Goal: Task Accomplishment & Management: Complete application form

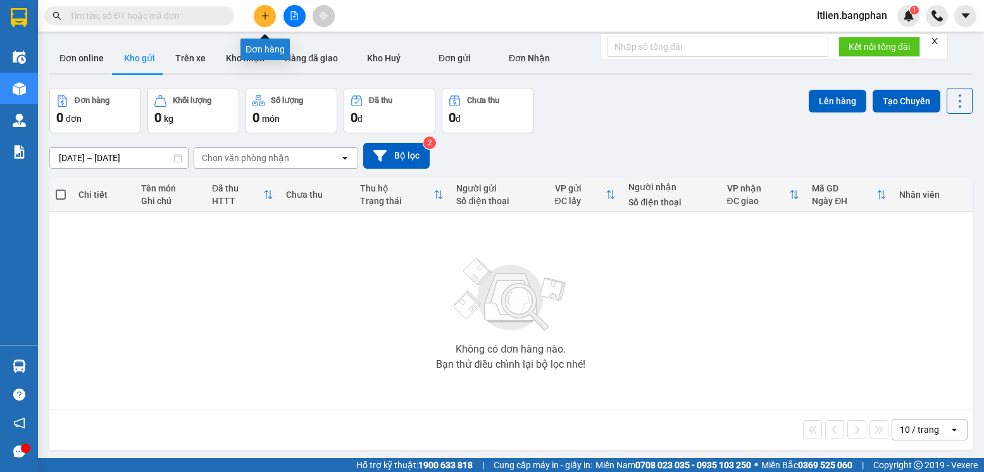
click at [266, 16] on icon "plus" at bounding box center [265, 15] width 9 height 9
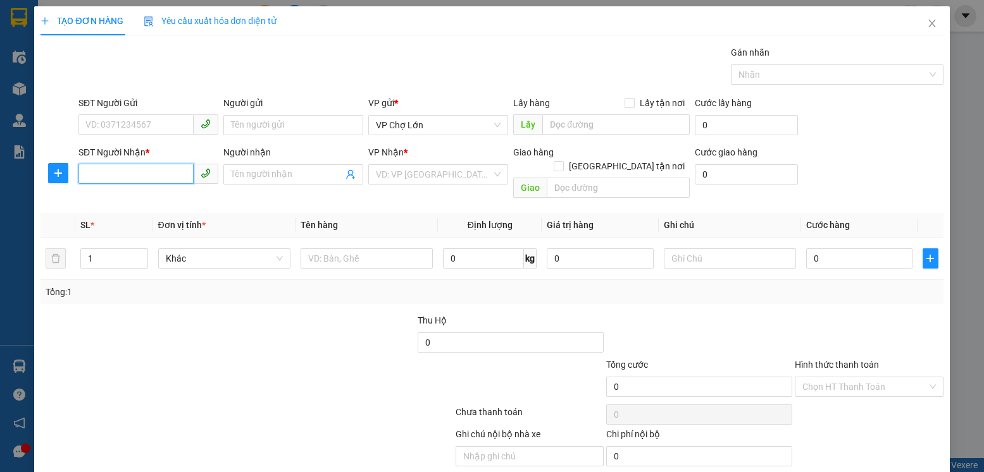
click at [107, 172] on input "SĐT Người Nhận *" at bounding box center [135, 174] width 115 height 20
click at [107, 200] on div "0985083692" at bounding box center [146, 200] width 123 height 14
type input "0985083692"
click at [813, 249] on input "0" at bounding box center [859, 259] width 106 height 20
type input "1"
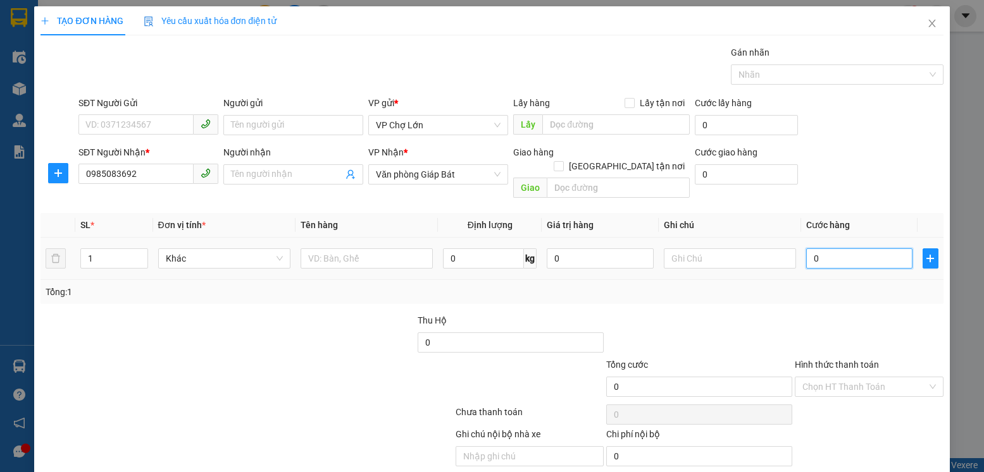
type input "1"
type input "10"
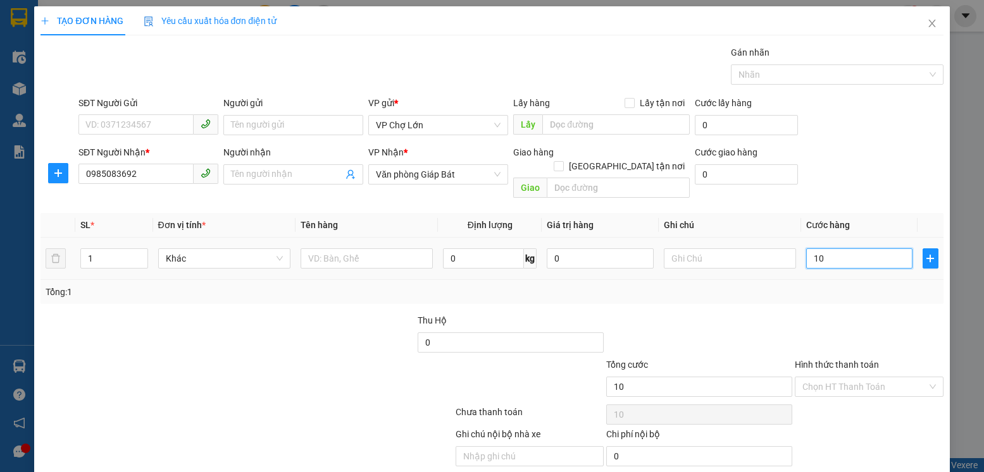
type input "100"
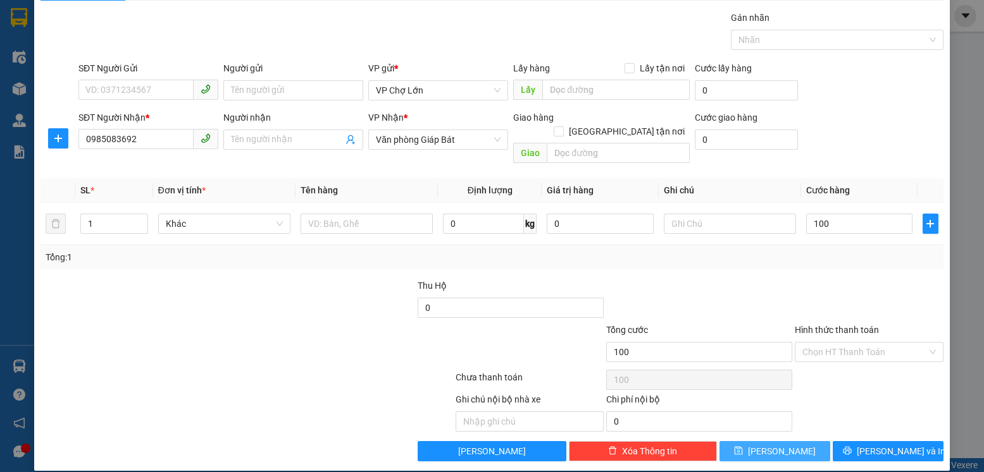
type input "100.000"
click at [777, 445] on span "[PERSON_NAME]" at bounding box center [782, 452] width 68 height 14
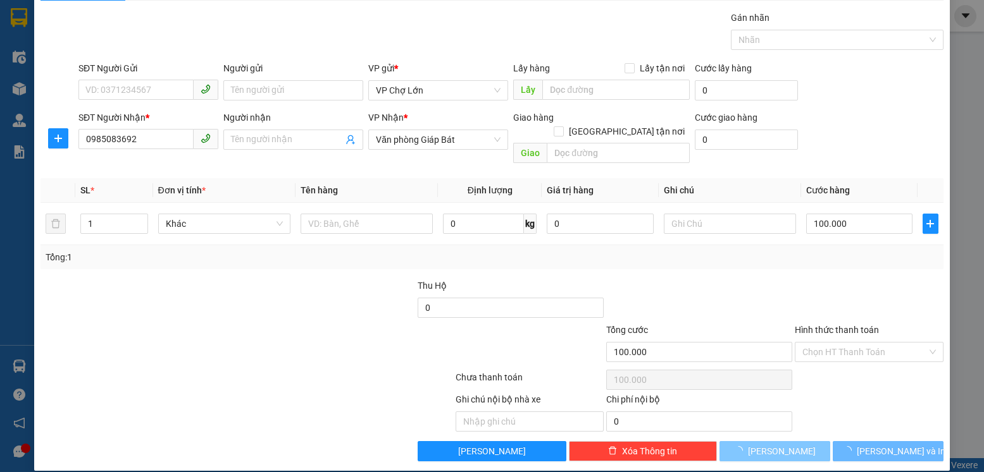
type input "0"
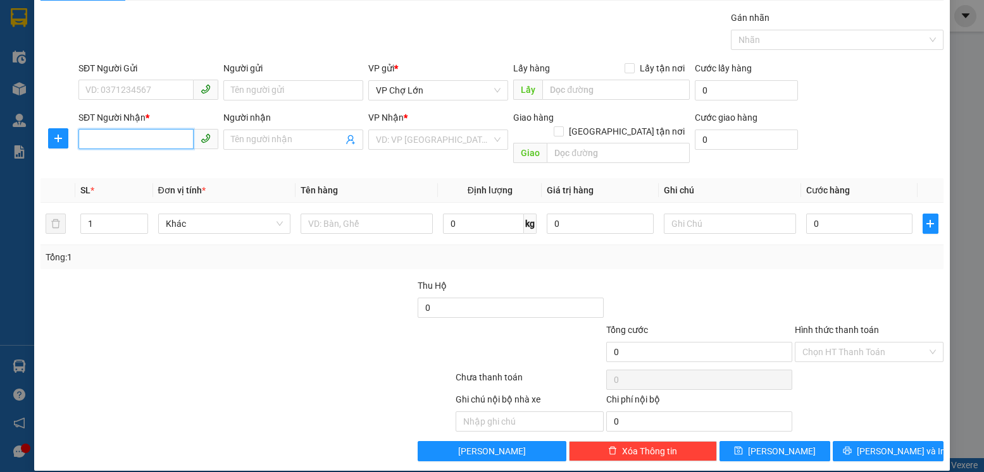
click at [101, 137] on input "SĐT Người Nhận *" at bounding box center [135, 139] width 115 height 20
click at [117, 166] on div "0978618272 - [PERSON_NAME]" at bounding box center [147, 165] width 125 height 14
type input "0978618272"
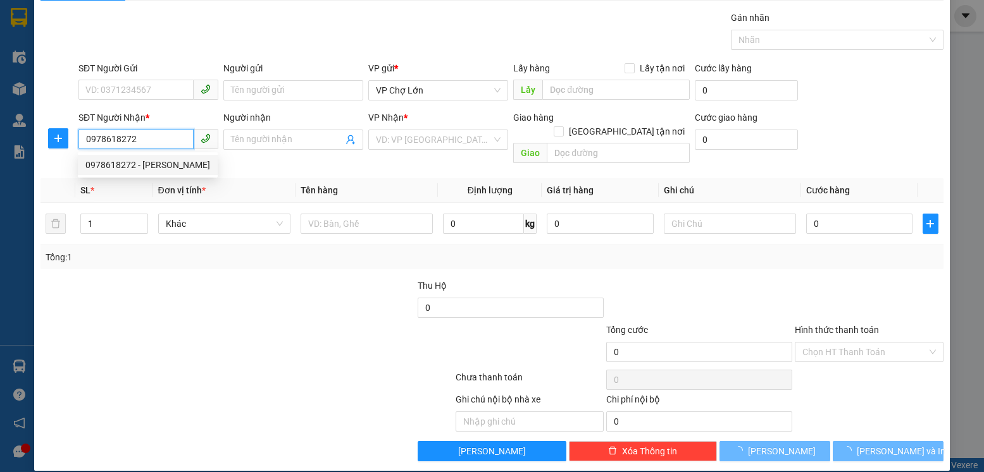
type input "huyền"
type input "gb"
type input "180.000"
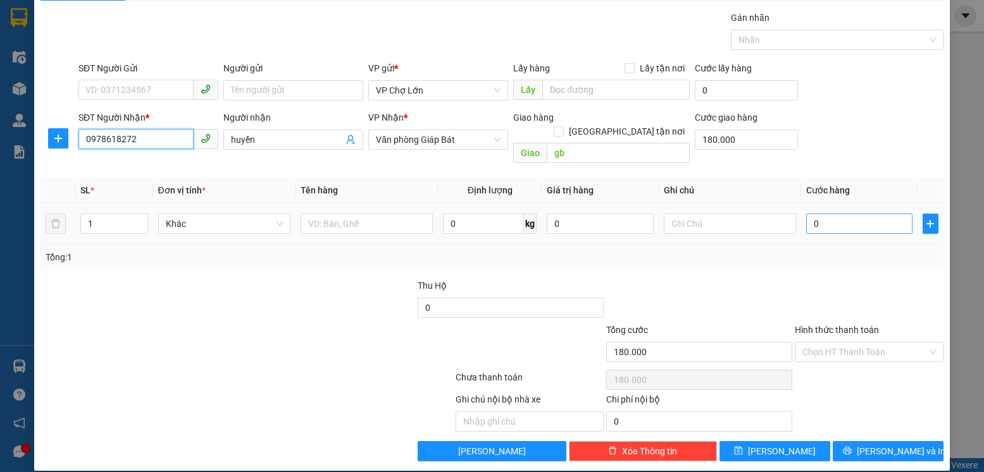
type input "0978618272"
type input "5"
type input "180.005"
type input "50"
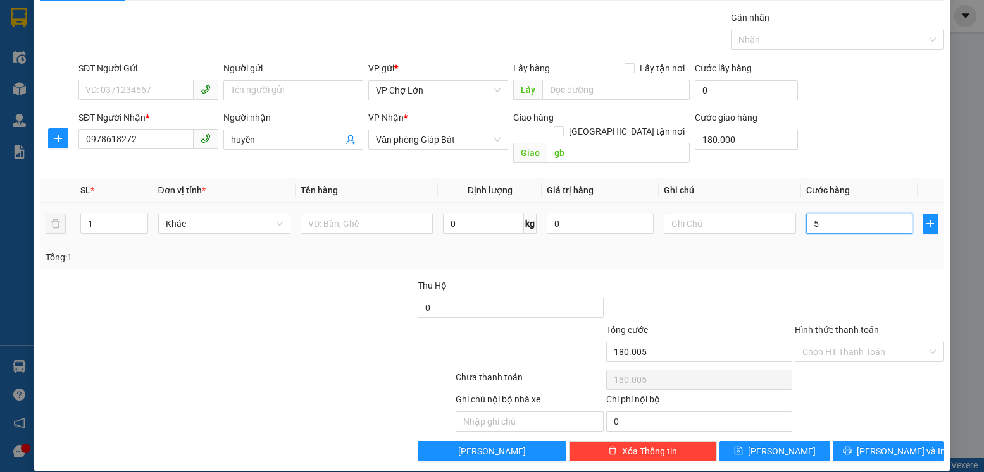
type input "180.050"
type input "50.000"
type input "230.000"
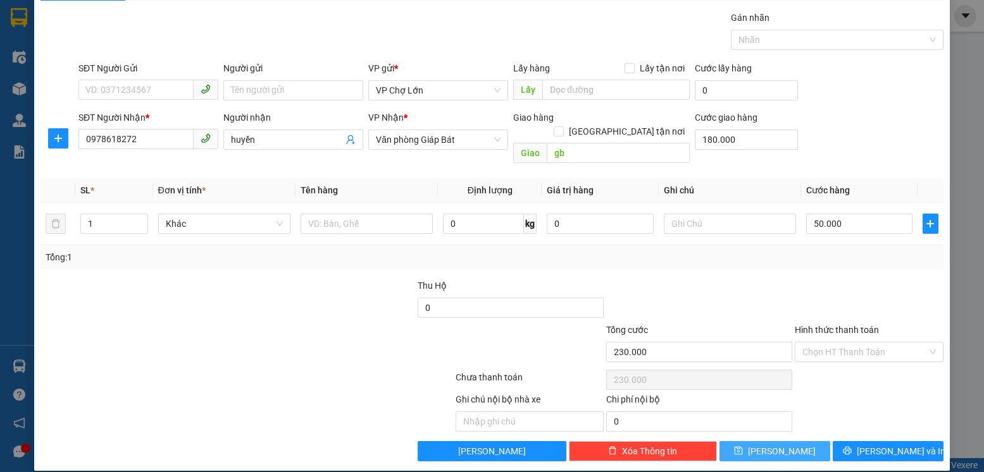
click at [774, 445] on span "[PERSON_NAME]" at bounding box center [782, 452] width 68 height 14
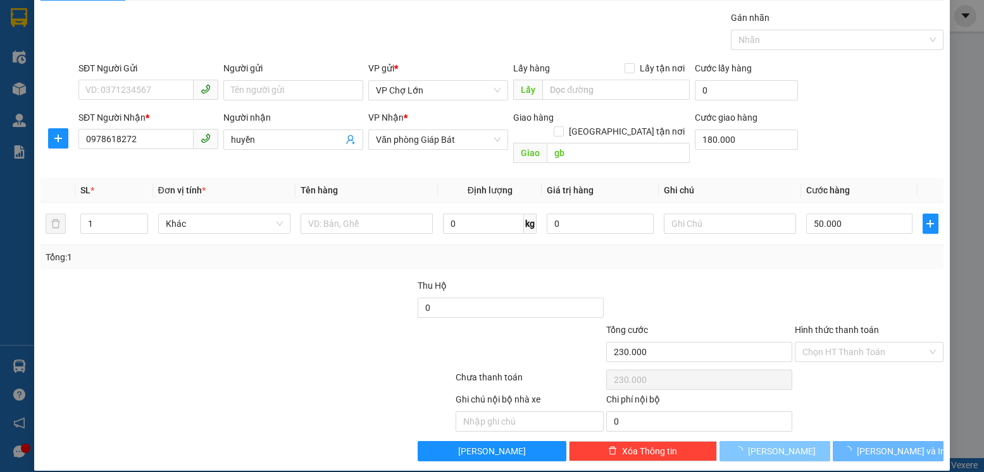
type input "0"
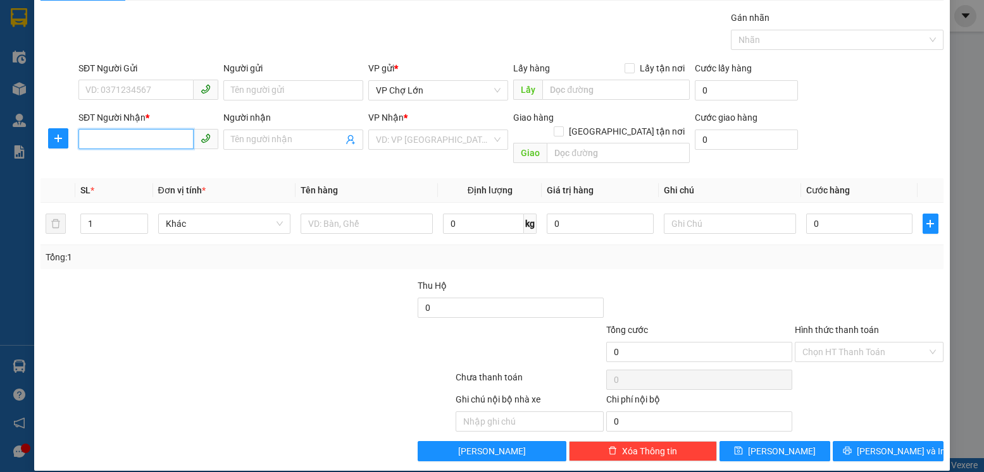
click at [101, 137] on input "SĐT Người Nhận *" at bounding box center [135, 139] width 115 height 20
click at [109, 162] on div "0984645168" at bounding box center [146, 165] width 123 height 14
type input "0984645168"
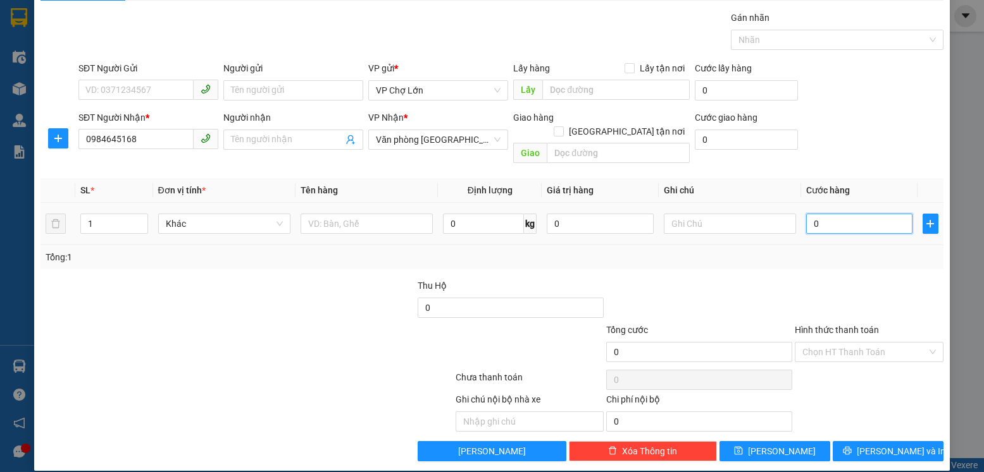
click at [818, 214] on input "0" at bounding box center [859, 224] width 106 height 20
type input "2"
type input "20"
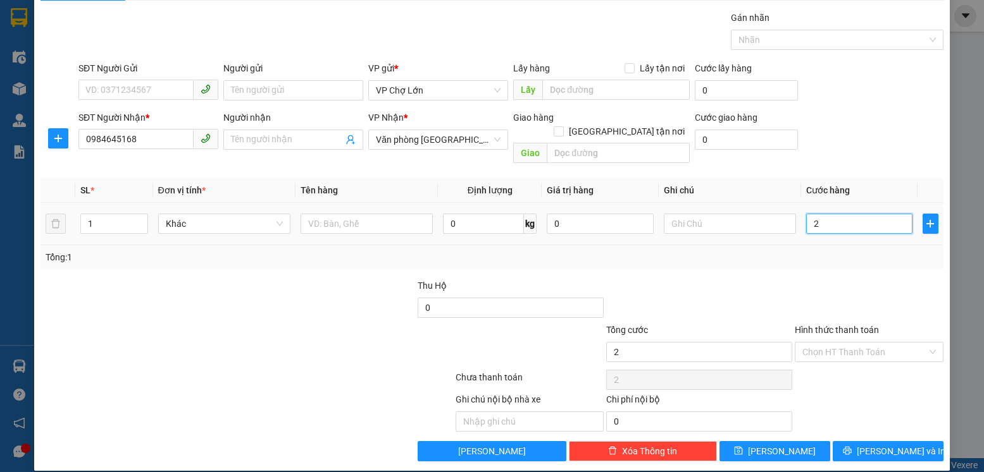
type input "20"
type input "200"
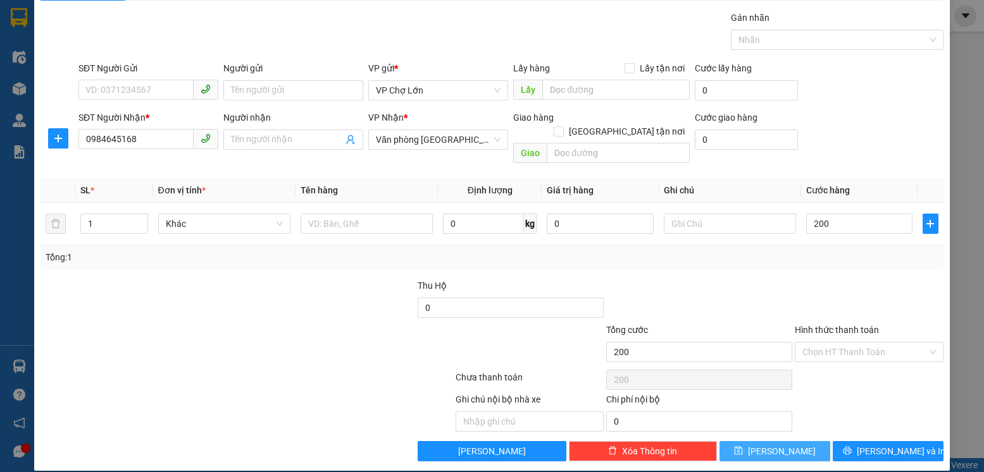
type input "200.000"
click at [774, 445] on span "[PERSON_NAME]" at bounding box center [782, 452] width 68 height 14
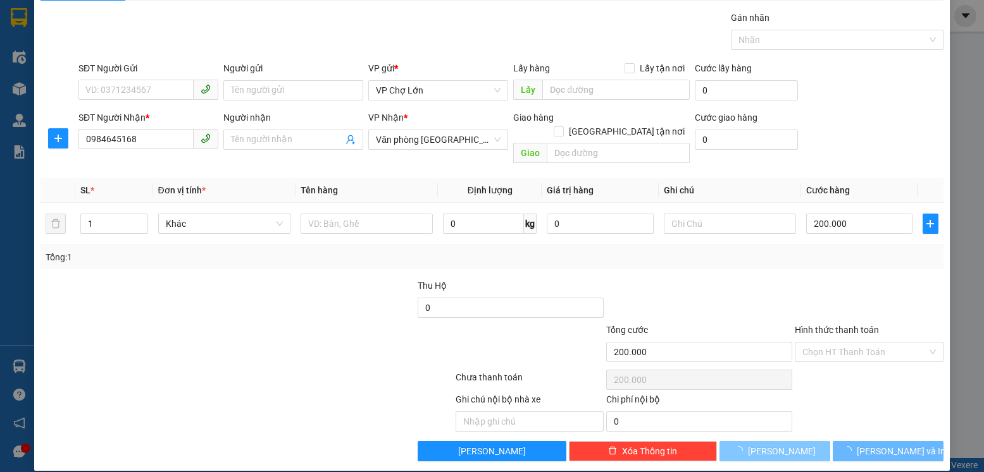
type input "0"
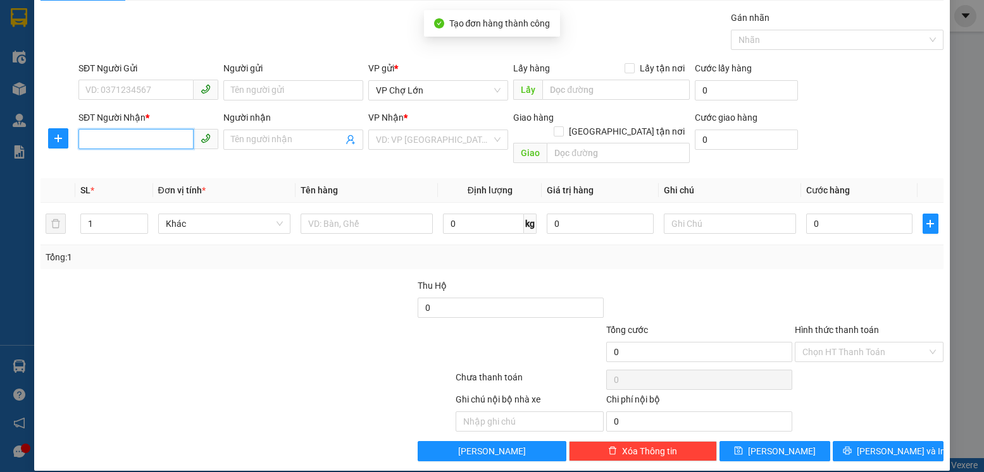
click at [94, 139] on input "SĐT Người Nhận *" at bounding box center [135, 139] width 115 height 20
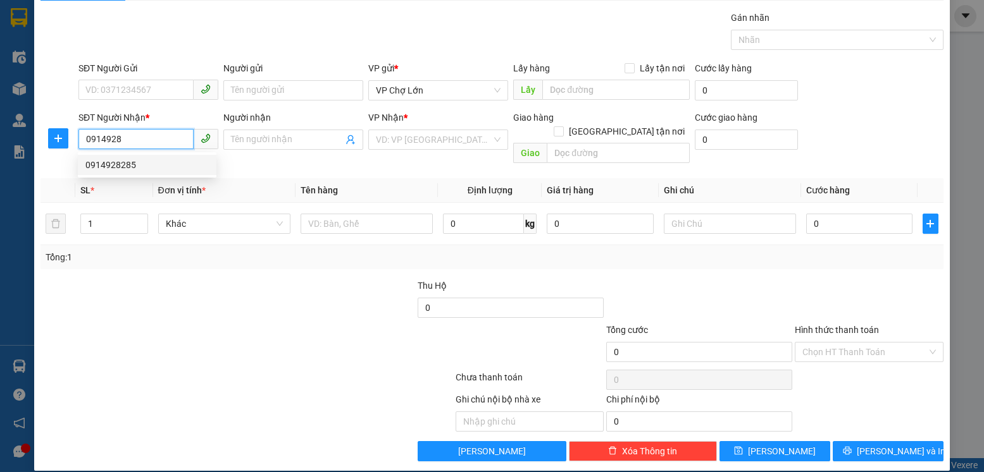
click at [113, 164] on div "0914928285" at bounding box center [146, 165] width 123 height 14
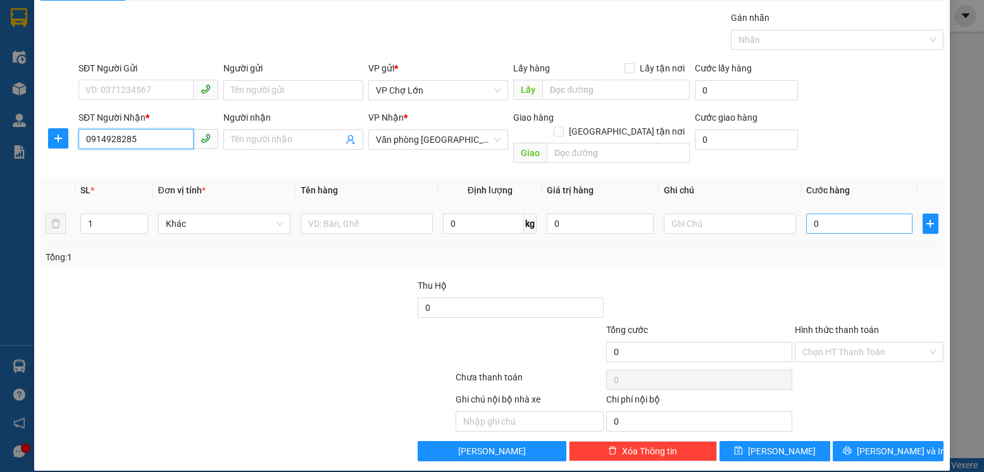
type input "0914928285"
click at [818, 214] on input "0" at bounding box center [859, 224] width 106 height 20
type input "5"
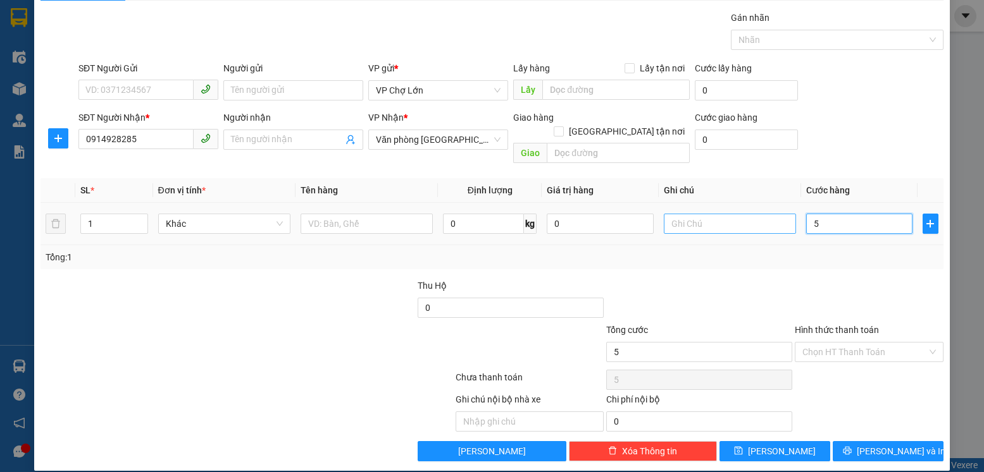
type input "50"
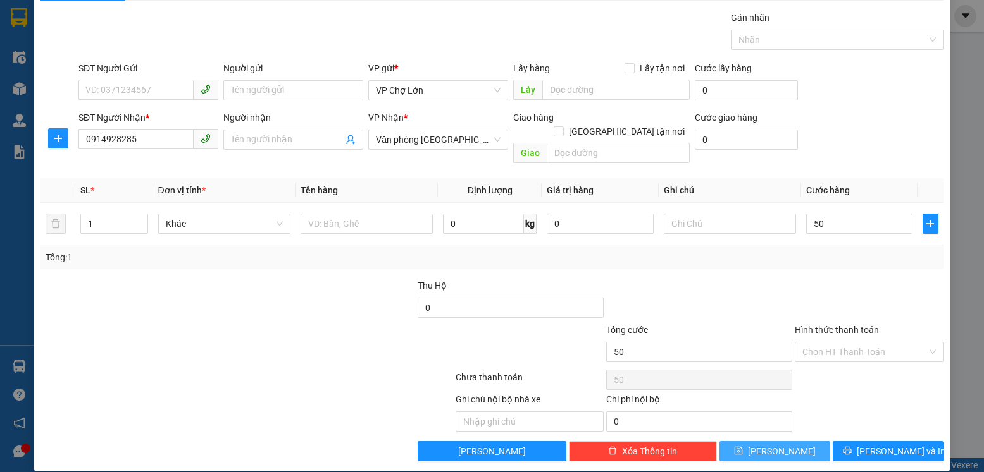
type input "50.000"
click at [791, 442] on button "[PERSON_NAME]" at bounding box center [774, 452] width 111 height 20
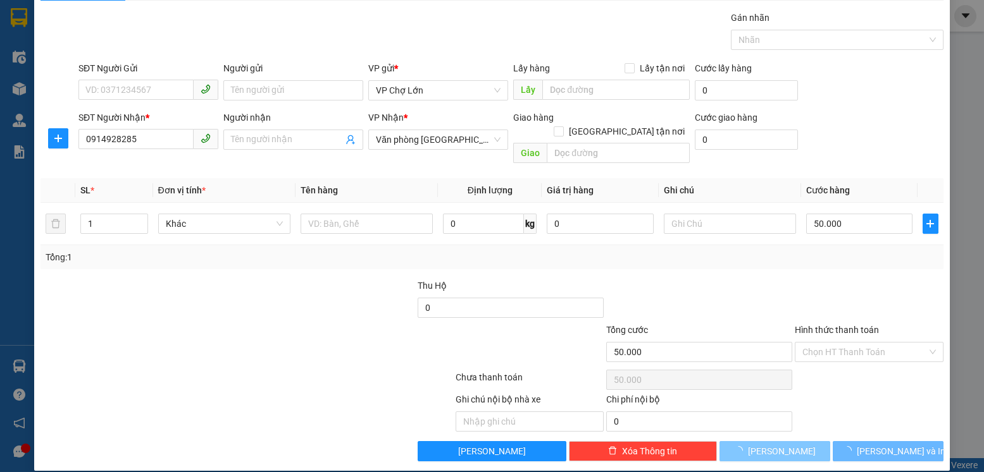
type input "0"
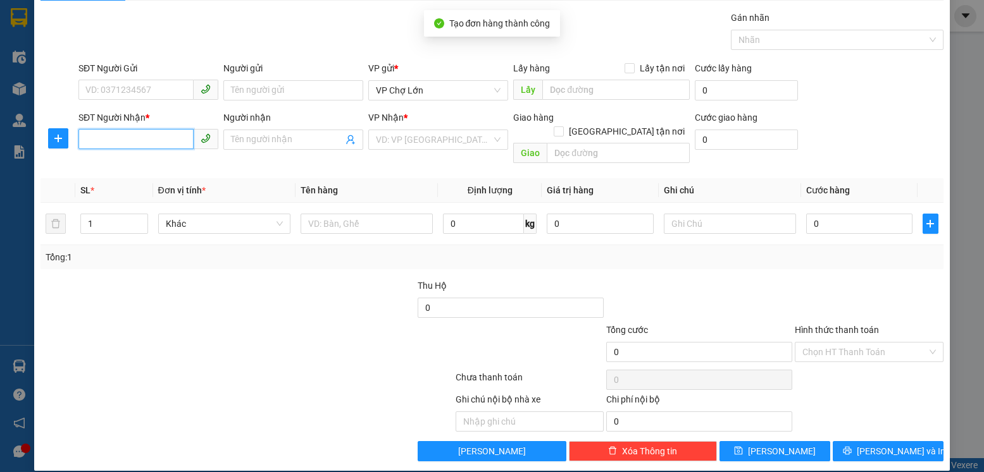
drag, startPoint x: 90, startPoint y: 144, endPoint x: 90, endPoint y: 137, distance: 7.0
click at [90, 137] on input "SĐT Người Nhận *" at bounding box center [135, 139] width 115 height 20
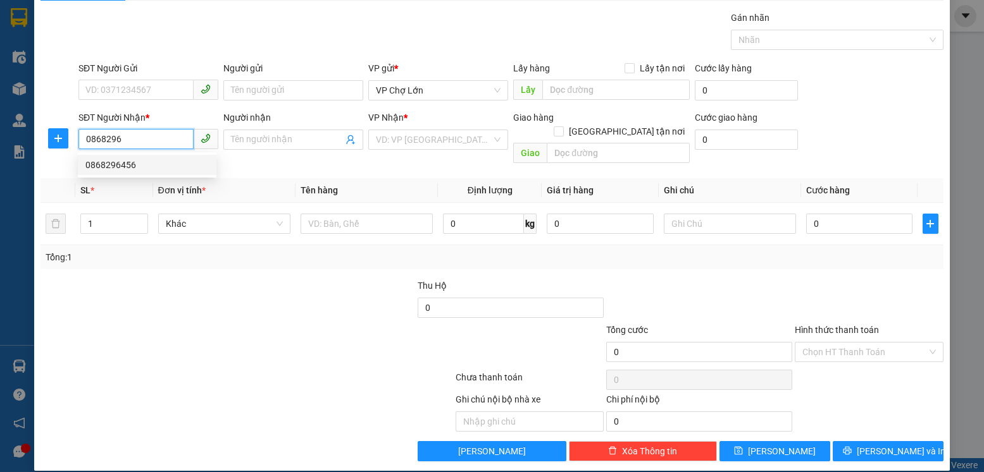
click at [114, 163] on div "0868296456" at bounding box center [146, 165] width 123 height 14
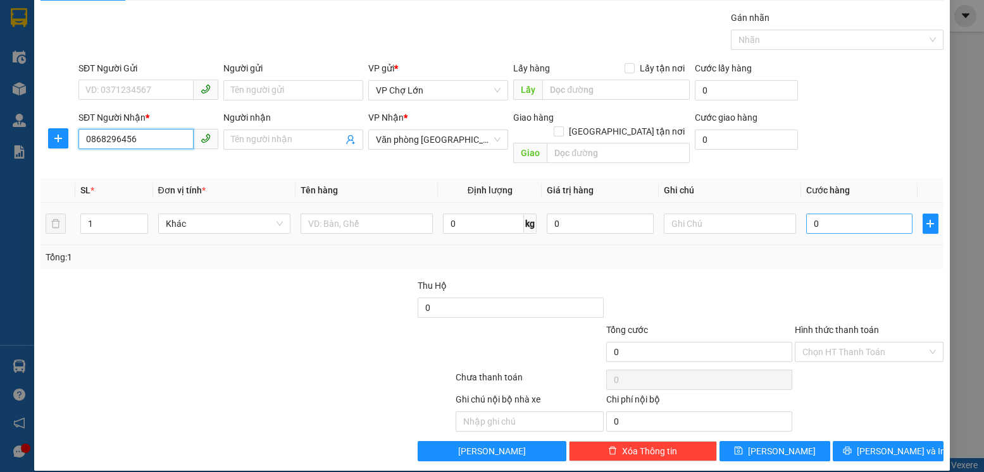
type input "0868296456"
click at [811, 214] on input "0" at bounding box center [859, 224] width 106 height 20
type input "5"
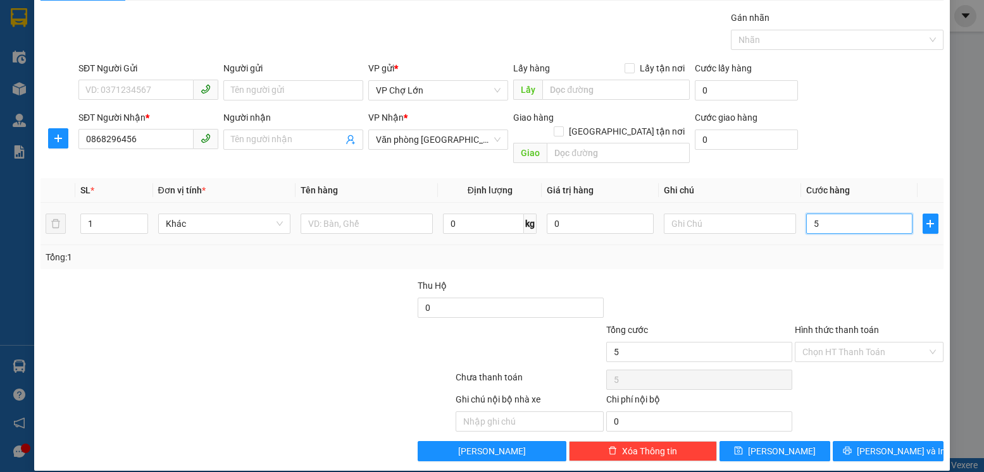
type input "50"
type input "50.000"
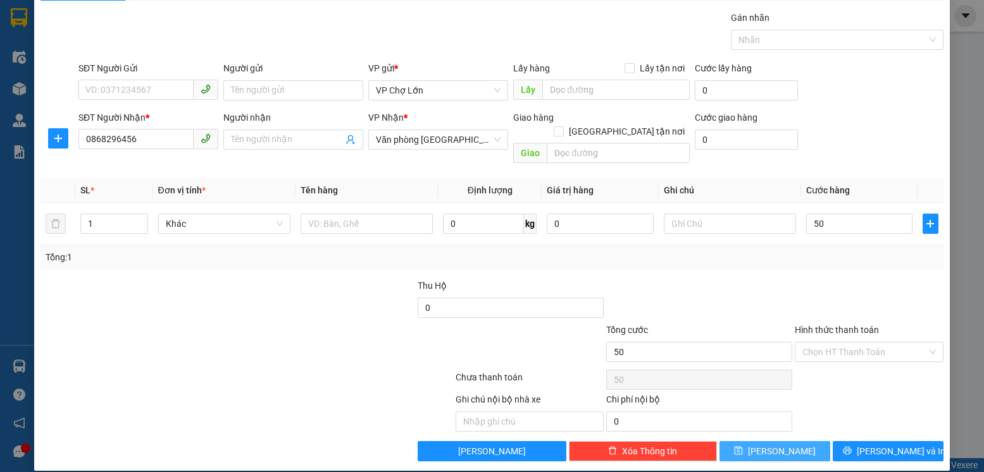
type input "50.000"
click at [768, 445] on span "[PERSON_NAME]" at bounding box center [782, 452] width 68 height 14
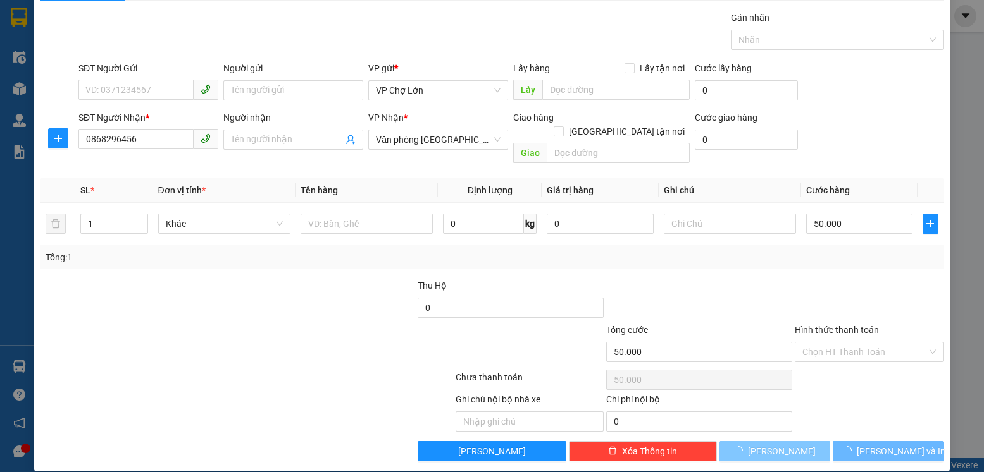
type input "0"
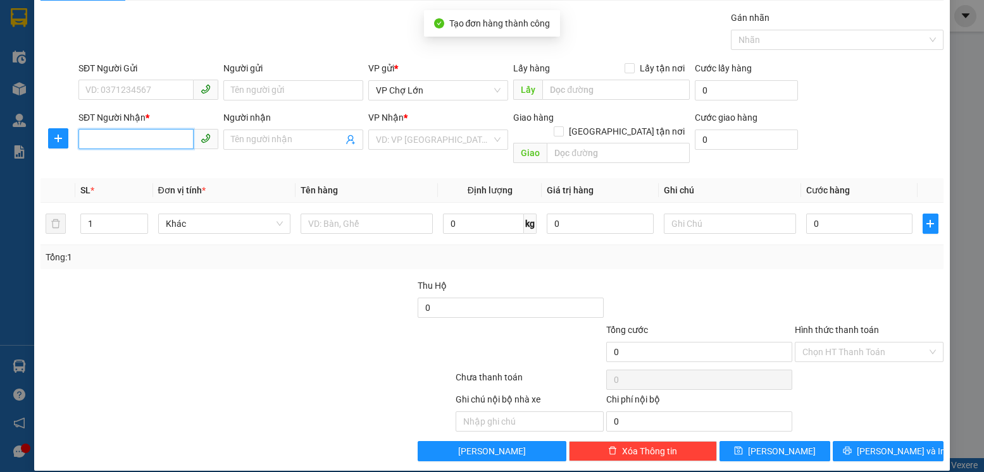
click at [93, 135] on input "SĐT Người Nhận *" at bounding box center [135, 139] width 115 height 20
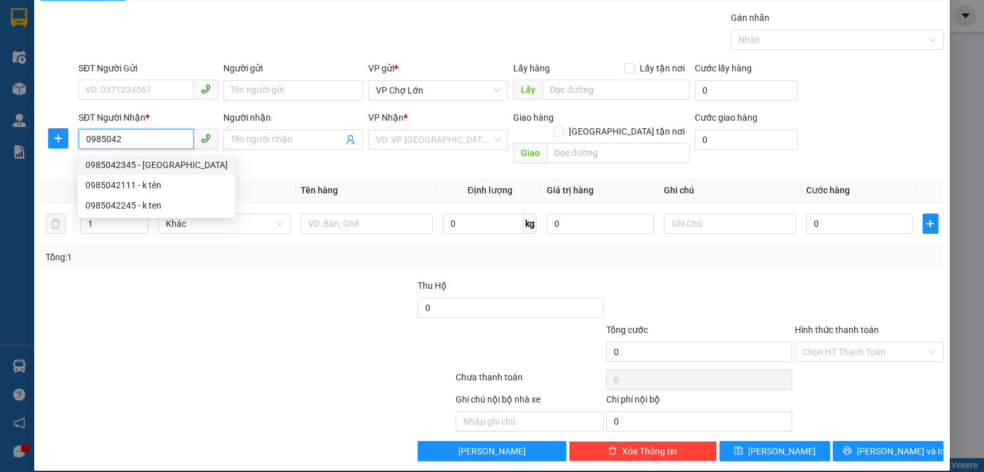
click at [113, 163] on div "0985042345 - [GEOGRAPHIC_DATA]" at bounding box center [156, 165] width 142 height 14
type input "0985042345"
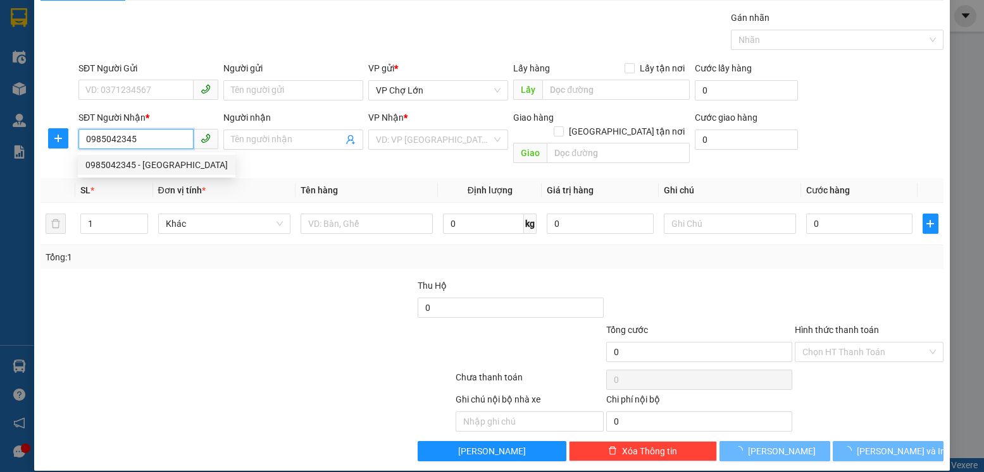
type input "em giang"
type input "mđ"
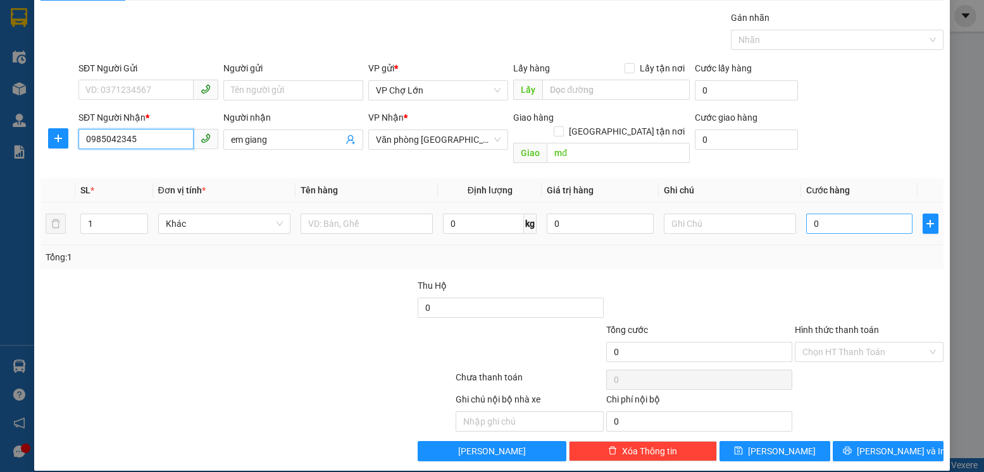
type input "0985042345"
click at [815, 214] on input "0" at bounding box center [859, 224] width 106 height 20
type input "7"
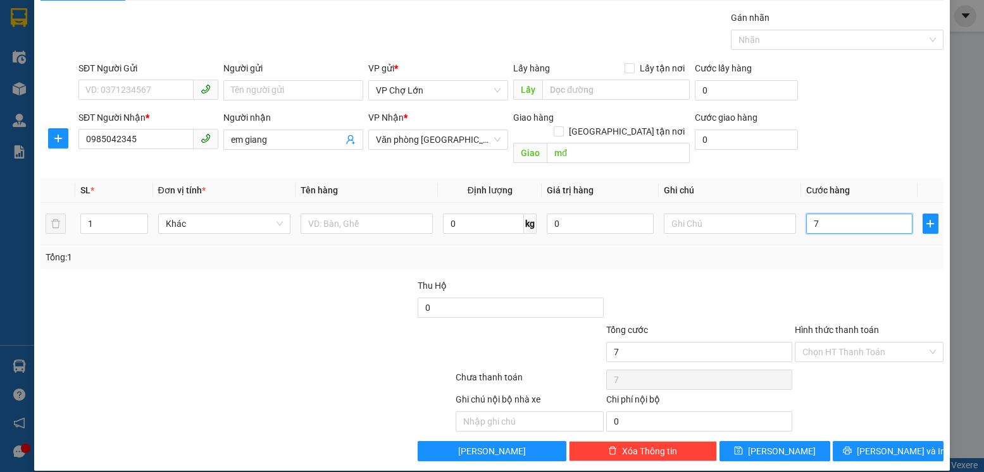
type input "70"
type input "70.000"
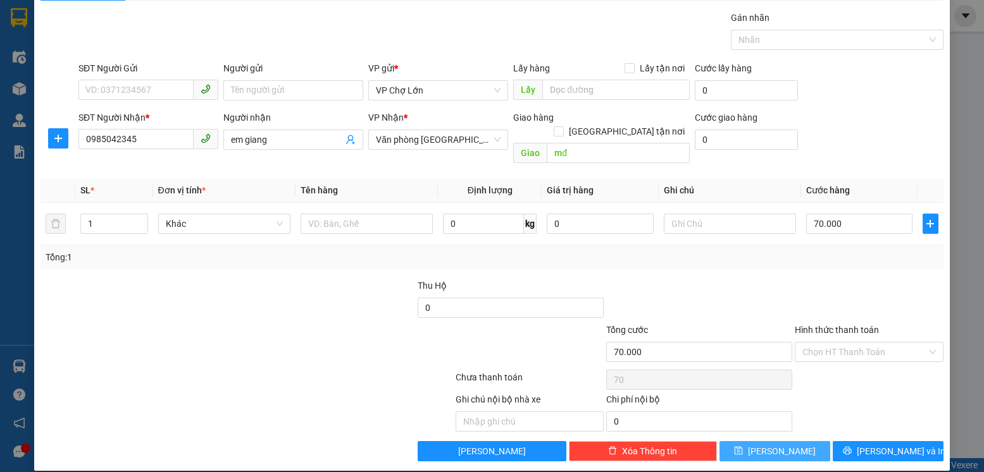
type input "70.000"
click at [780, 445] on span "[PERSON_NAME]" at bounding box center [782, 452] width 68 height 14
type input "0"
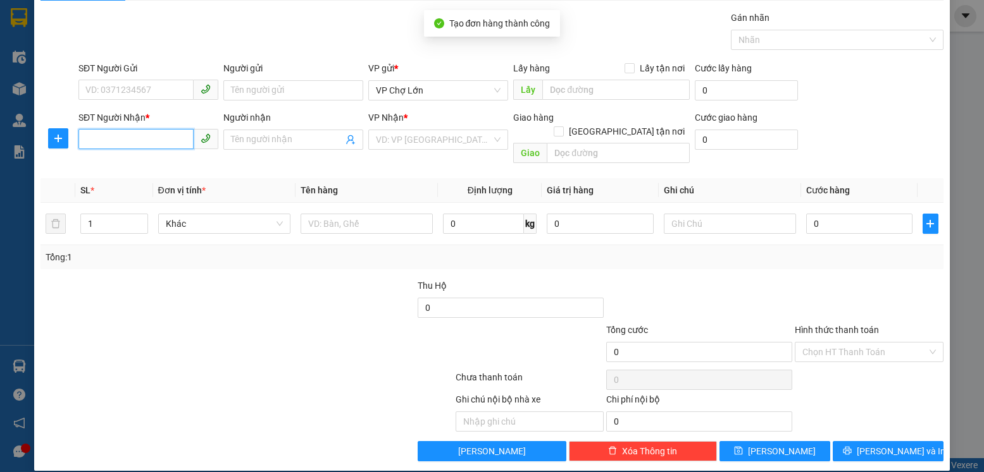
click at [90, 136] on input "SĐT Người Nhận *" at bounding box center [135, 139] width 115 height 20
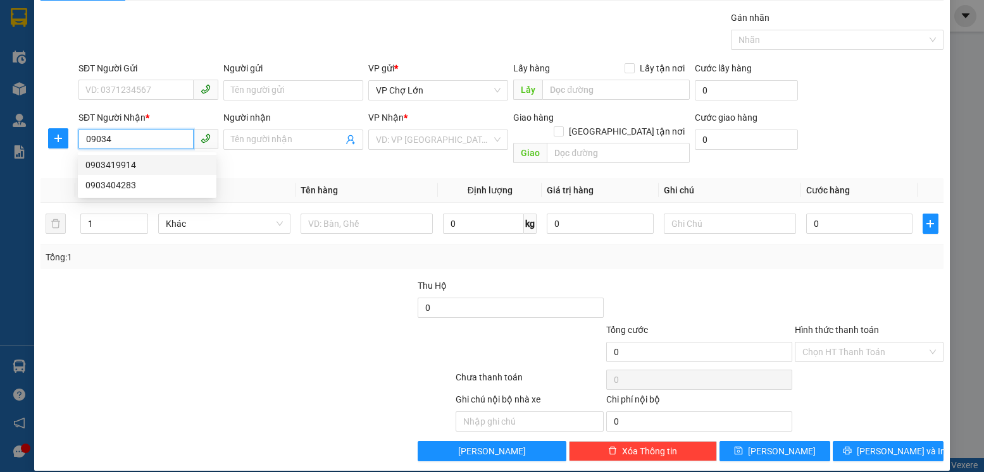
click at [114, 166] on div "0903419914" at bounding box center [146, 165] width 123 height 14
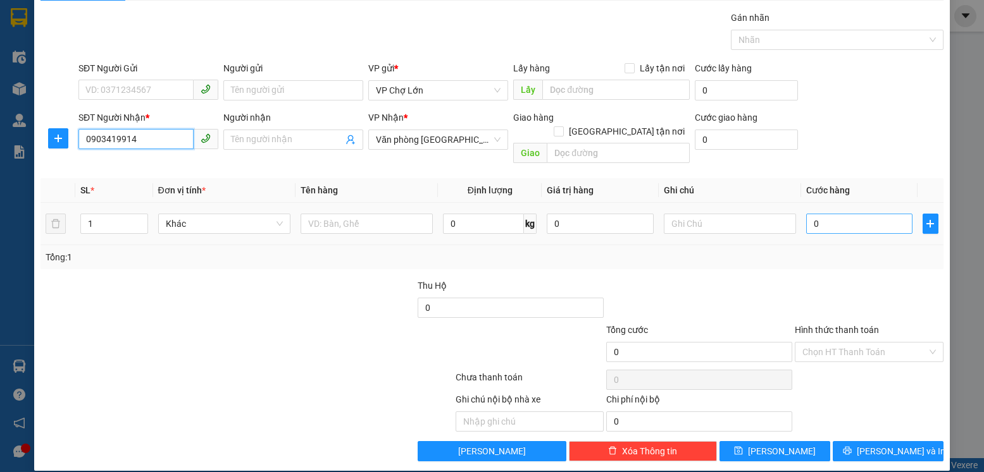
type input "0903419914"
click at [815, 214] on input "0" at bounding box center [859, 224] width 106 height 20
type input "01"
type input "1"
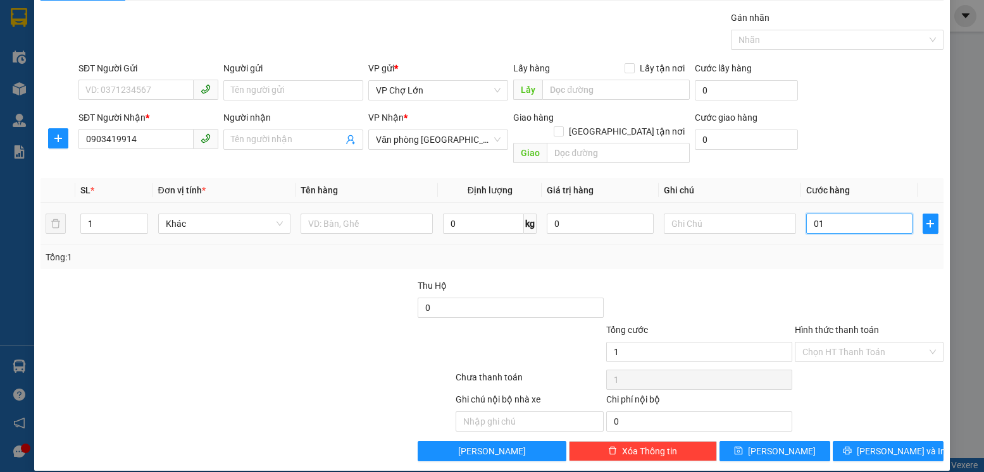
type input "017"
type input "17"
type input "0.170"
type input "170"
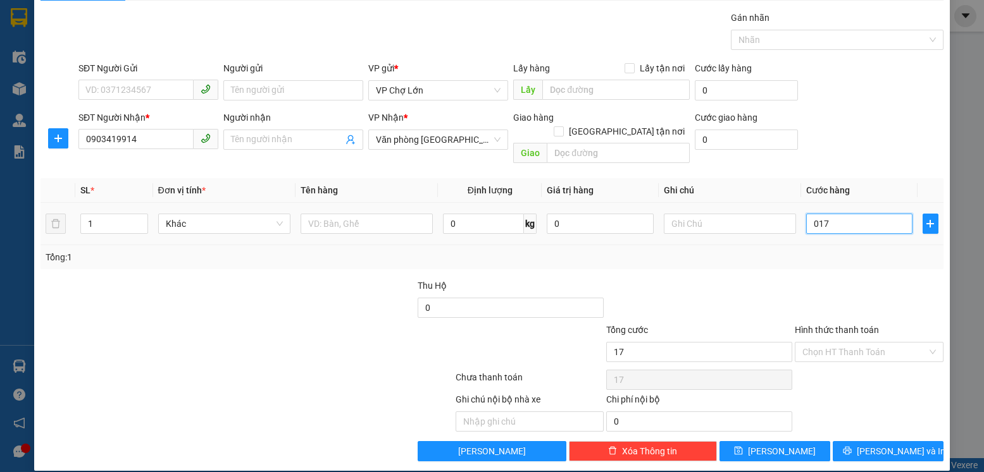
type input "170"
type input "170.000"
click at [774, 445] on span "[PERSON_NAME]" at bounding box center [782, 452] width 68 height 14
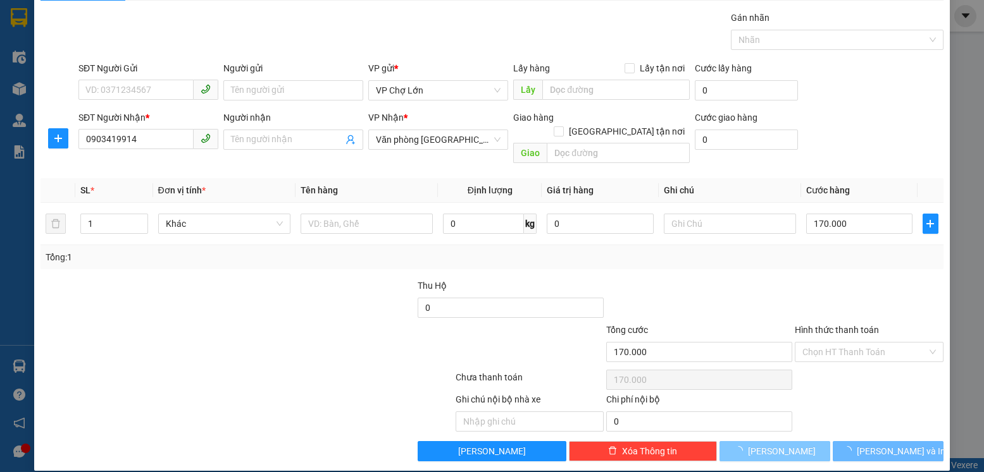
type input "0"
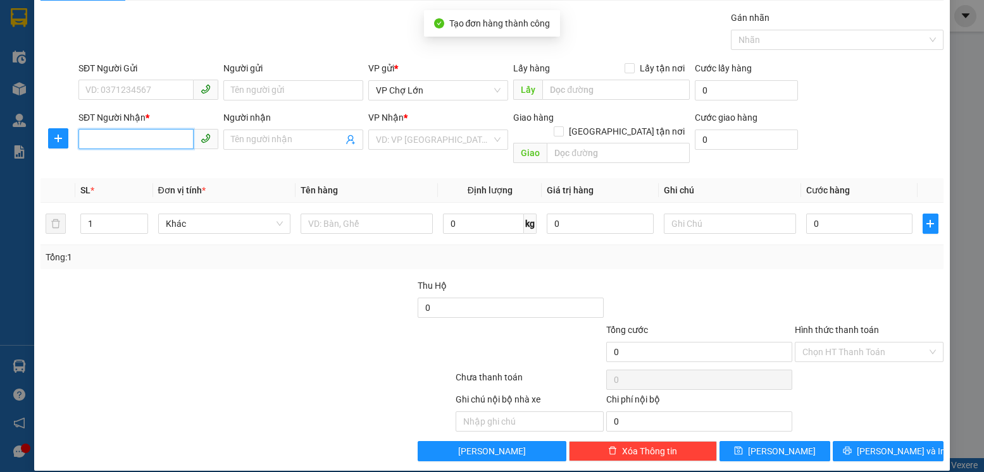
click at [86, 139] on input "SĐT Người Nhận *" at bounding box center [135, 139] width 115 height 20
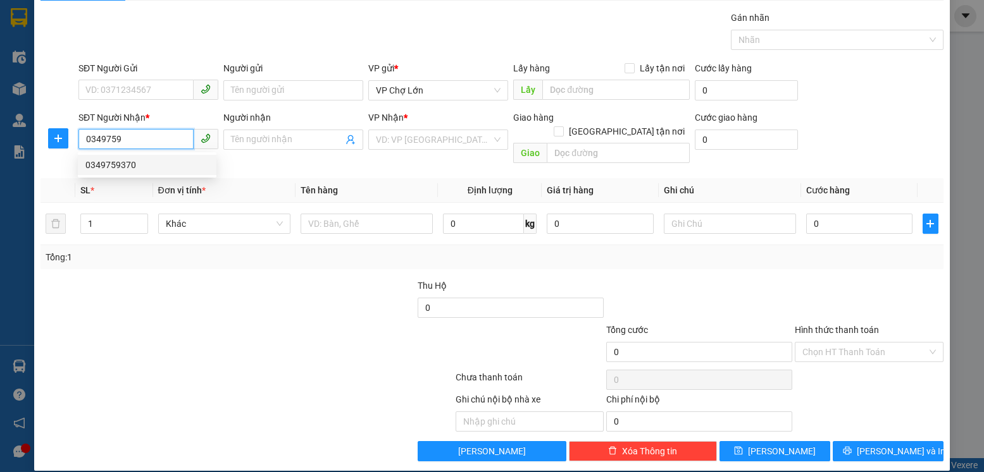
click at [106, 166] on div "0349759370" at bounding box center [146, 165] width 123 height 14
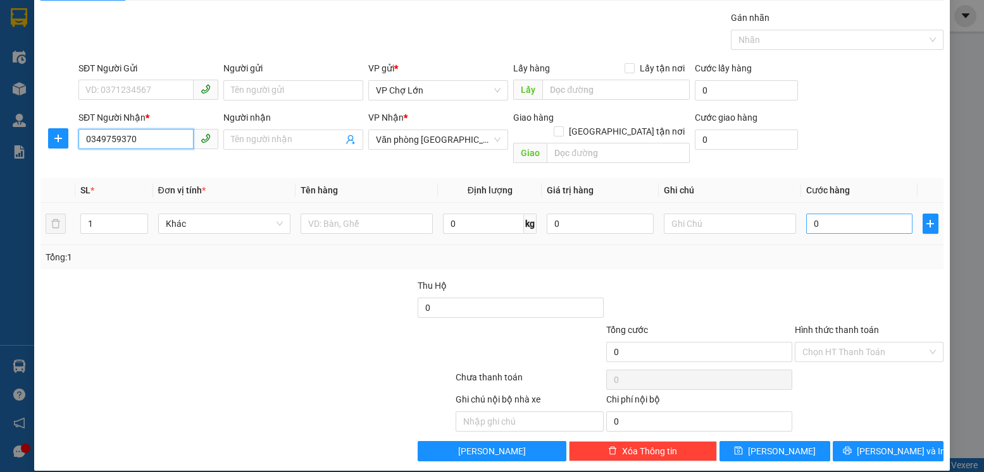
type input "0349759370"
click at [809, 214] on input "0" at bounding box center [859, 224] width 106 height 20
type input "1"
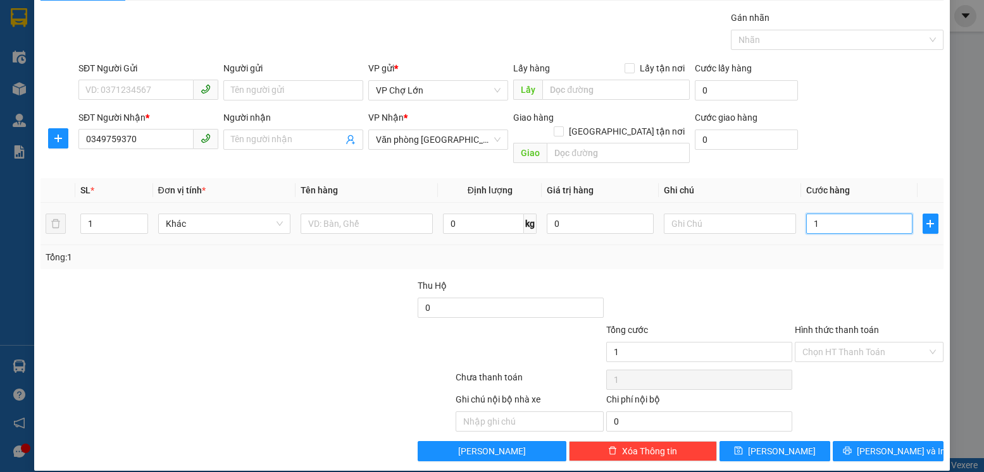
type input "10"
type input "100"
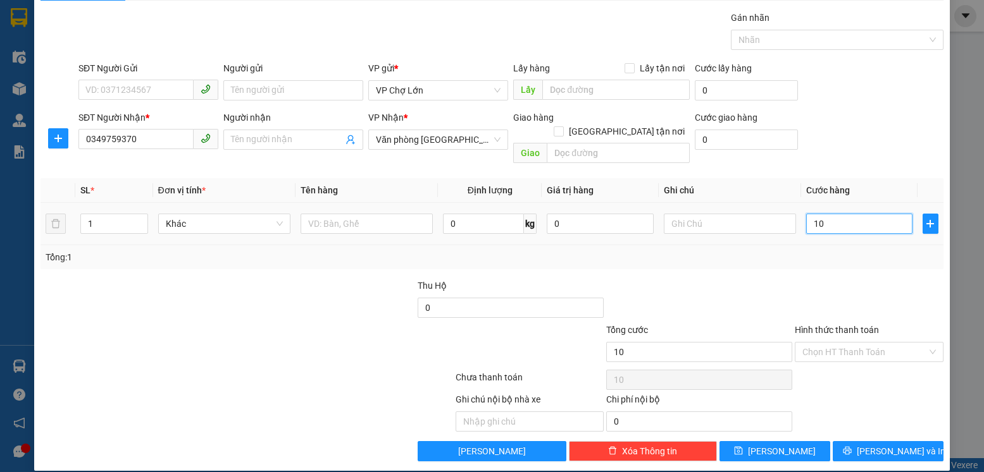
type input "100"
type input "100.000"
click at [769, 445] on span "[PERSON_NAME]" at bounding box center [782, 452] width 68 height 14
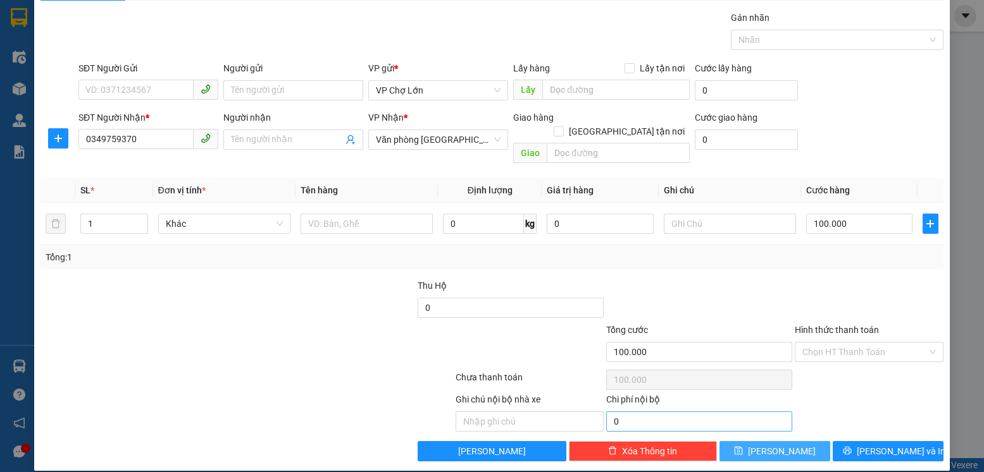
type input "0"
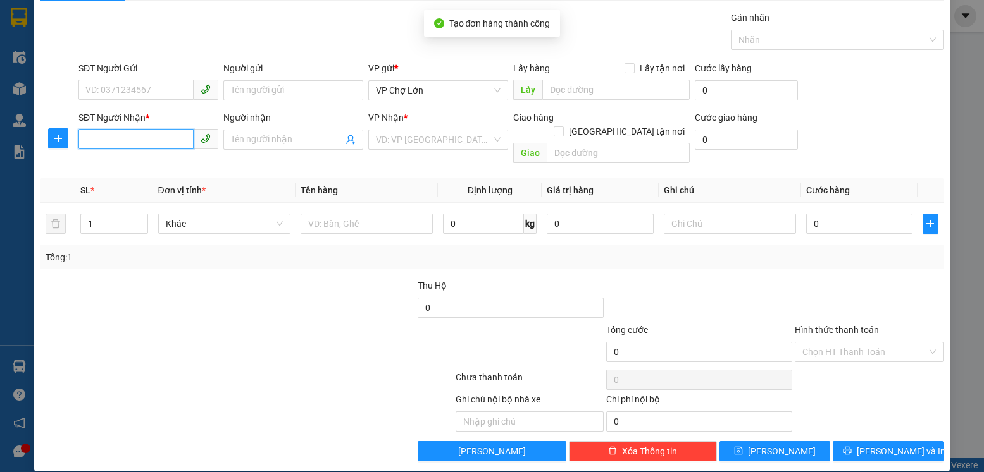
click at [92, 137] on input "SĐT Người Nhận *" at bounding box center [135, 139] width 115 height 20
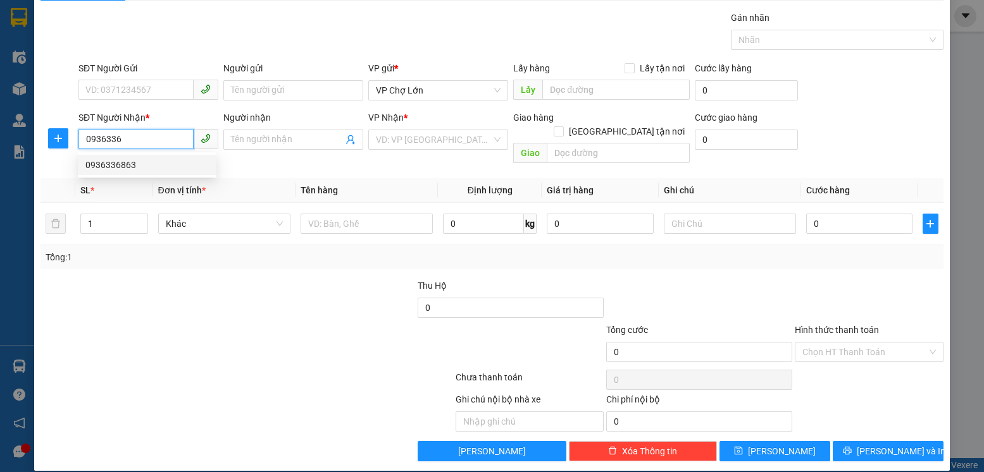
click at [99, 164] on div "0936336863" at bounding box center [146, 165] width 123 height 14
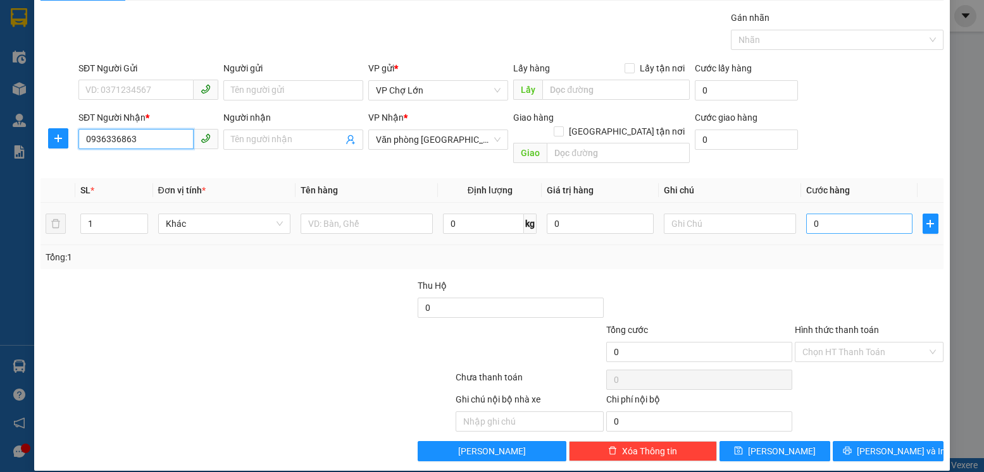
type input "0936336863"
type input "1"
type input "10"
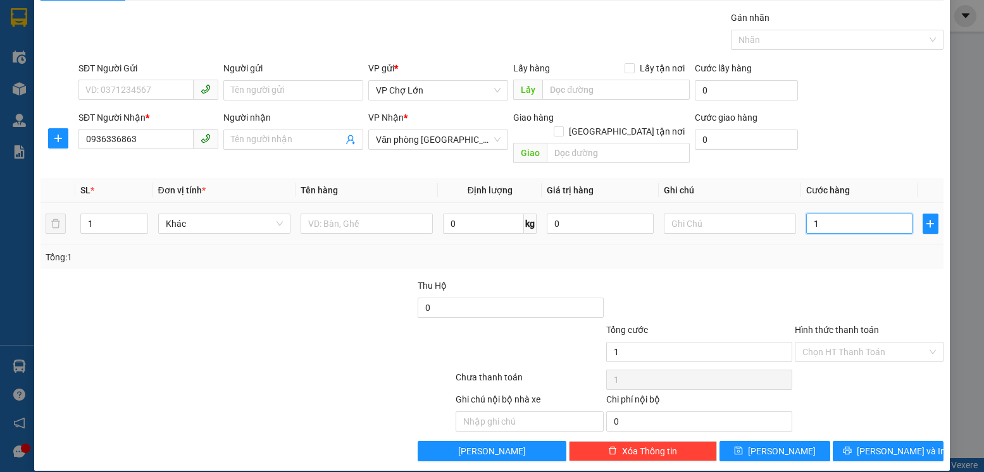
type input "10"
type input "100"
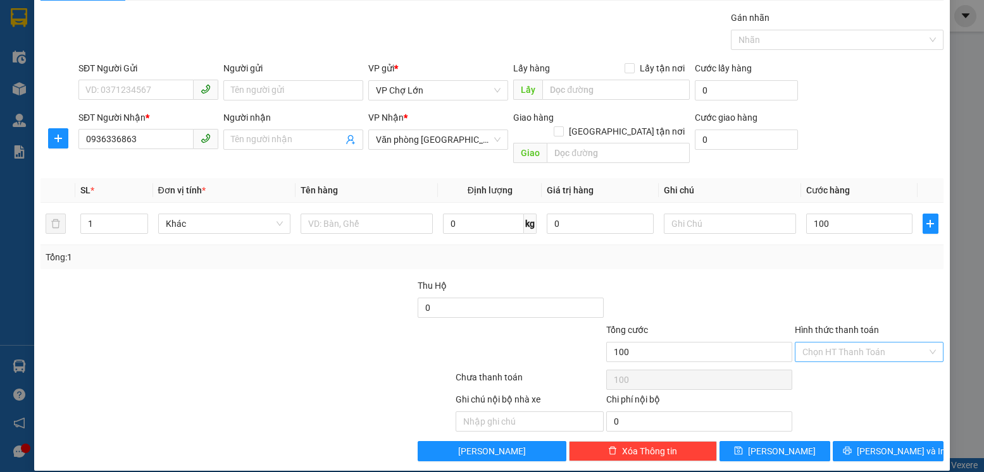
type input "100.000"
click at [820, 343] on input "Hình thức thanh toán" at bounding box center [864, 352] width 124 height 19
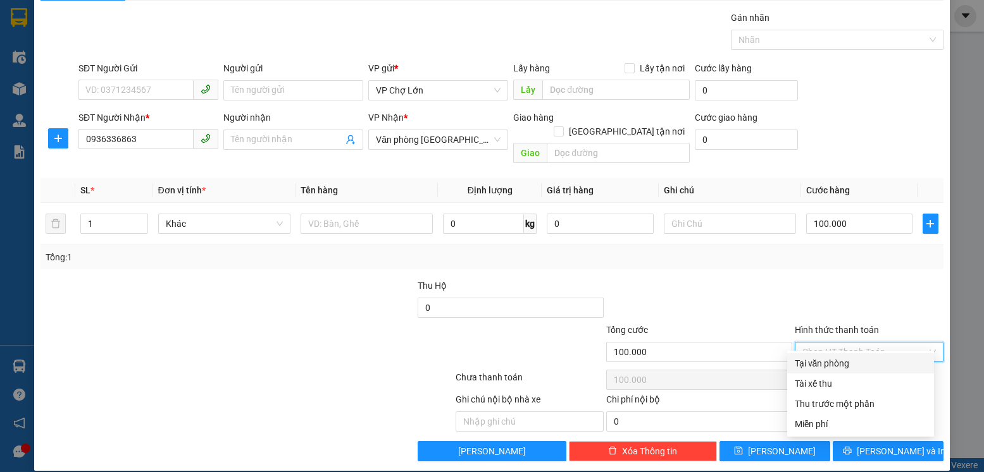
click at [822, 364] on div "Tại văn phòng" at bounding box center [860, 364] width 132 height 14
type input "0"
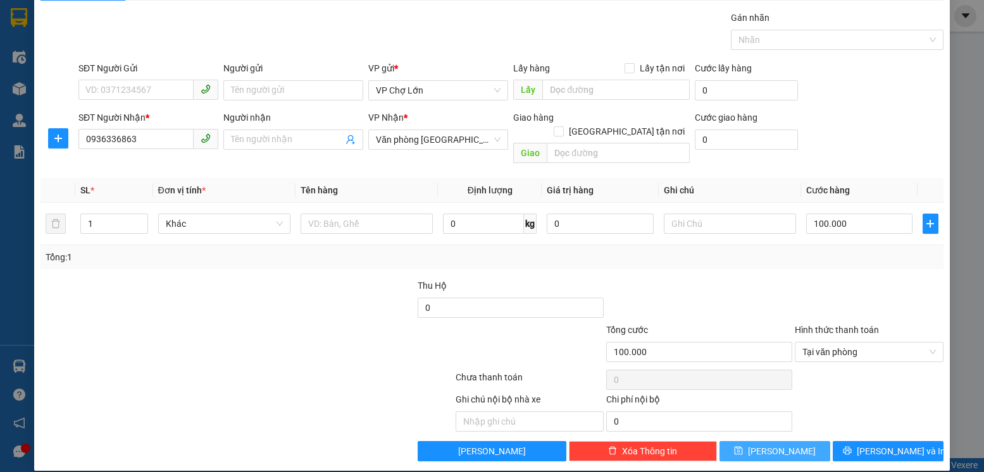
click at [778, 445] on span "[PERSON_NAME]" at bounding box center [782, 452] width 68 height 14
type input "0"
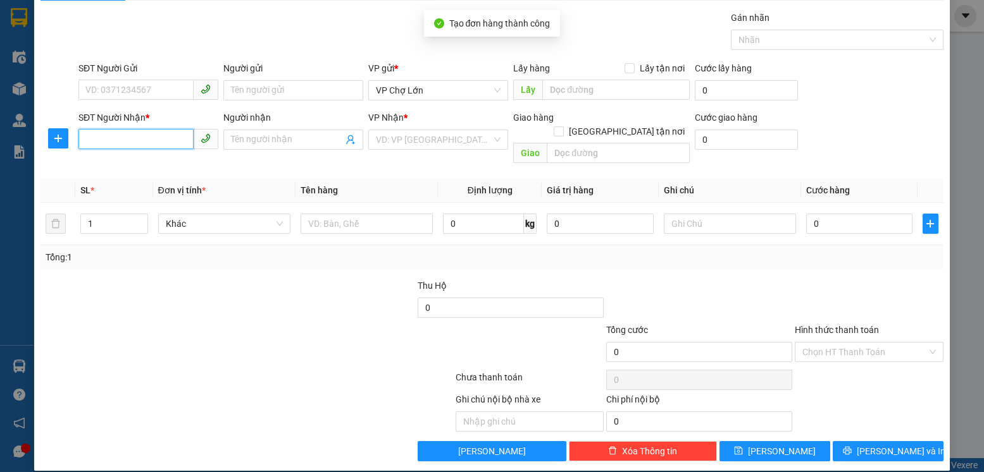
click at [84, 142] on input "SĐT Người Nhận *" at bounding box center [135, 139] width 115 height 20
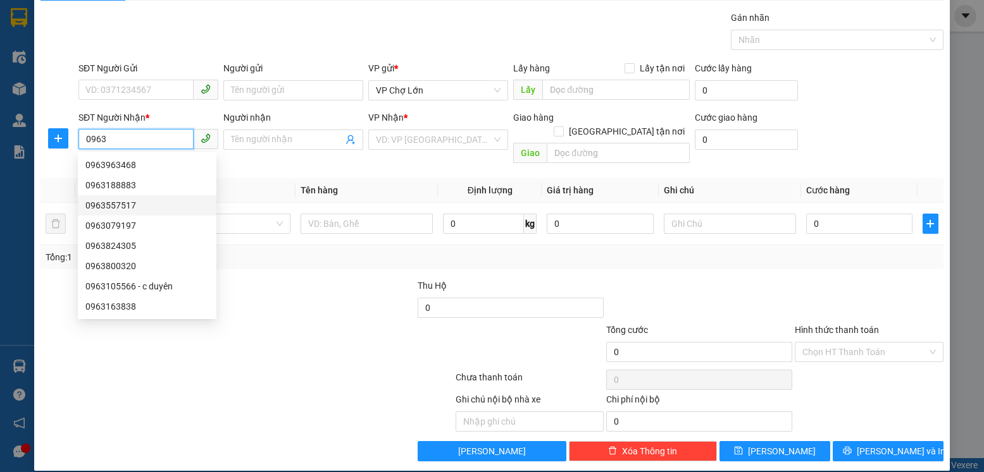
click at [110, 207] on div "0963557517" at bounding box center [146, 206] width 123 height 14
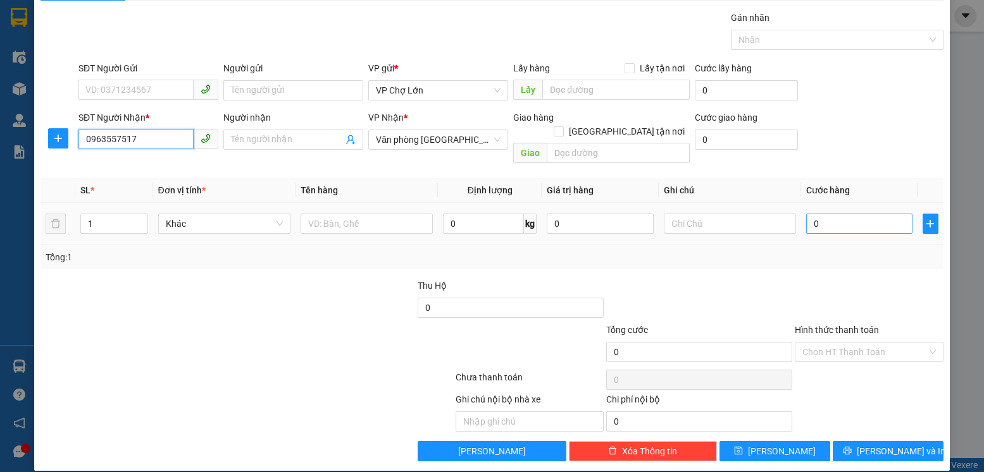
type input "0963557517"
click at [813, 214] on input "0" at bounding box center [859, 224] width 106 height 20
type input "01"
type input "1"
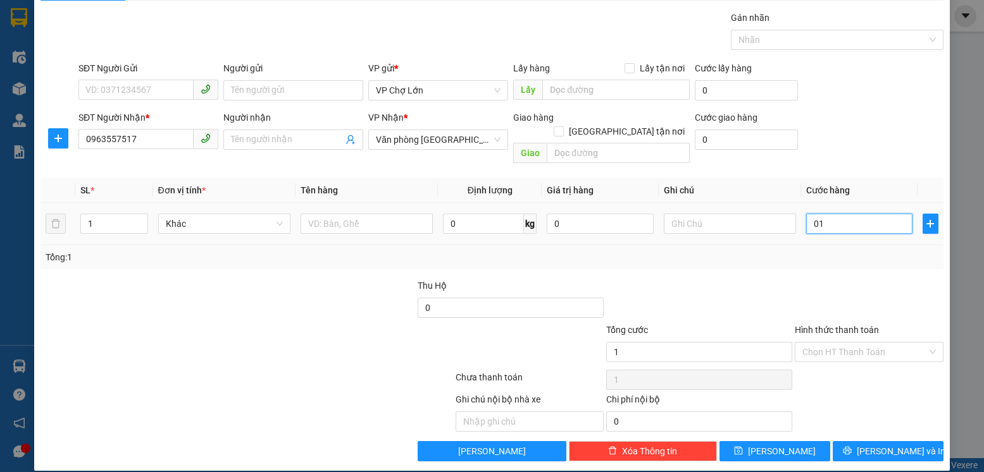
type input "010"
type input "10"
type input "0.100"
type input "100"
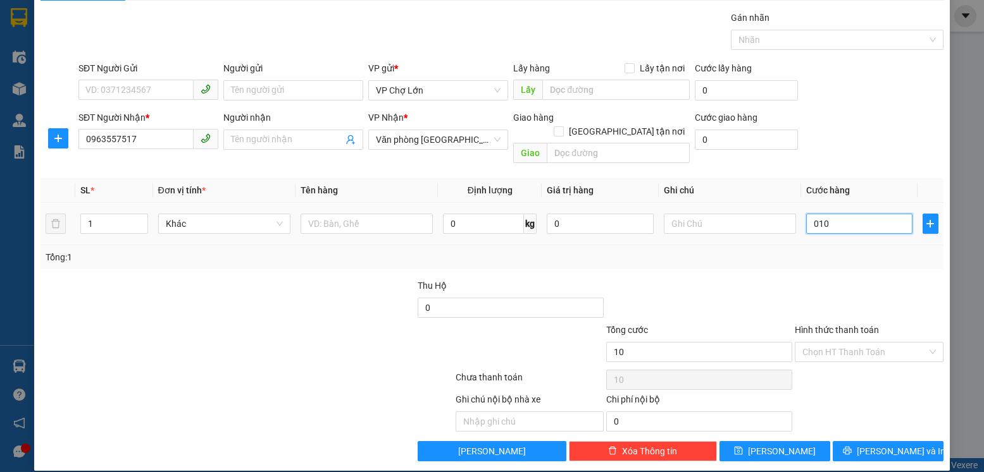
type input "100"
type input "100.000"
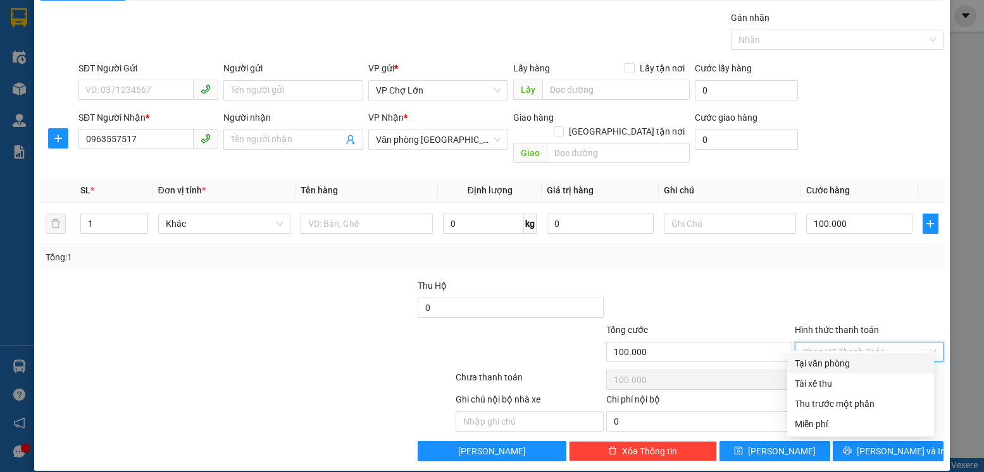
click at [849, 343] on input "Hình thức thanh toán" at bounding box center [864, 352] width 124 height 19
click at [830, 364] on div "Tại văn phòng" at bounding box center [860, 364] width 132 height 14
type input "0"
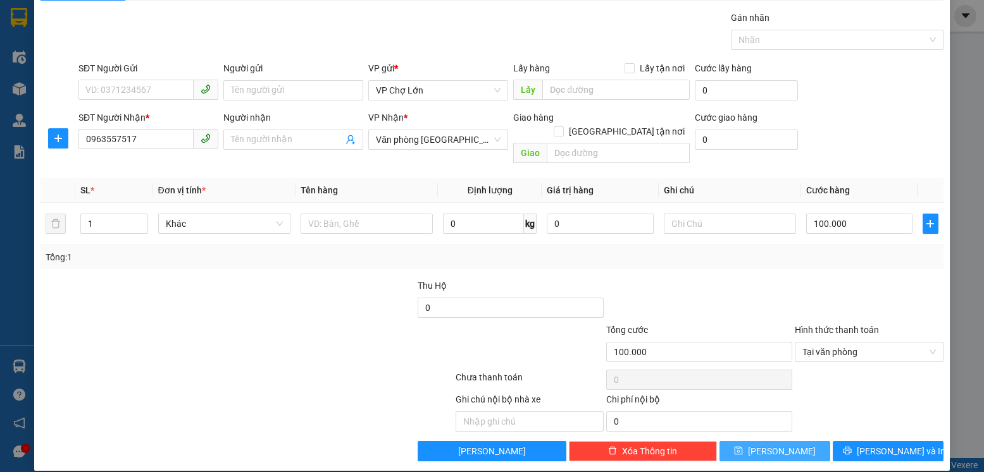
click at [778, 445] on span "[PERSON_NAME]" at bounding box center [782, 452] width 68 height 14
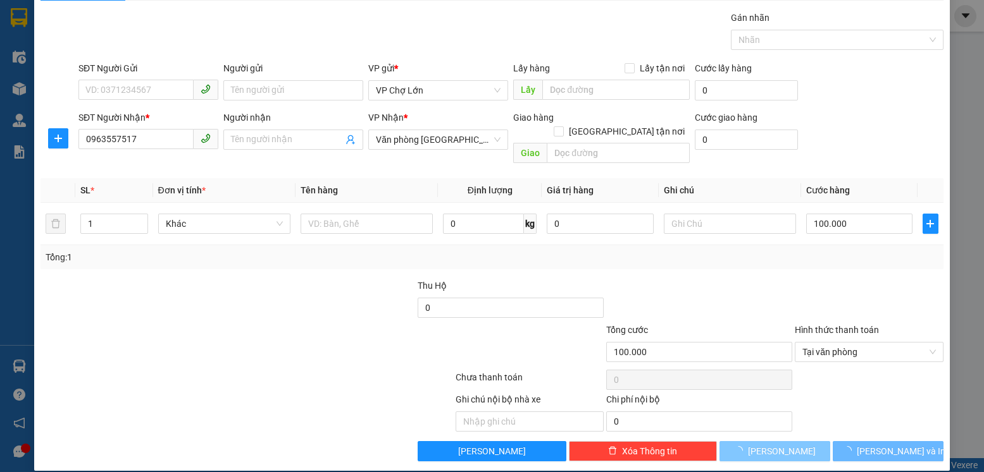
type input "0"
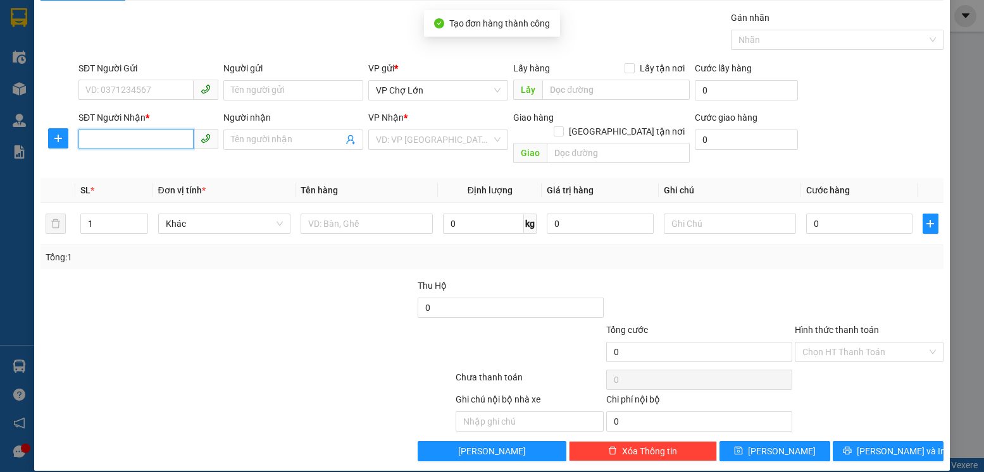
click at [92, 137] on input "SĐT Người Nhận *" at bounding box center [135, 139] width 115 height 20
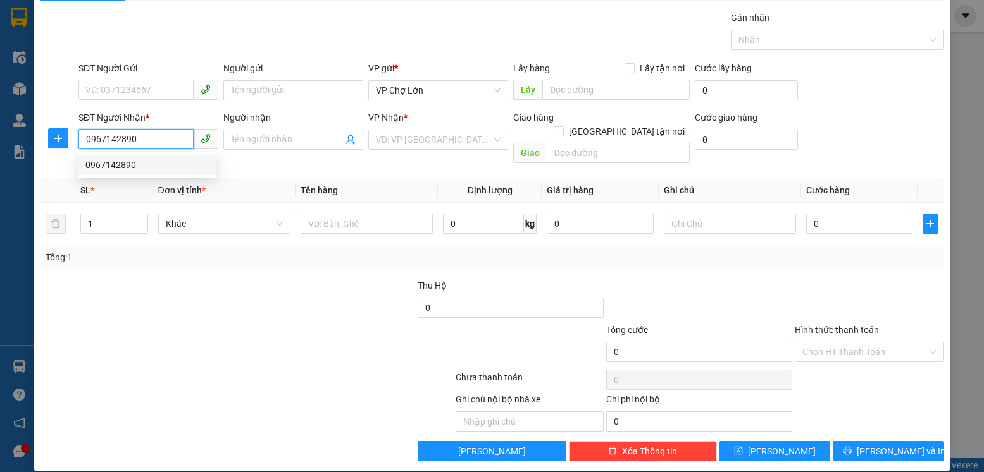
click at [111, 164] on div "0967142890" at bounding box center [146, 165] width 123 height 14
type input "0967142890"
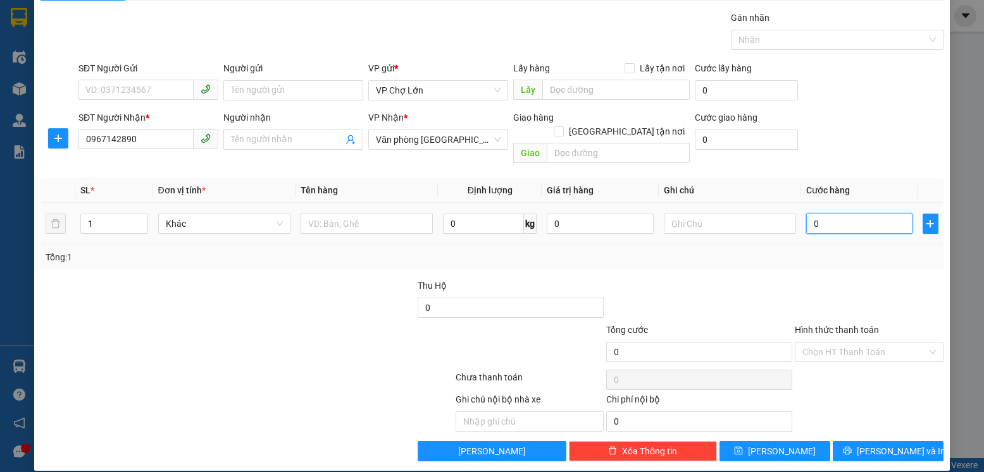
click at [814, 214] on input "0" at bounding box center [859, 224] width 106 height 20
type input "05"
type input "5"
type input "050"
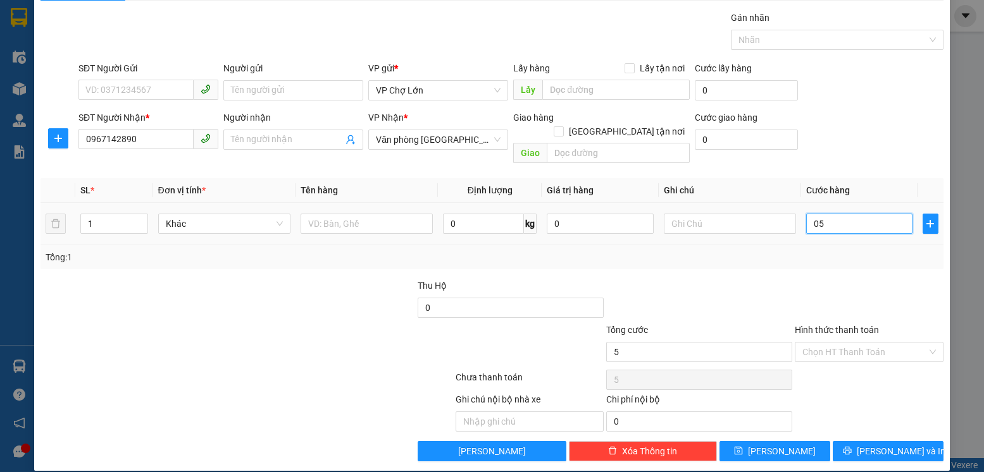
type input "50"
type input "50.000"
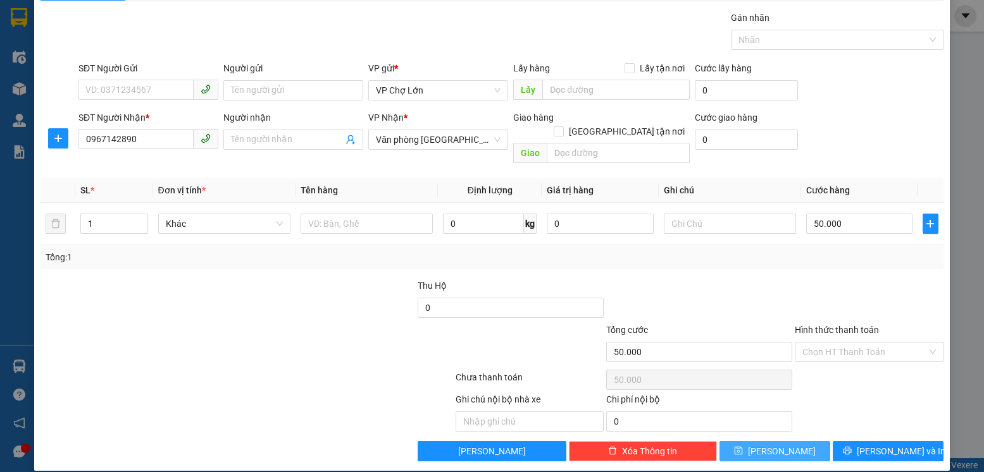
click at [775, 445] on span "[PERSON_NAME]" at bounding box center [782, 452] width 68 height 14
type input "0"
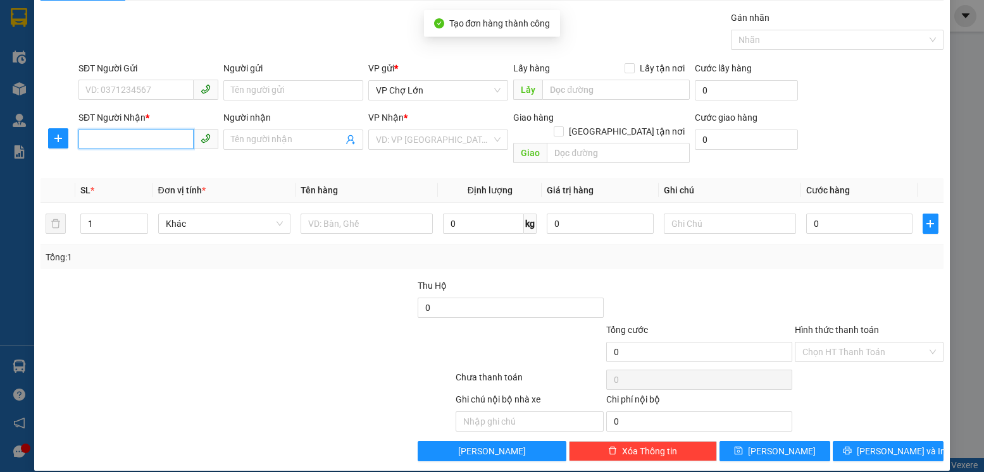
click at [92, 139] on input "SĐT Người Nhận *" at bounding box center [135, 139] width 115 height 20
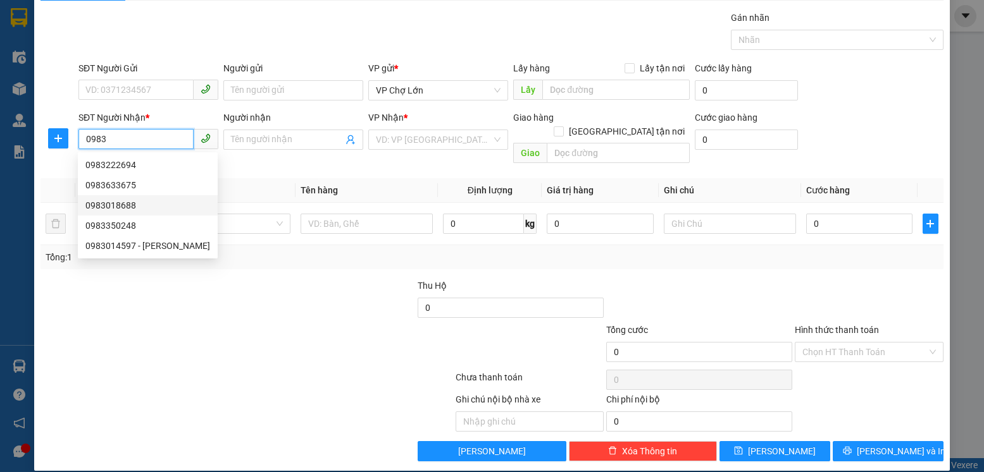
click at [117, 204] on div "0983018688" at bounding box center [147, 206] width 125 height 14
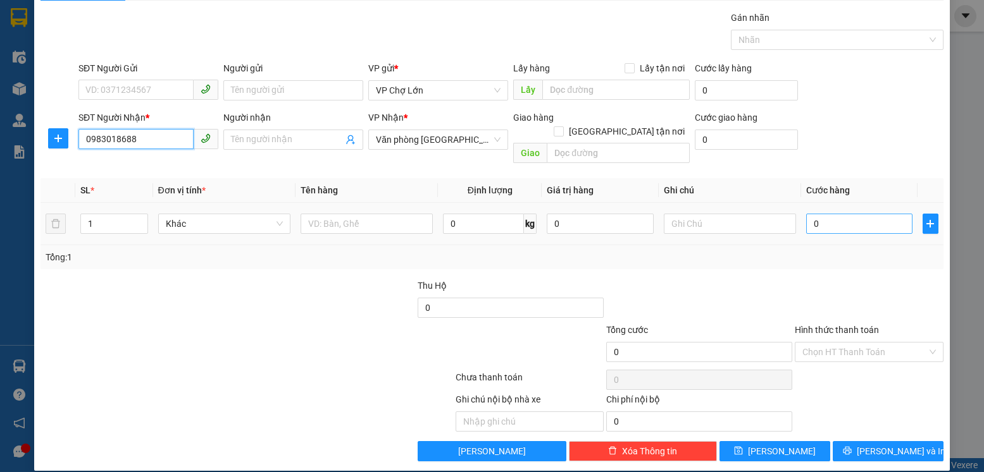
type input "0983018688"
type input "05"
type input "5"
type input "050"
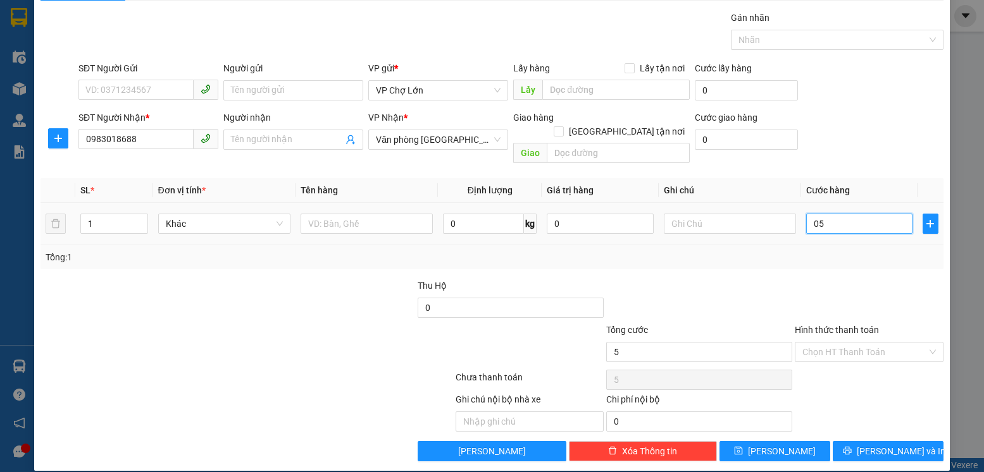
type input "50"
type input "50.000"
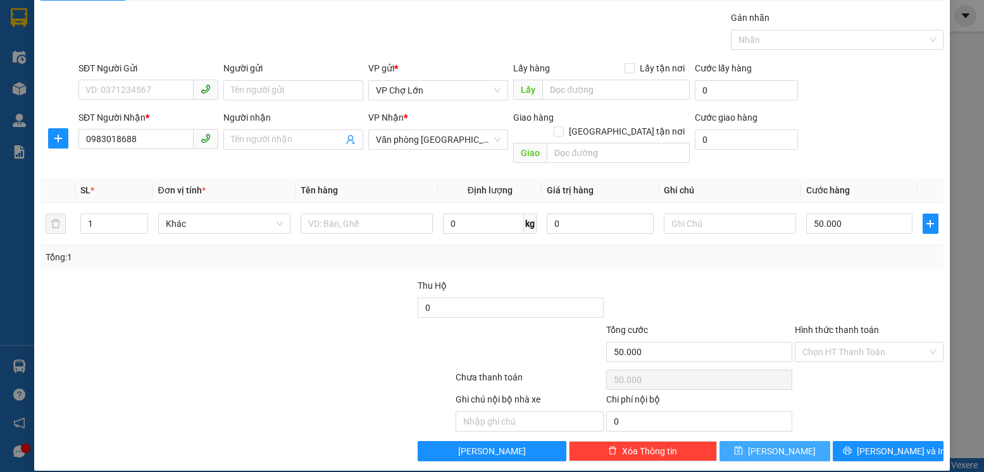
click at [776, 445] on span "[PERSON_NAME]" at bounding box center [782, 452] width 68 height 14
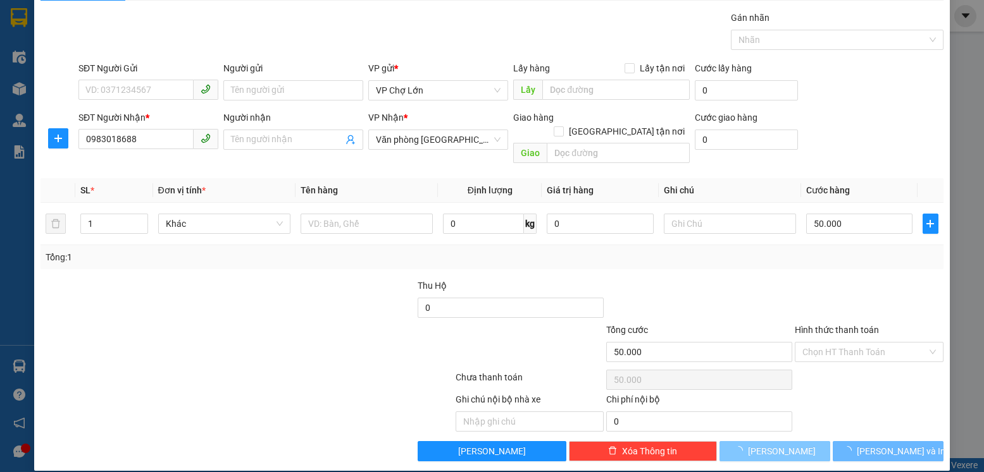
type input "0"
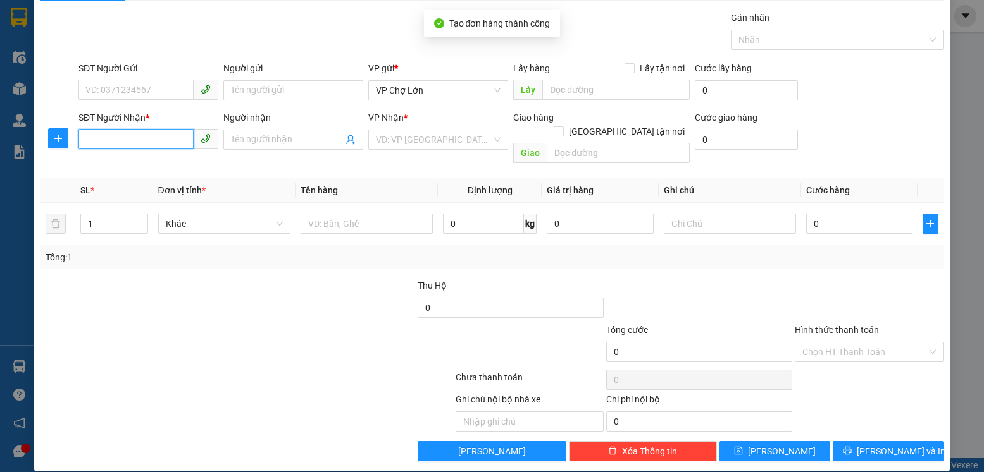
click at [90, 136] on input "SĐT Người Nhận *" at bounding box center [135, 139] width 115 height 20
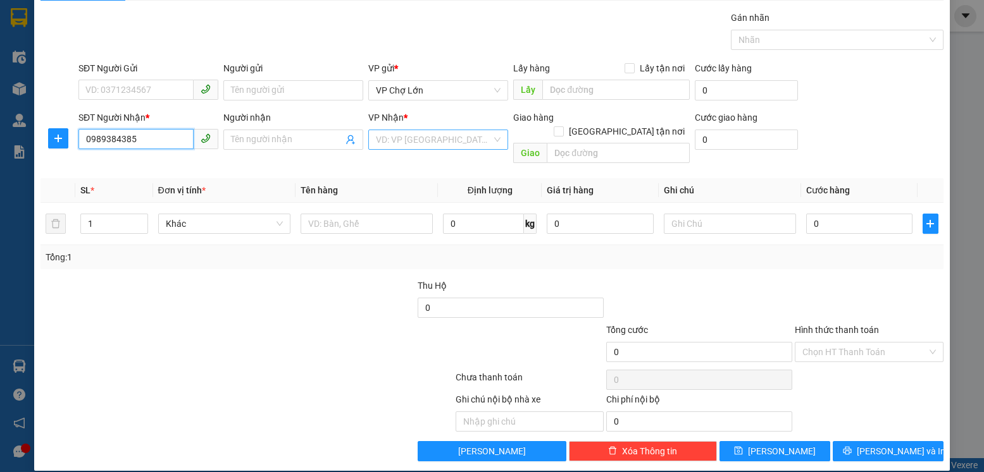
click at [487, 140] on div "VD: VP [GEOGRAPHIC_DATA]" at bounding box center [438, 140] width 140 height 20
type input "0989384385"
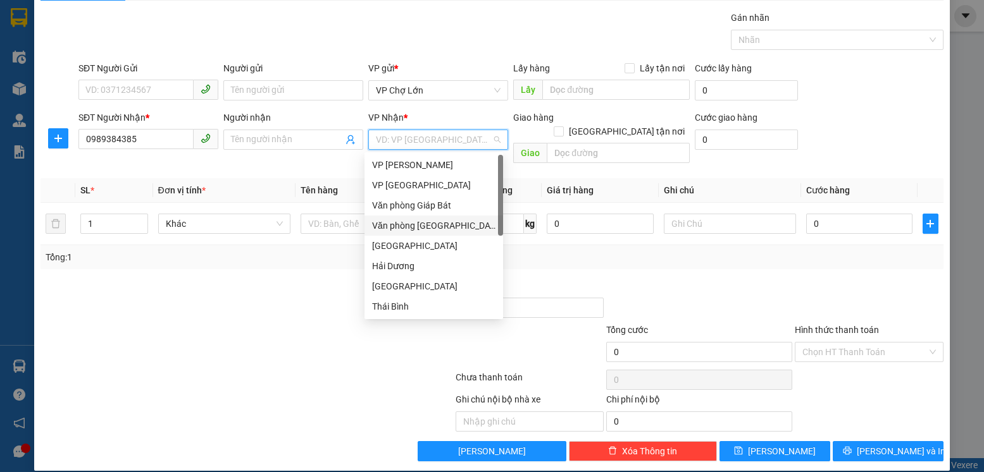
click at [420, 223] on div "Văn phòng [GEOGRAPHIC_DATA]" at bounding box center [433, 226] width 123 height 14
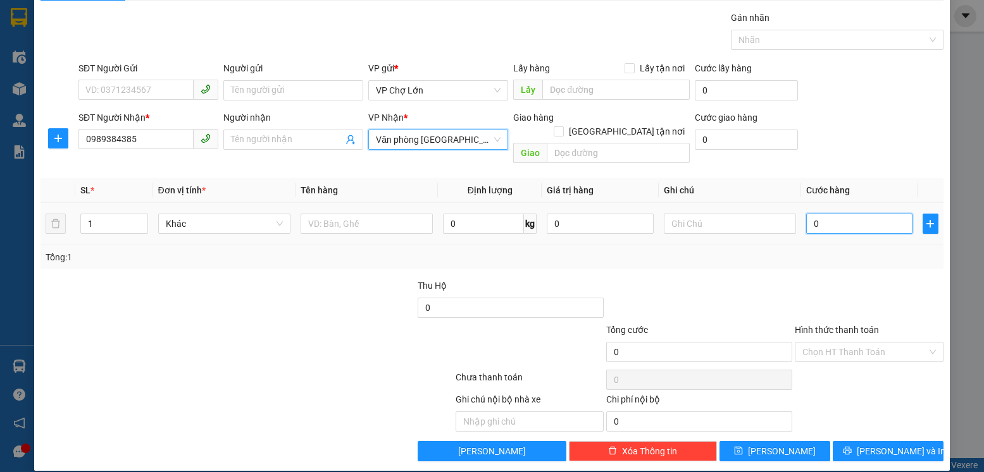
click at [811, 214] on input "0" at bounding box center [859, 224] width 106 height 20
type input "05"
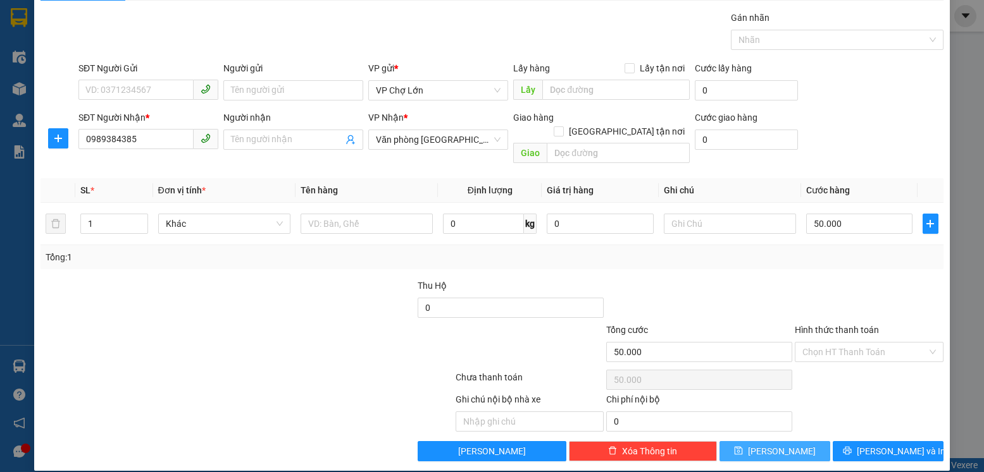
click at [777, 445] on span "[PERSON_NAME]" at bounding box center [782, 452] width 68 height 14
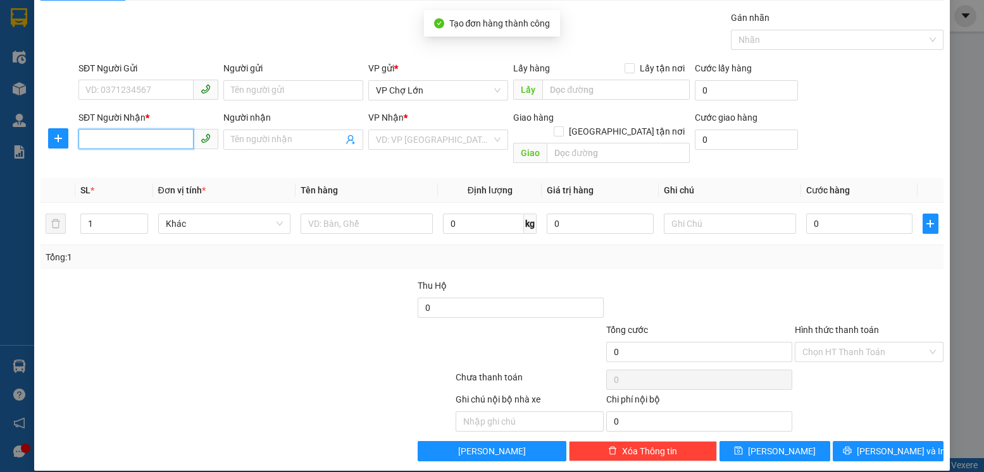
click at [112, 137] on input "SĐT Người Nhận *" at bounding box center [135, 139] width 115 height 20
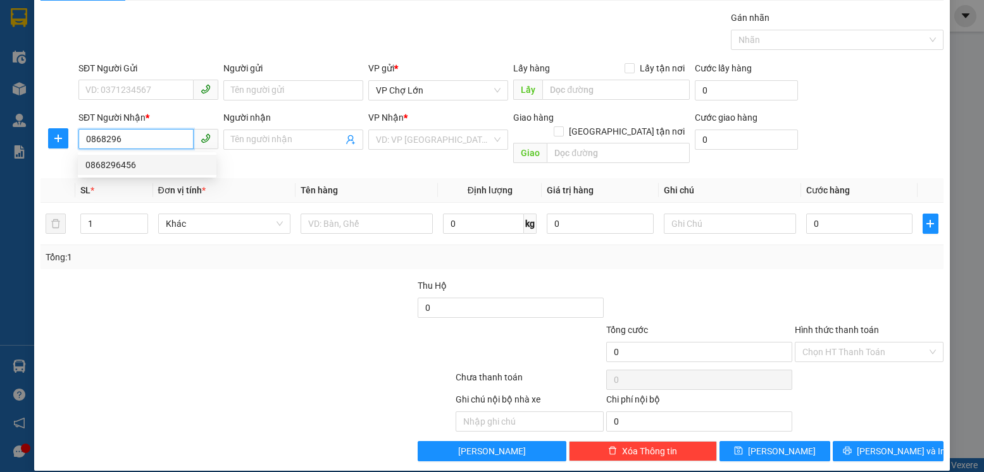
click at [118, 164] on div "0868296456" at bounding box center [146, 165] width 123 height 14
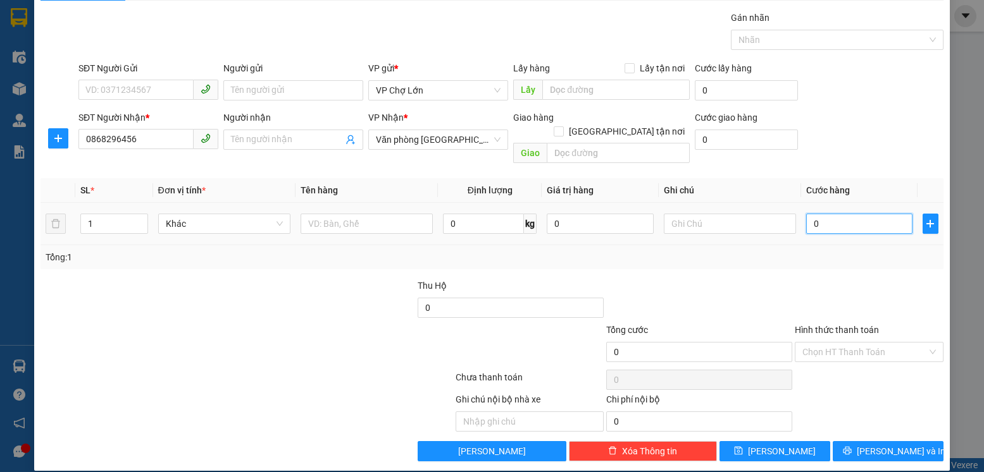
click at [812, 214] on input "0" at bounding box center [859, 224] width 106 height 20
click at [785, 442] on button "[PERSON_NAME]" at bounding box center [774, 452] width 111 height 20
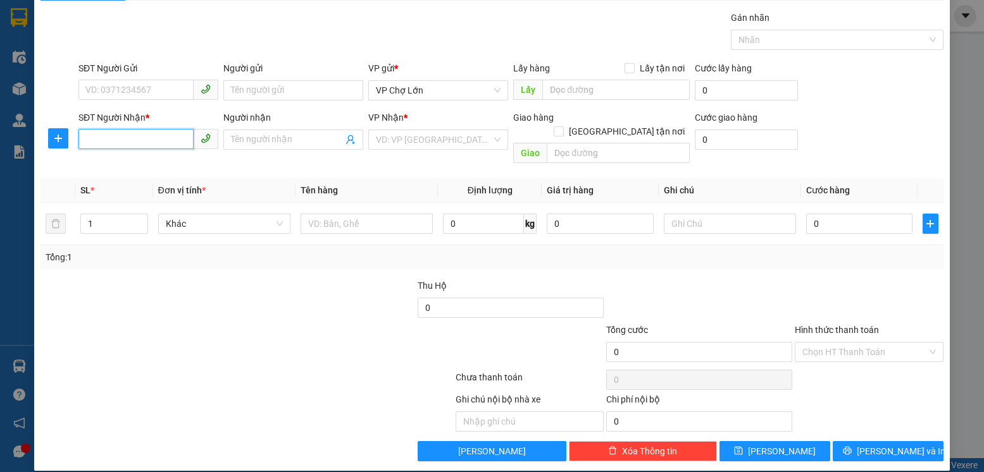
click at [132, 137] on input "SĐT Người Nhận *" at bounding box center [135, 139] width 115 height 20
click at [114, 163] on div "0385222244" at bounding box center [146, 165] width 123 height 14
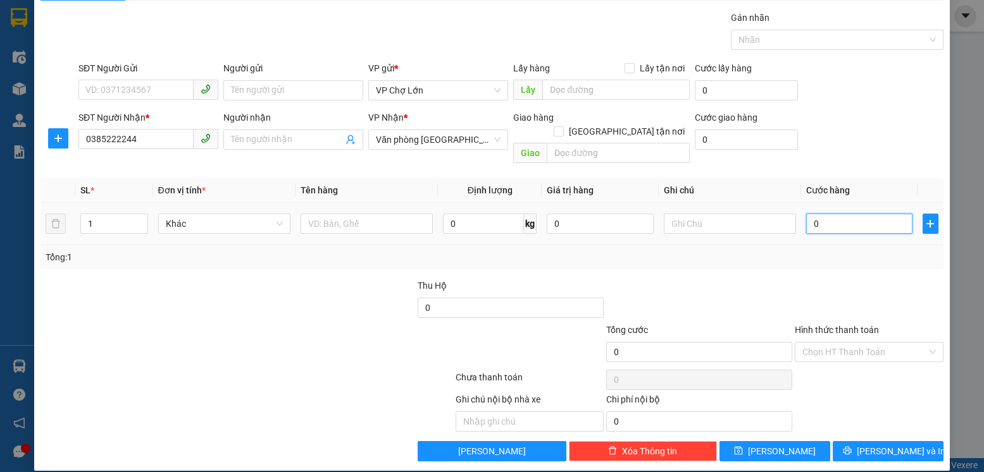
click at [813, 214] on input "0" at bounding box center [859, 224] width 106 height 20
click at [837, 343] on input "Hình thức thanh toán" at bounding box center [864, 352] width 124 height 19
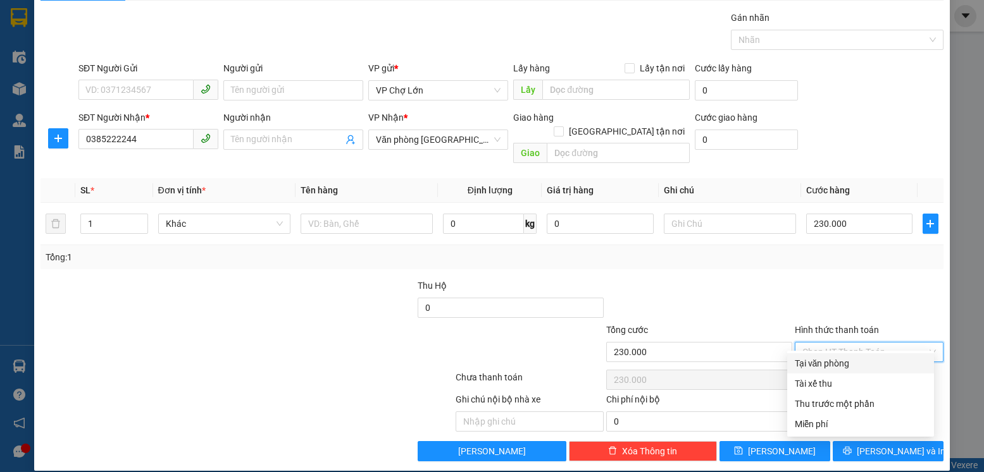
click at [819, 362] on div "Tại văn phòng" at bounding box center [860, 364] width 132 height 14
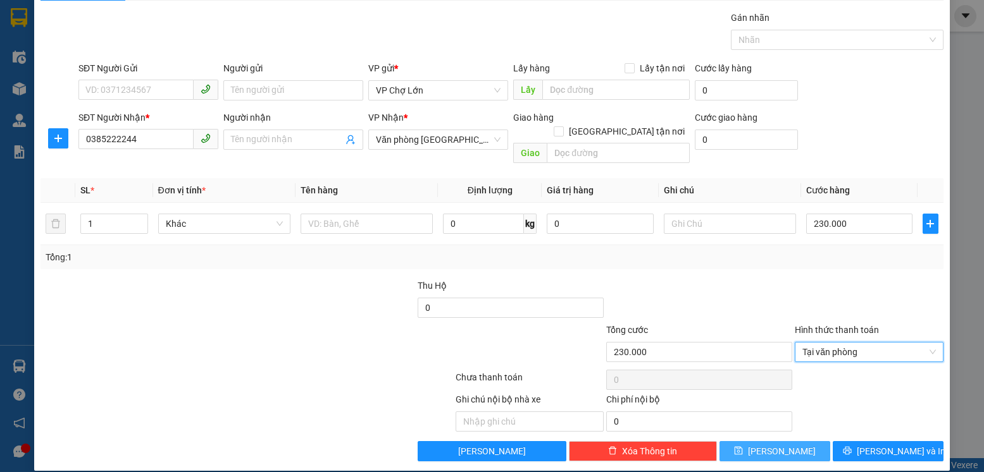
click at [781, 445] on span "[PERSON_NAME]" at bounding box center [782, 452] width 68 height 14
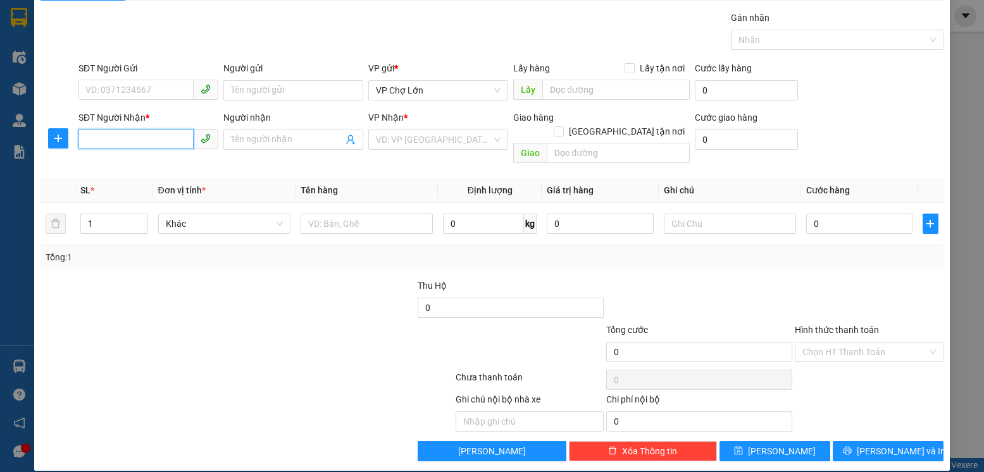
click at [104, 141] on input "SĐT Người Nhận *" at bounding box center [135, 139] width 115 height 20
click at [106, 163] on div "0334504401" at bounding box center [146, 165] width 123 height 14
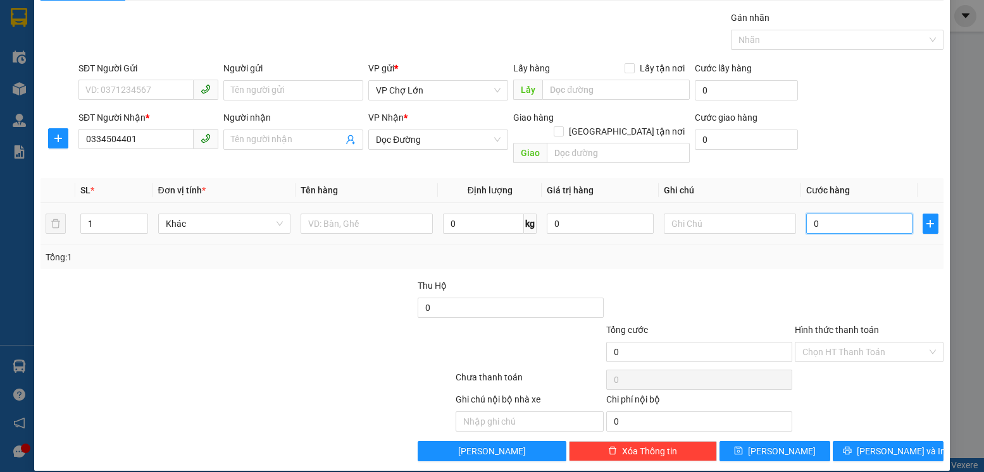
click at [810, 214] on input "0" at bounding box center [859, 224] width 106 height 20
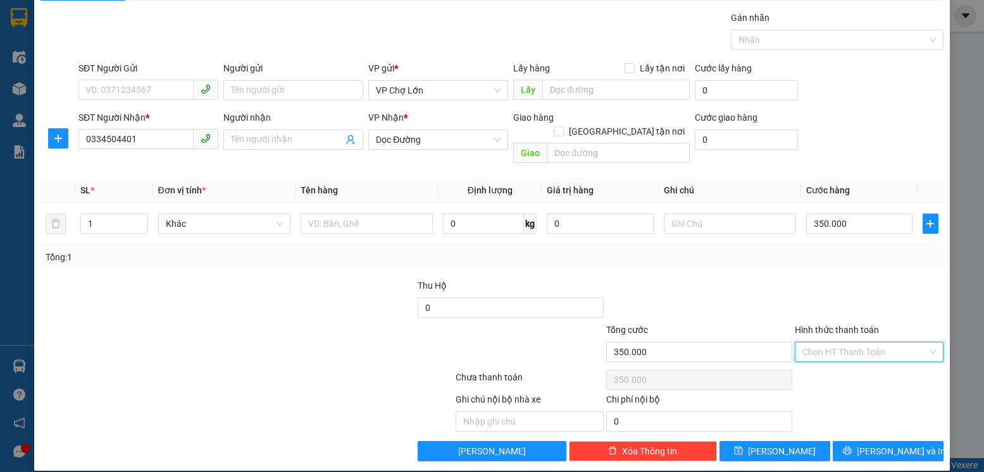
click at [829, 343] on input "Hình thức thanh toán" at bounding box center [864, 352] width 124 height 19
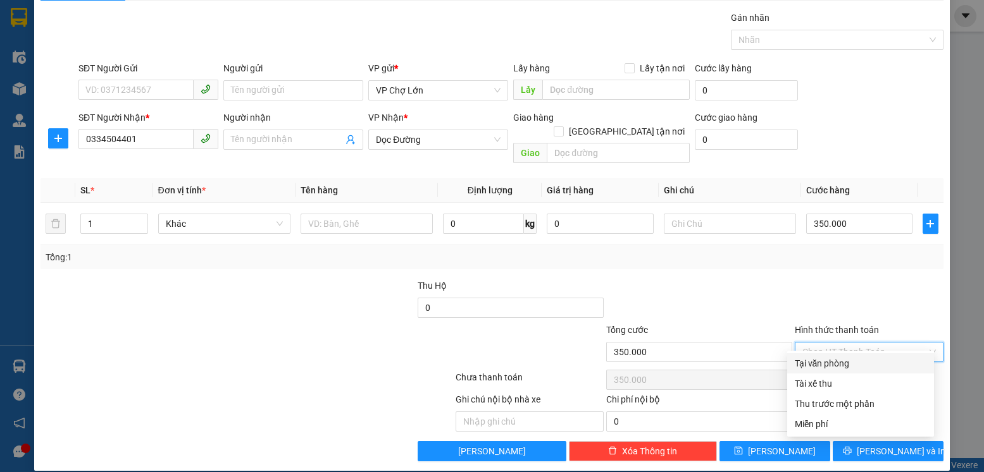
click at [824, 364] on div "Tại văn phòng" at bounding box center [860, 364] width 132 height 14
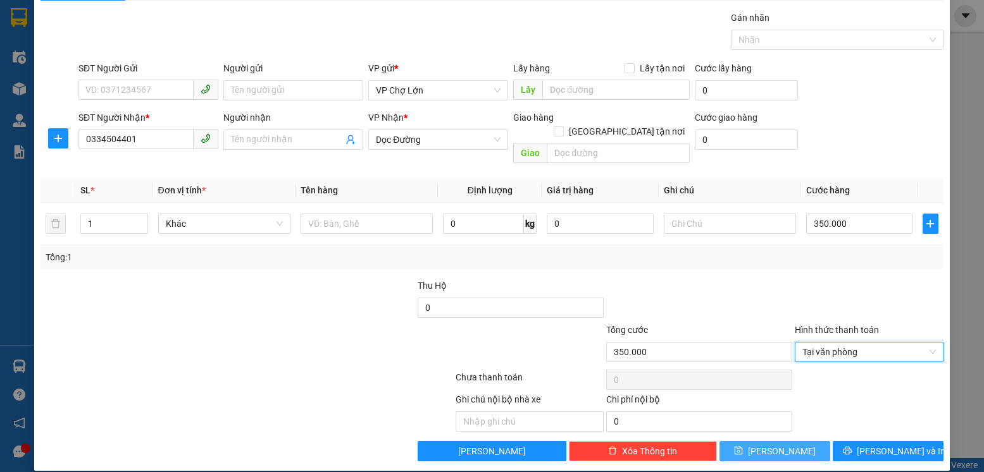
click at [781, 442] on button "[PERSON_NAME]" at bounding box center [774, 452] width 111 height 20
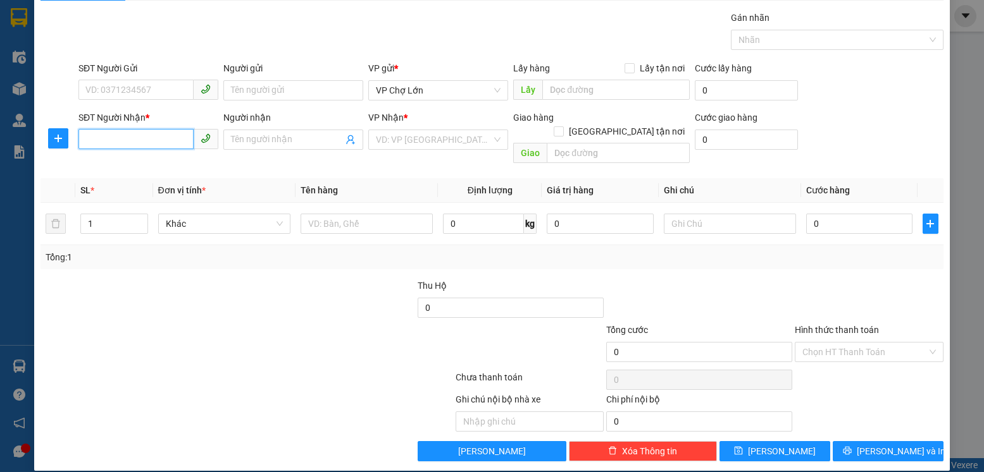
click at [124, 139] on input "SĐT Người Nhận *" at bounding box center [135, 139] width 115 height 20
click at [104, 164] on div "0943993444 - phượng" at bounding box center [146, 165] width 123 height 14
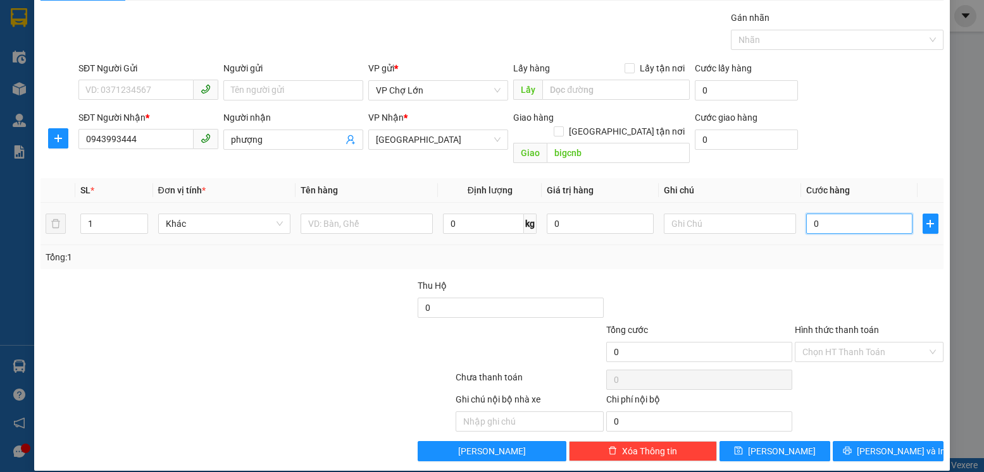
click at [815, 214] on input "0" at bounding box center [859, 224] width 106 height 20
click at [769, 445] on span "[PERSON_NAME]" at bounding box center [782, 452] width 68 height 14
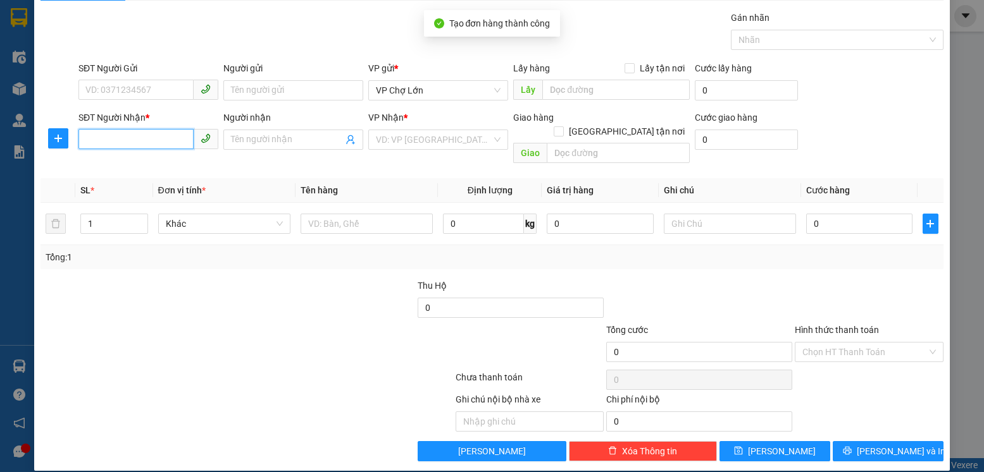
click at [89, 137] on input "SĐT Người Nhận *" at bounding box center [135, 139] width 115 height 20
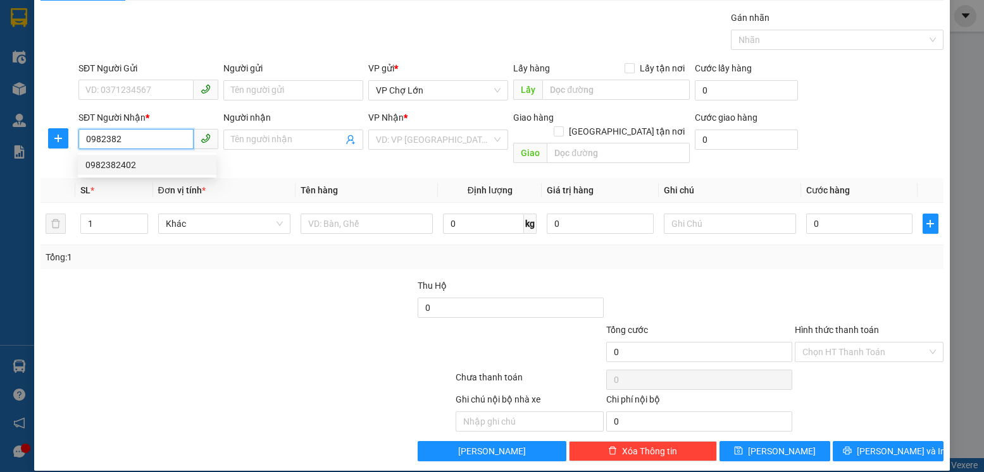
click at [96, 164] on div "0982382402" at bounding box center [146, 165] width 123 height 14
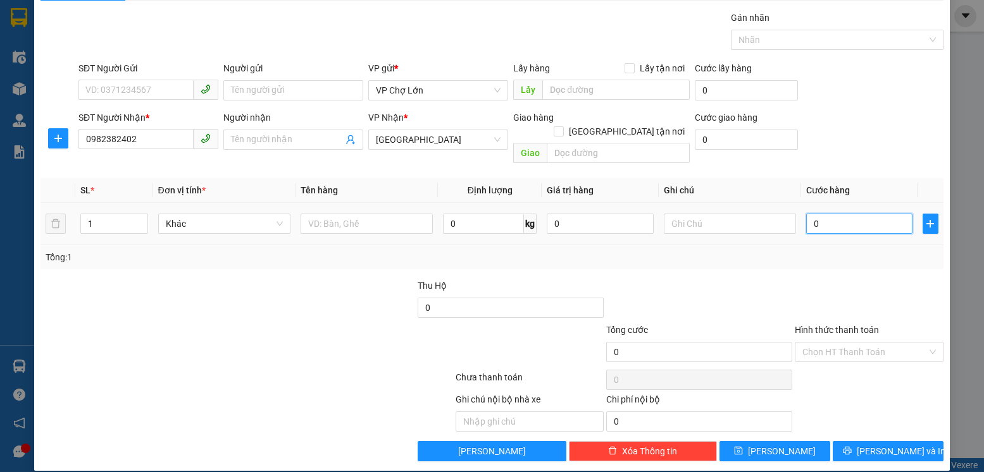
click at [810, 214] on input "0" at bounding box center [859, 224] width 106 height 20
click at [775, 445] on span "[PERSON_NAME]" at bounding box center [782, 452] width 68 height 14
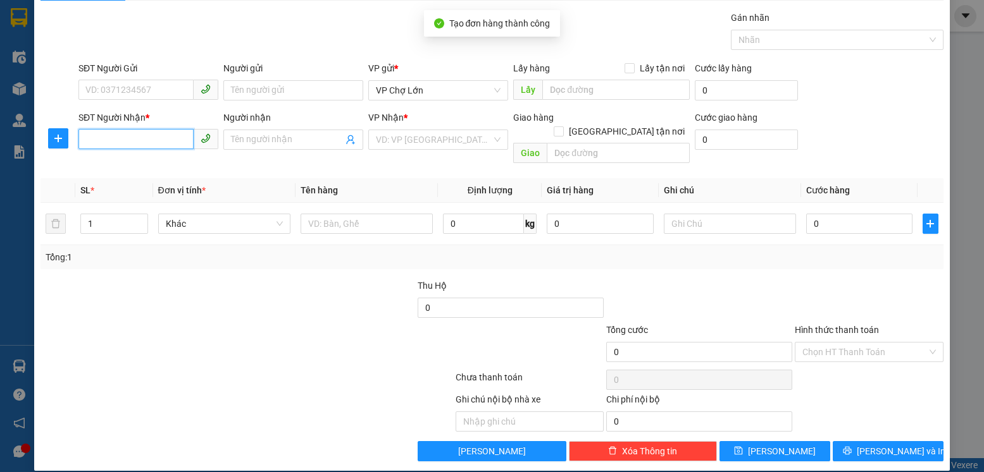
click at [96, 137] on input "SĐT Người Nhận *" at bounding box center [135, 139] width 115 height 20
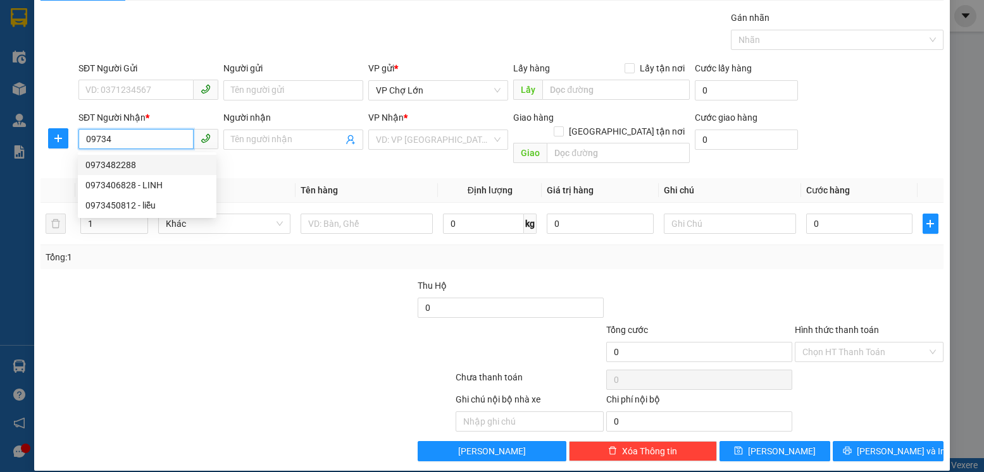
click at [122, 167] on div "0973482288" at bounding box center [146, 165] width 123 height 14
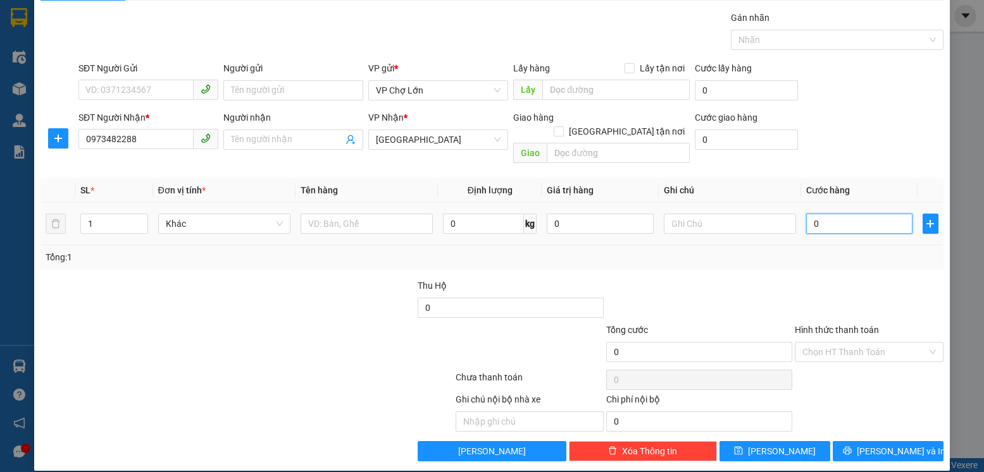
click at [810, 214] on input "0" at bounding box center [859, 224] width 106 height 20
click at [770, 445] on span "[PERSON_NAME]" at bounding box center [782, 452] width 68 height 14
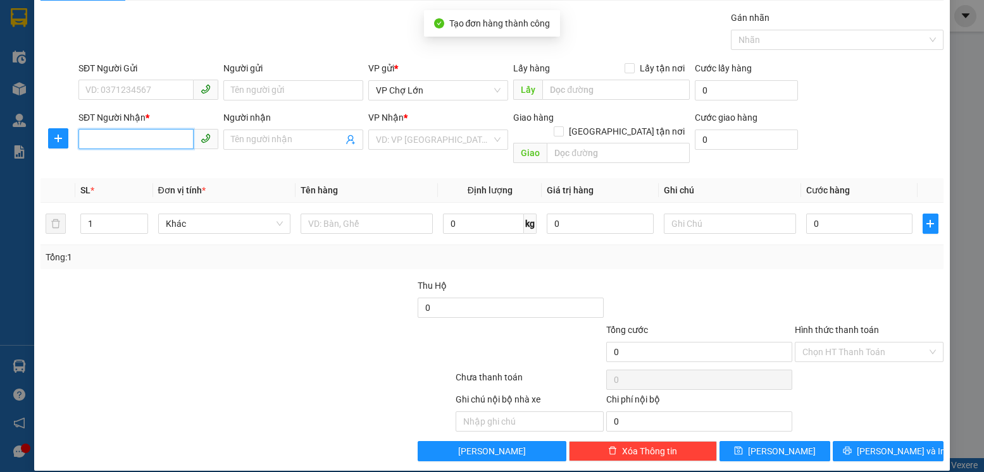
click at [104, 141] on input "SĐT Người Nhận *" at bounding box center [135, 139] width 115 height 20
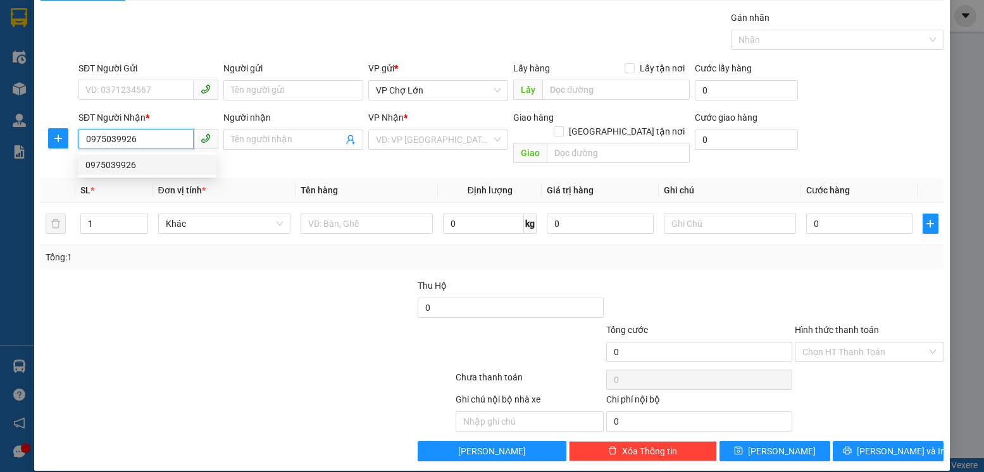
click at [112, 164] on div "0975039926" at bounding box center [146, 165] width 123 height 14
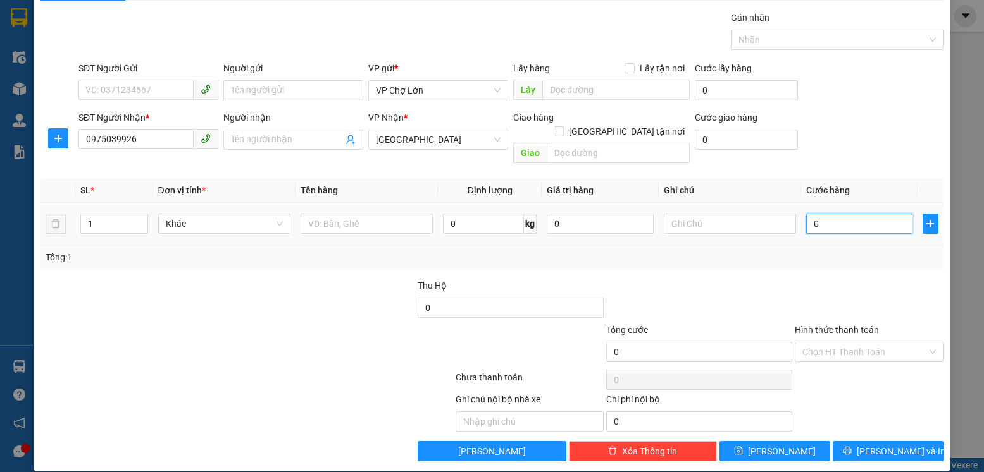
click at [810, 214] on input "0" at bounding box center [859, 224] width 106 height 20
click at [767, 445] on span "[PERSON_NAME]" at bounding box center [782, 452] width 68 height 14
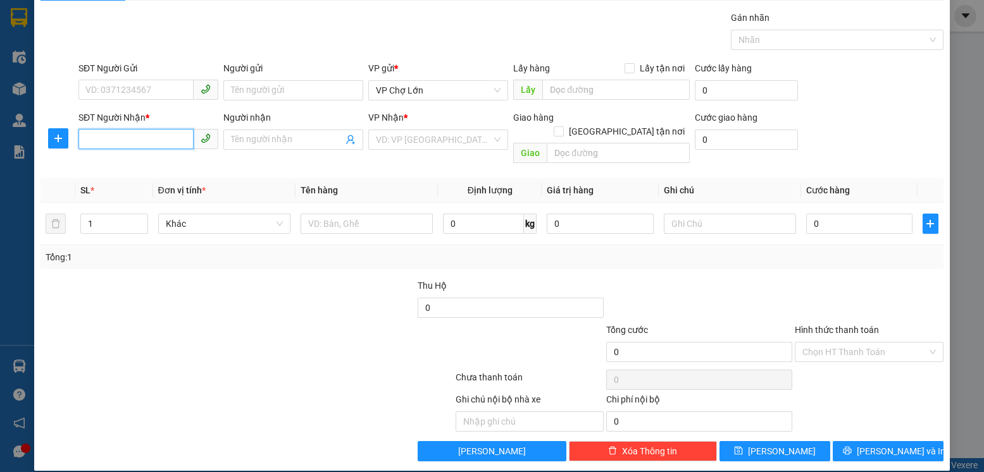
click at [94, 139] on input "SĐT Người Nhận *" at bounding box center [135, 139] width 115 height 20
click at [119, 164] on div "0969265999 - tuyết" at bounding box center [146, 165] width 123 height 14
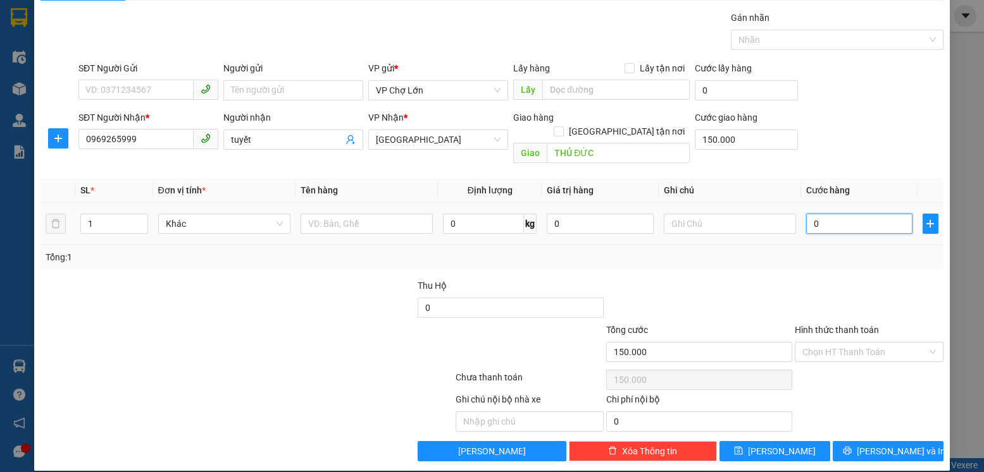
click at [815, 214] on input "0" at bounding box center [859, 224] width 106 height 20
click at [770, 445] on span "[PERSON_NAME]" at bounding box center [782, 452] width 68 height 14
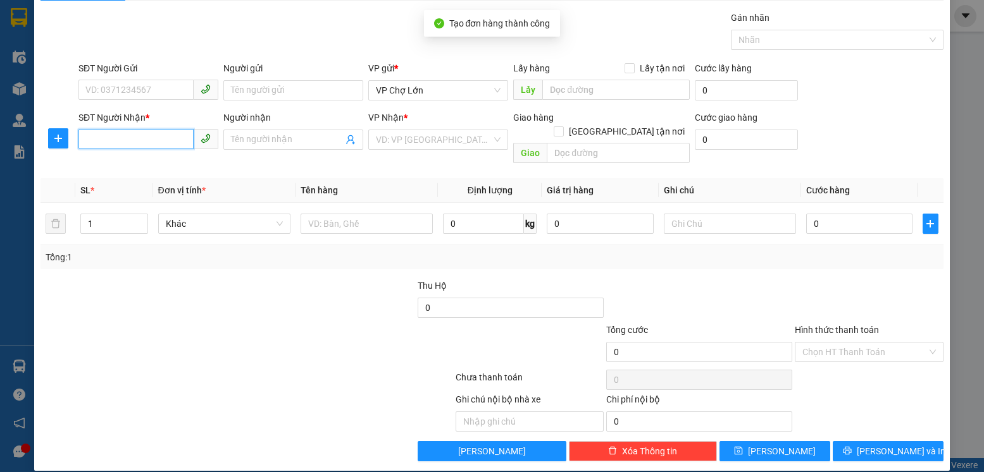
click at [91, 140] on input "SĐT Người Nhận *" at bounding box center [135, 139] width 115 height 20
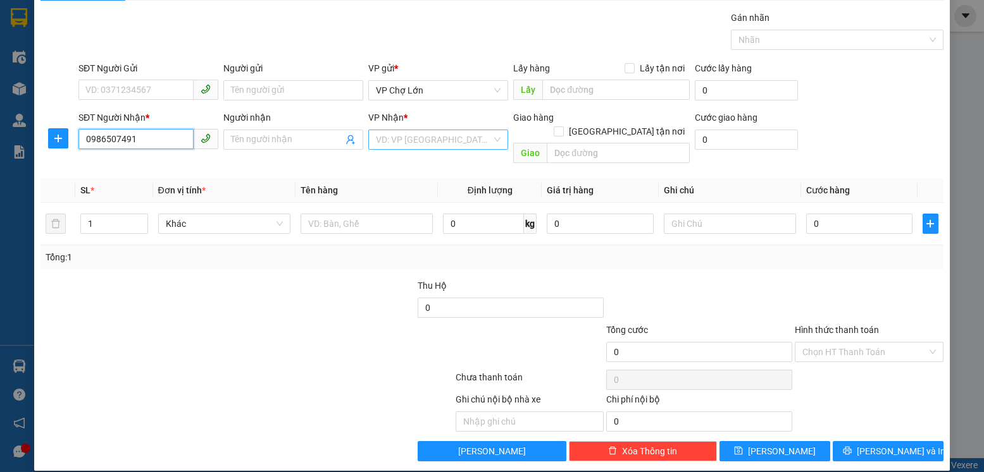
click at [492, 143] on div "VD: VP [GEOGRAPHIC_DATA]" at bounding box center [438, 140] width 140 height 20
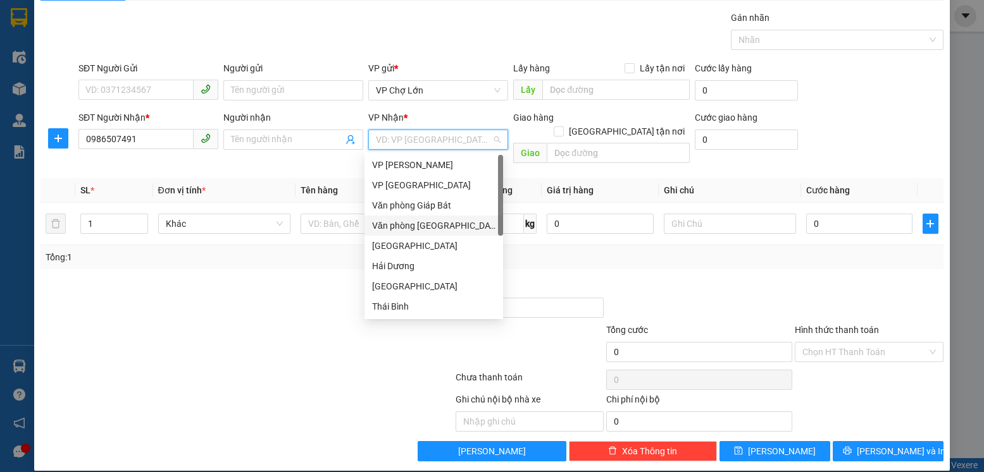
click at [423, 223] on div "Văn phòng [GEOGRAPHIC_DATA]" at bounding box center [433, 226] width 123 height 14
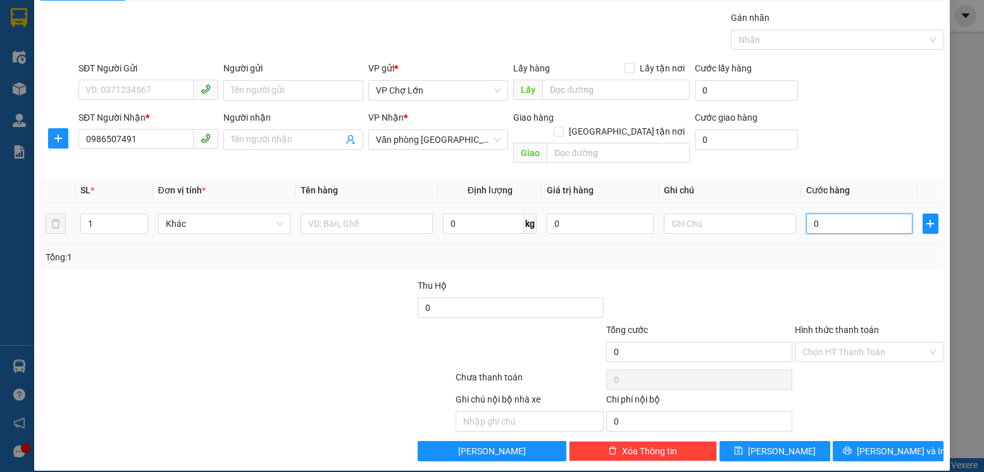
click at [822, 214] on input "0" at bounding box center [859, 224] width 106 height 20
click at [771, 445] on span "[PERSON_NAME]" at bounding box center [782, 452] width 68 height 14
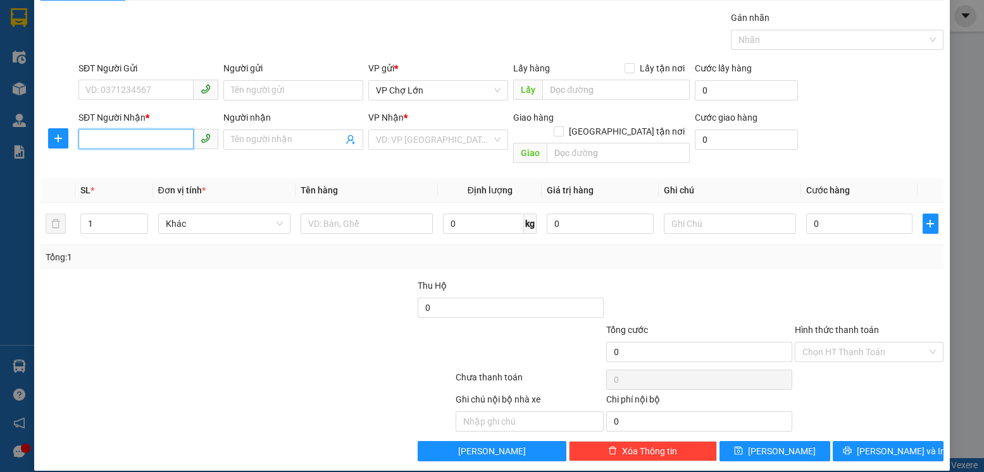
click at [90, 130] on input "SĐT Người Nhận *" at bounding box center [135, 139] width 115 height 20
click at [107, 165] on div "0385212540 - hân" at bounding box center [146, 165] width 123 height 14
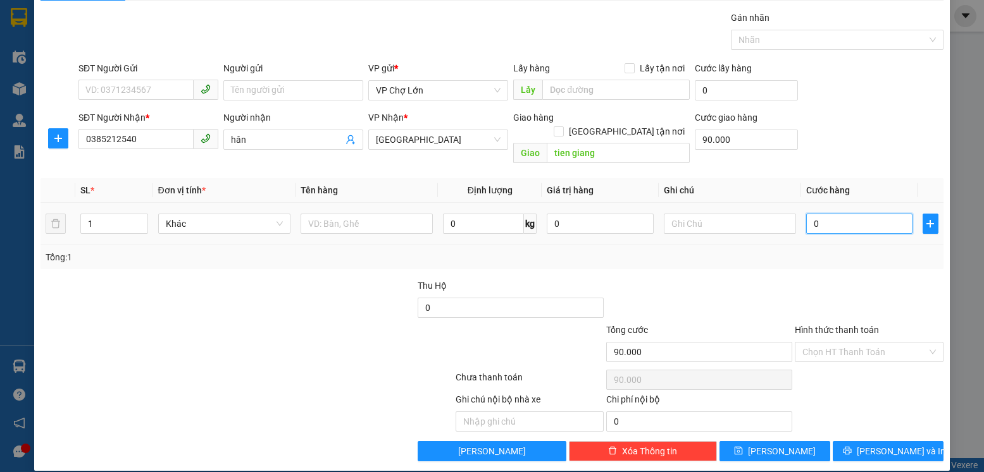
click at [818, 214] on input "0" at bounding box center [859, 224] width 106 height 20
click at [773, 445] on span "[PERSON_NAME]" at bounding box center [782, 452] width 68 height 14
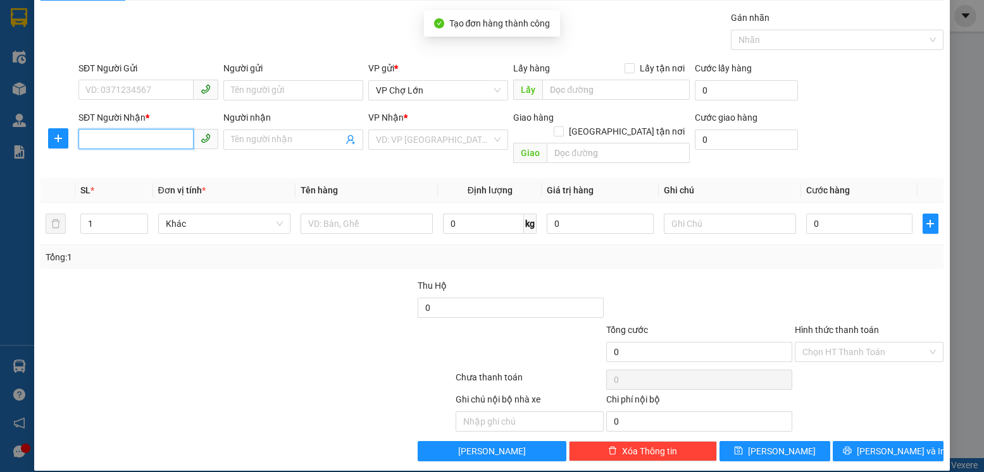
click at [94, 137] on input "SĐT Người Nhận *" at bounding box center [135, 139] width 115 height 20
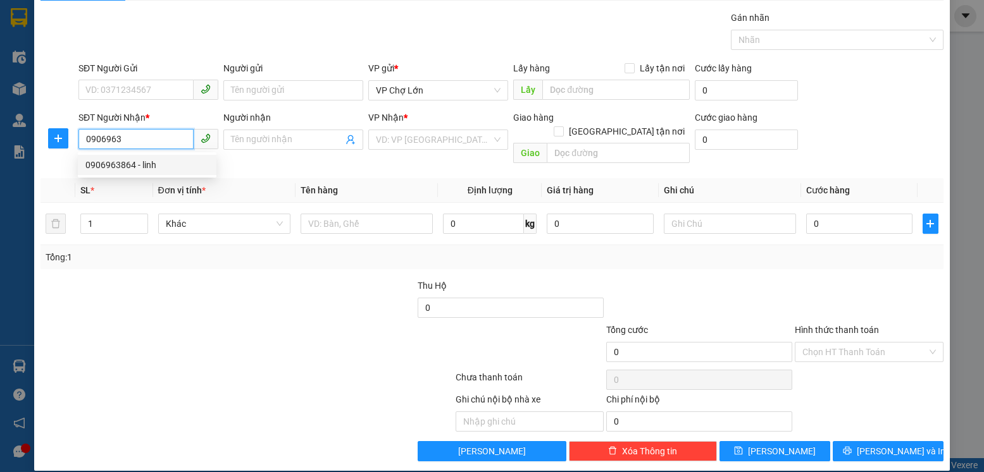
click at [104, 162] on div "0906963864 - linh" at bounding box center [146, 165] width 123 height 14
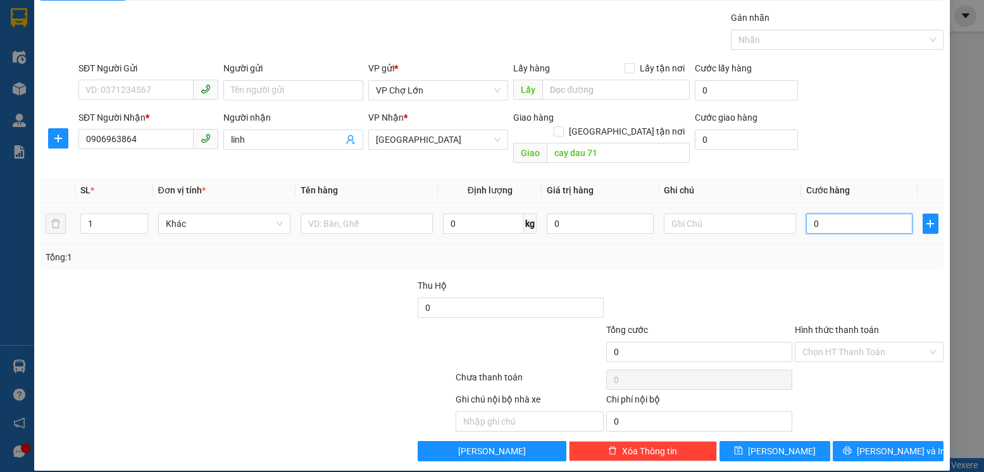
click at [815, 214] on input "0" at bounding box center [859, 224] width 106 height 20
click at [774, 445] on span "[PERSON_NAME]" at bounding box center [782, 452] width 68 height 14
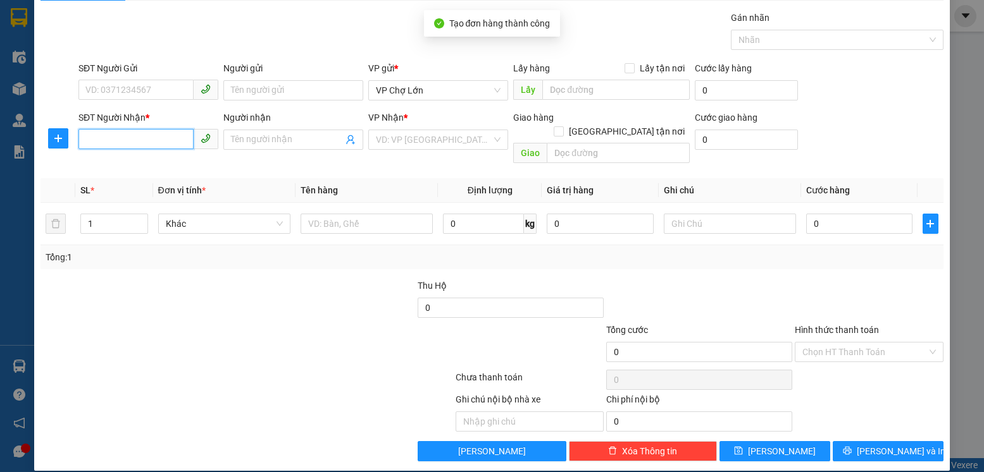
click at [103, 139] on input "SĐT Người Nhận *" at bounding box center [135, 139] width 115 height 20
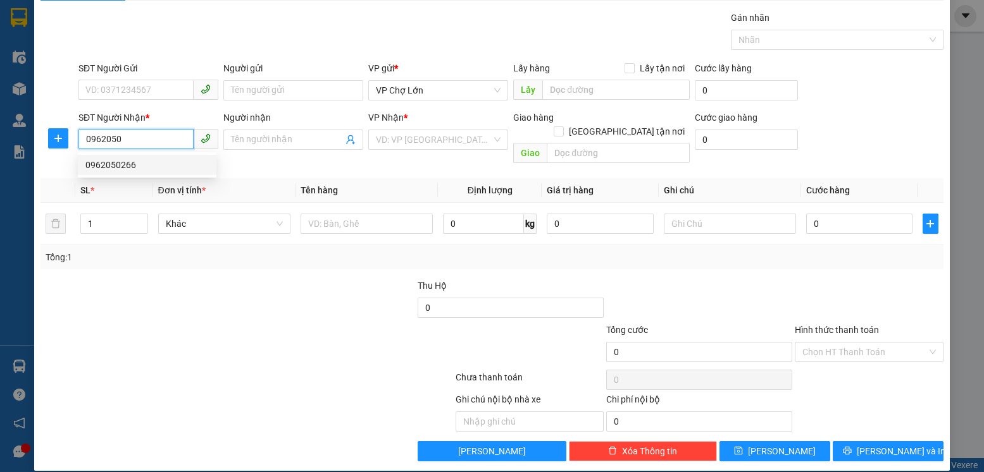
drag, startPoint x: 108, startPoint y: 164, endPoint x: 281, endPoint y: 204, distance: 177.7
click at [109, 164] on div "0962050266" at bounding box center [146, 165] width 123 height 14
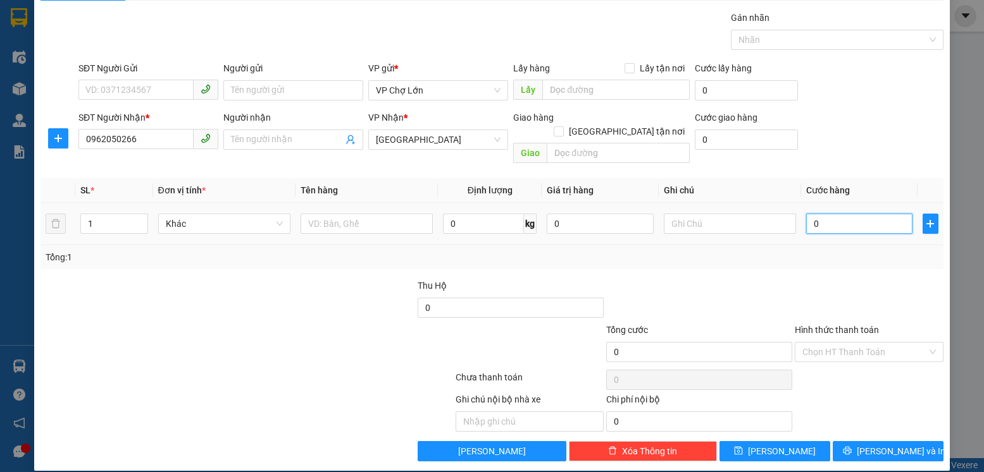
click at [815, 214] on input "0" at bounding box center [859, 224] width 106 height 20
click at [775, 445] on span "[PERSON_NAME]" at bounding box center [782, 452] width 68 height 14
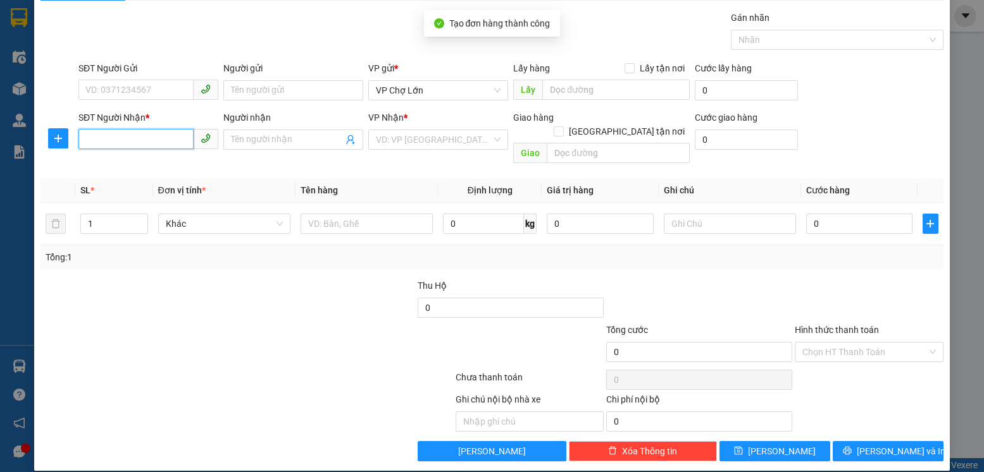
click at [95, 142] on input "SĐT Người Nhận *" at bounding box center [135, 139] width 115 height 20
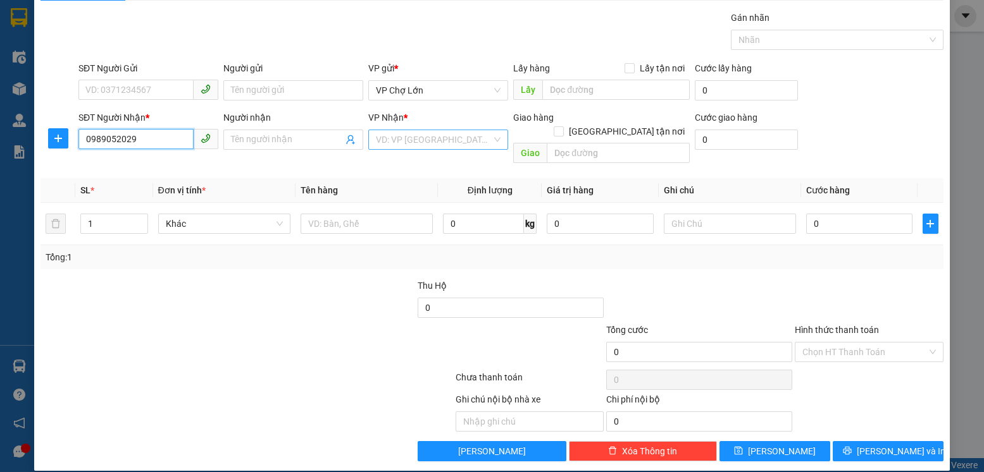
click at [490, 142] on div "VD: VP [GEOGRAPHIC_DATA]" at bounding box center [438, 140] width 140 height 20
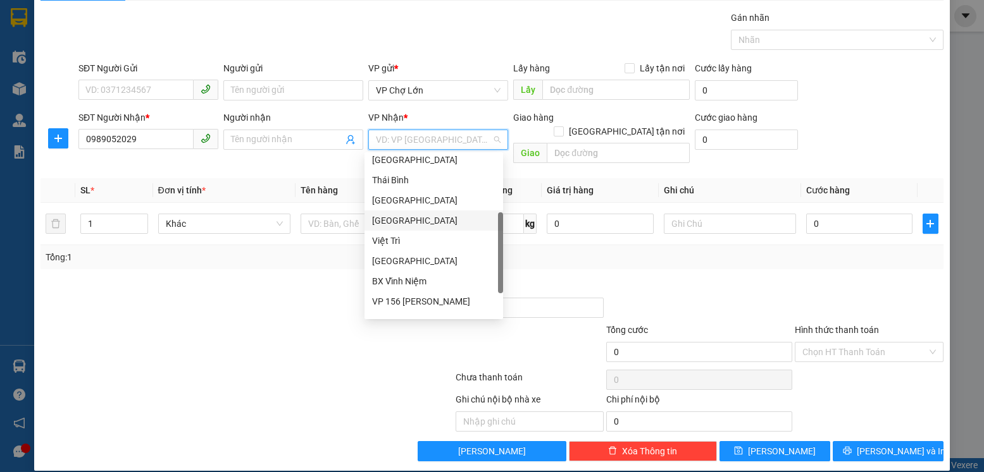
scroll to position [177, 0]
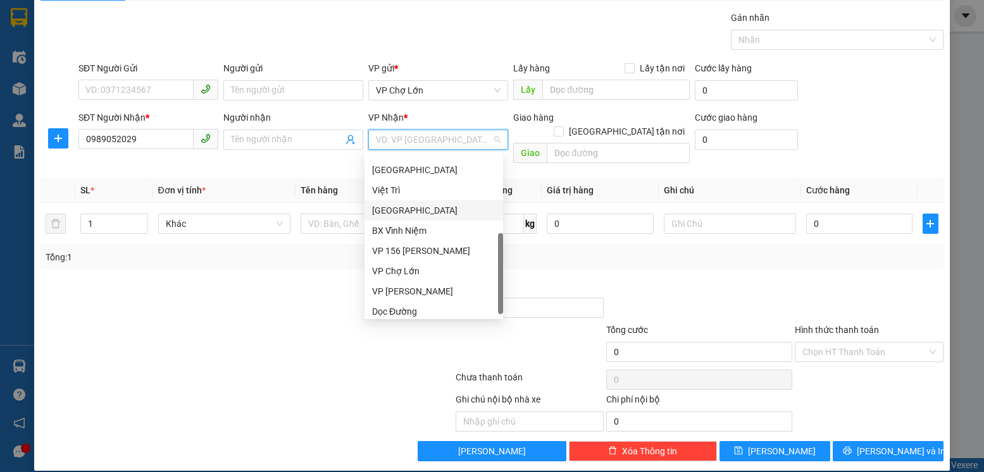
click at [404, 211] on div "[GEOGRAPHIC_DATA]" at bounding box center [433, 211] width 123 height 14
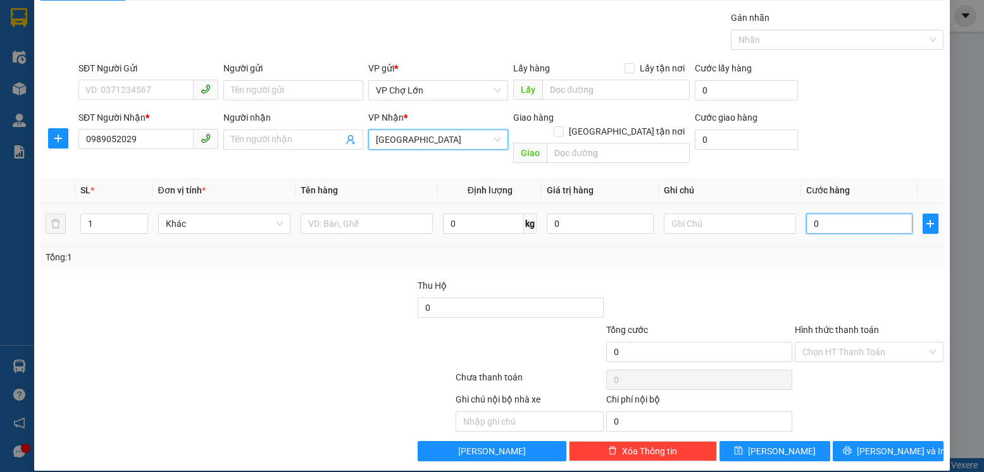
click at [820, 214] on input "0" at bounding box center [859, 224] width 106 height 20
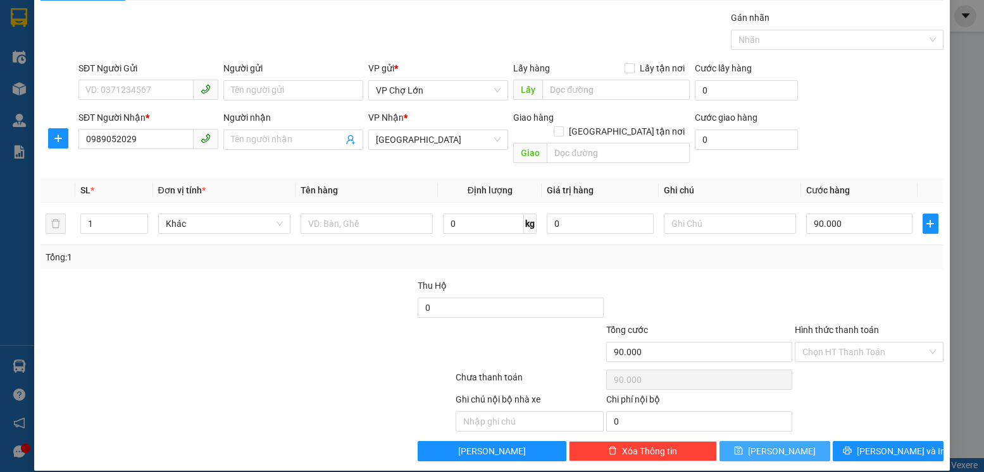
click at [777, 445] on span "[PERSON_NAME]" at bounding box center [782, 452] width 68 height 14
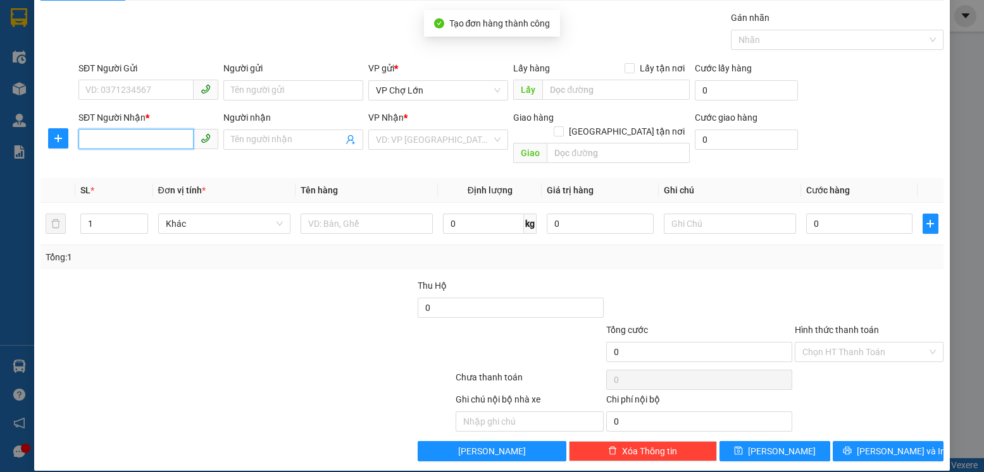
click at [97, 141] on input "SĐT Người Nhận *" at bounding box center [135, 139] width 115 height 20
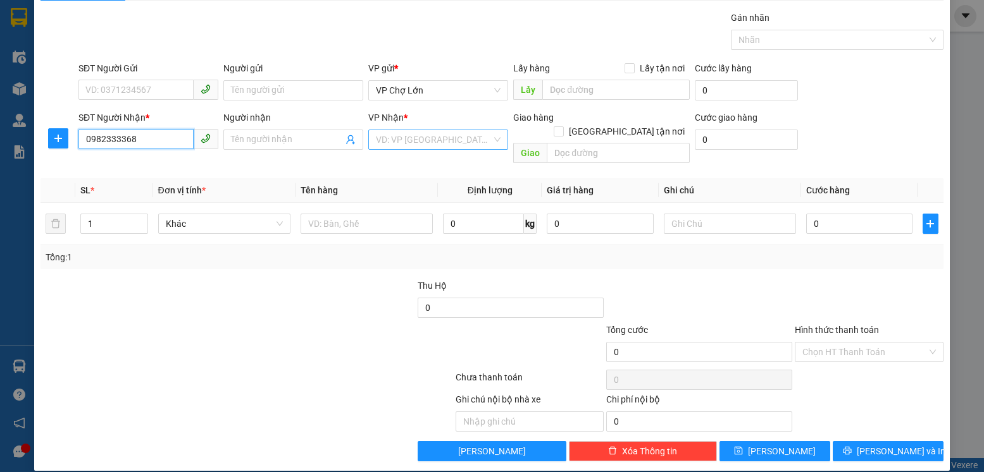
click at [491, 139] on div "VD: VP [GEOGRAPHIC_DATA]" at bounding box center [438, 140] width 140 height 20
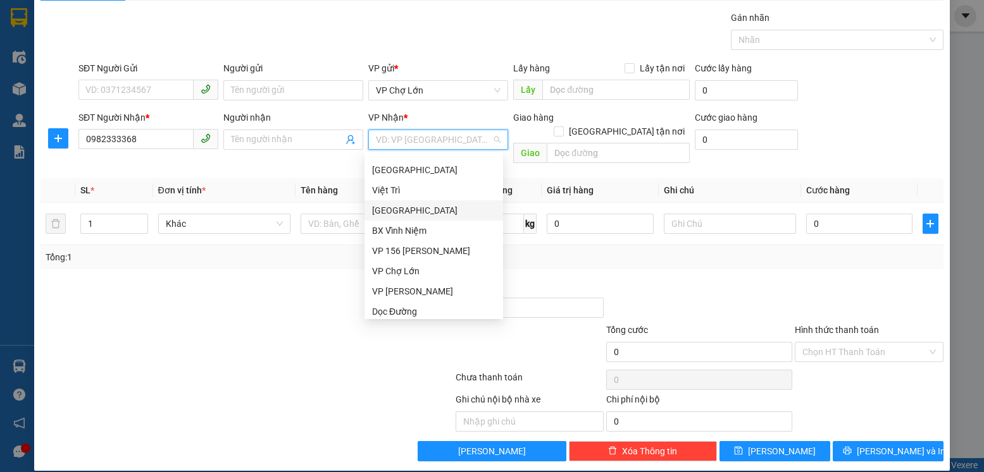
click at [405, 207] on div "[GEOGRAPHIC_DATA]" at bounding box center [433, 211] width 123 height 14
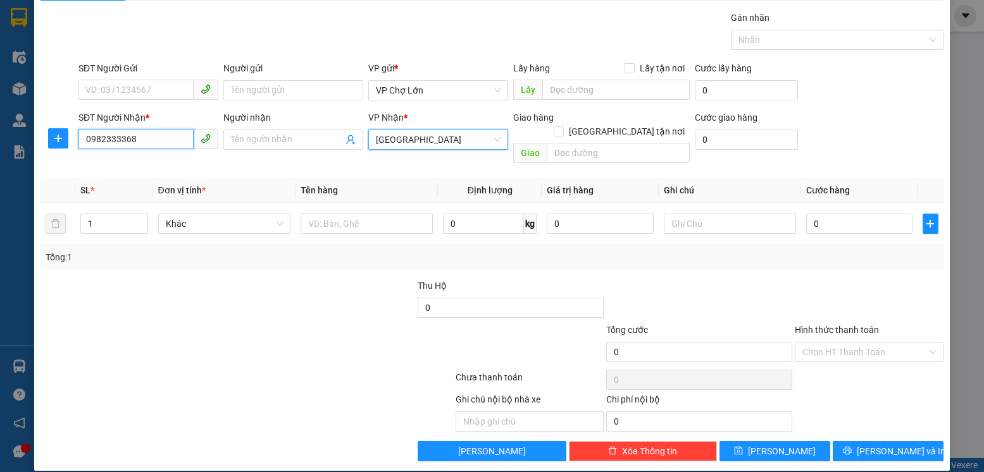
click at [144, 140] on input "0982333368" at bounding box center [135, 139] width 115 height 20
click at [104, 137] on input "0982333368" at bounding box center [135, 139] width 115 height 20
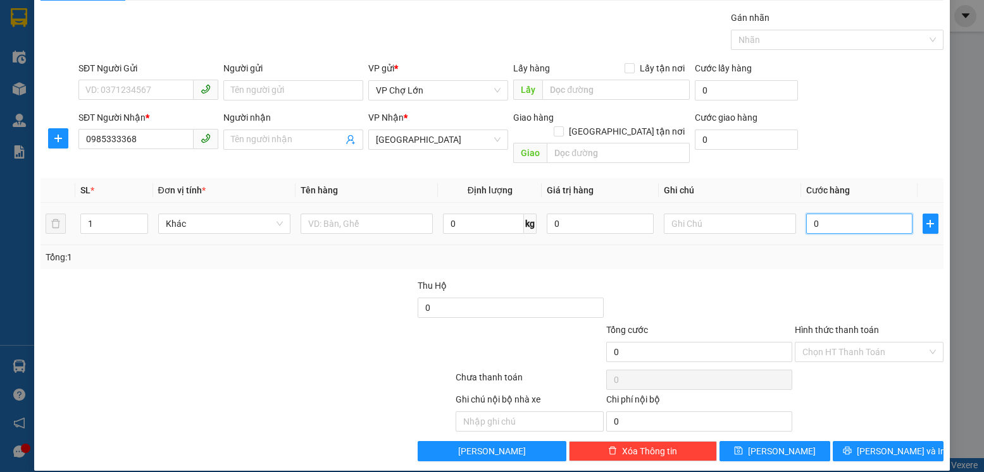
click at [812, 214] on input "0" at bounding box center [859, 224] width 106 height 20
click at [782, 442] on button "[PERSON_NAME]" at bounding box center [774, 452] width 111 height 20
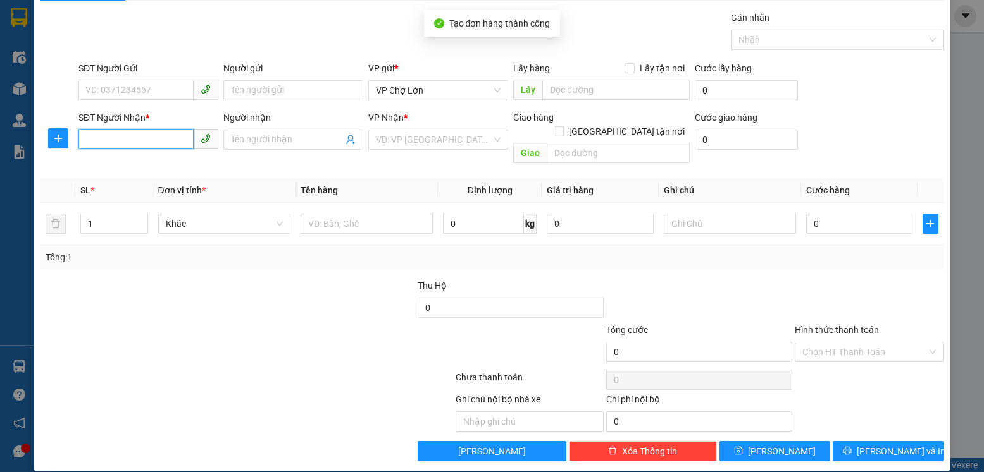
click at [111, 138] on input "SĐT Người Nhận *" at bounding box center [135, 139] width 115 height 20
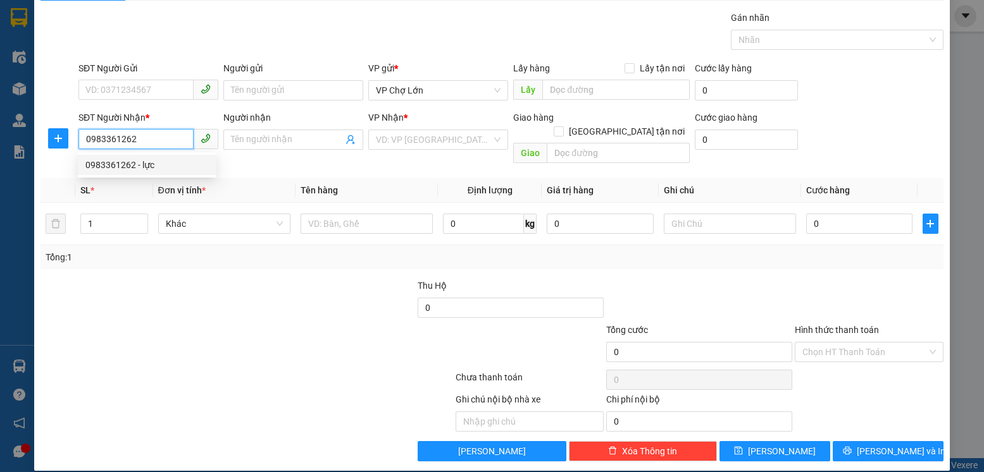
click at [113, 167] on div "0983361262 - lực" at bounding box center [146, 165] width 123 height 14
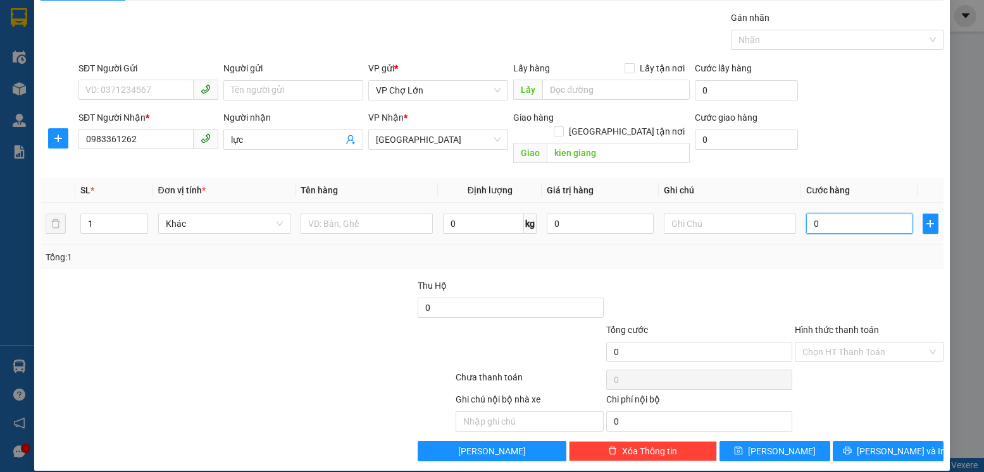
click at [818, 214] on input "0" at bounding box center [859, 224] width 106 height 20
click at [774, 445] on span "[PERSON_NAME]" at bounding box center [782, 452] width 68 height 14
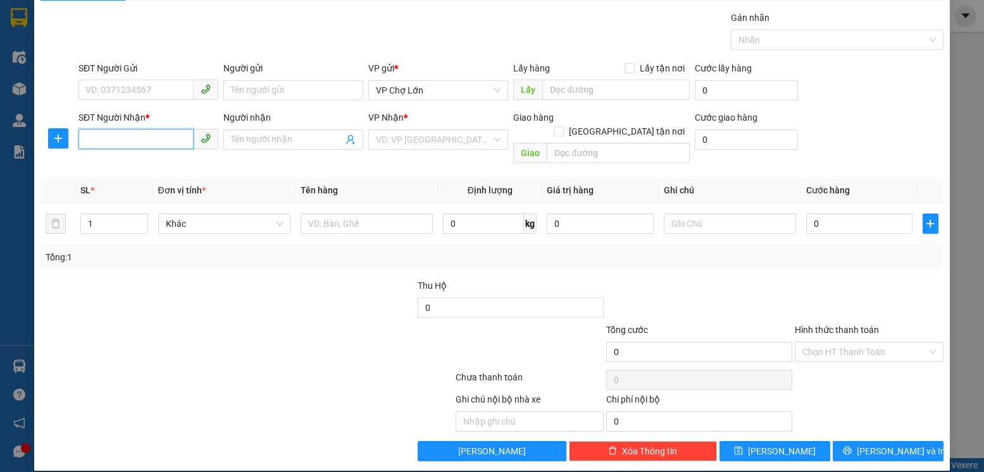
click at [109, 140] on input "SĐT Người Nhận *" at bounding box center [135, 139] width 115 height 20
click at [106, 168] on div "0943993444 - phượng" at bounding box center [146, 165] width 123 height 14
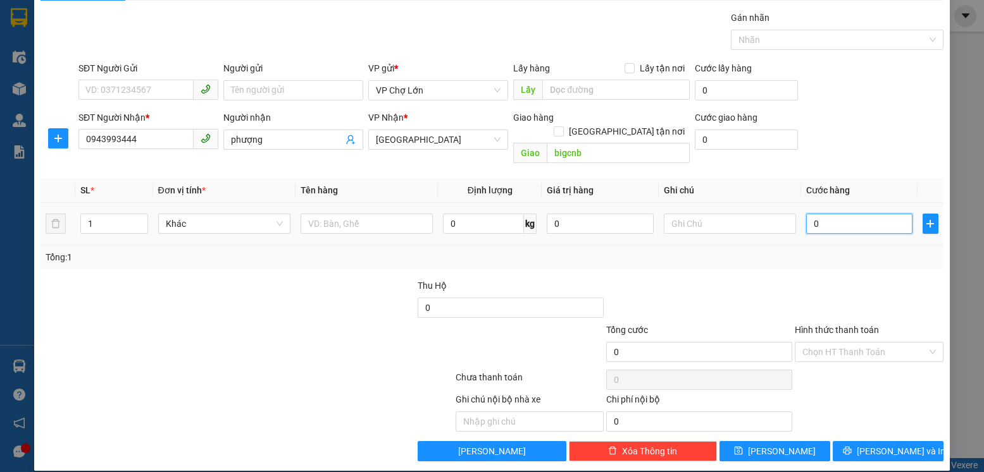
click at [815, 214] on input "0" at bounding box center [859, 224] width 106 height 20
click at [838, 343] on input "Hình thức thanh toán" at bounding box center [864, 352] width 124 height 19
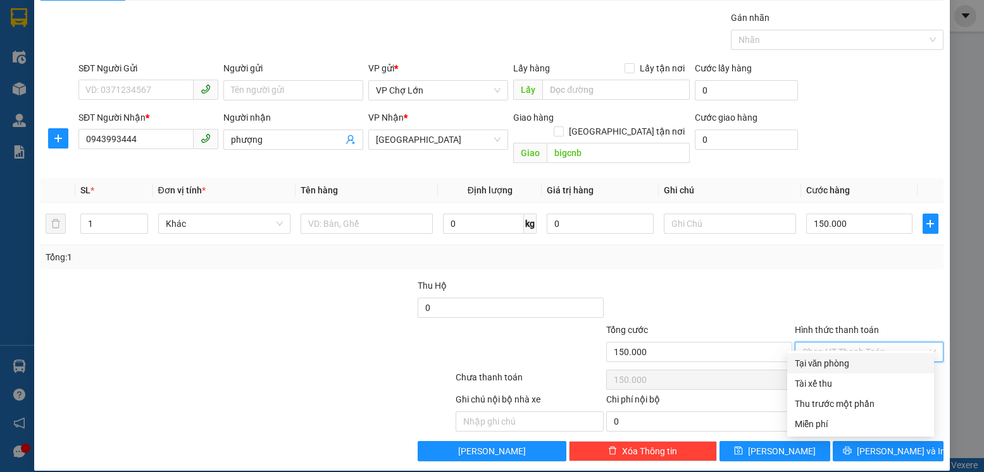
click at [827, 365] on div "Tại văn phòng" at bounding box center [860, 364] width 132 height 14
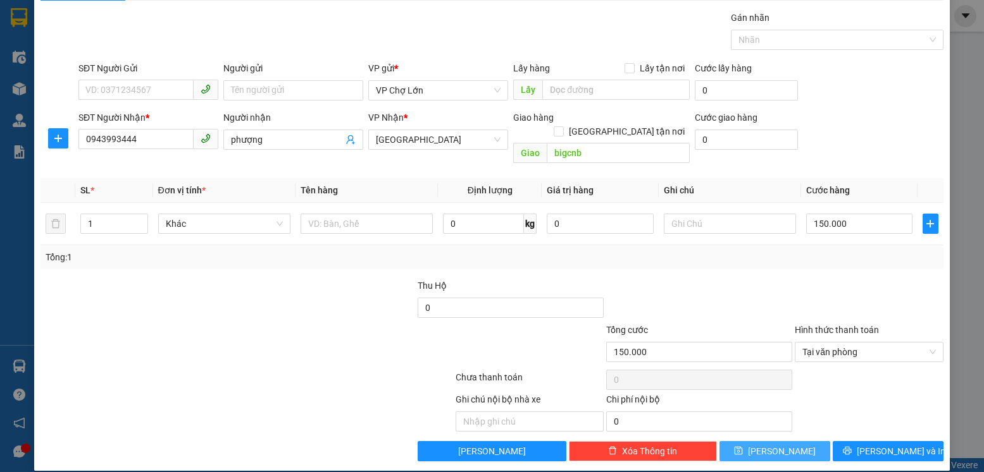
click at [774, 445] on span "[PERSON_NAME]" at bounding box center [782, 452] width 68 height 14
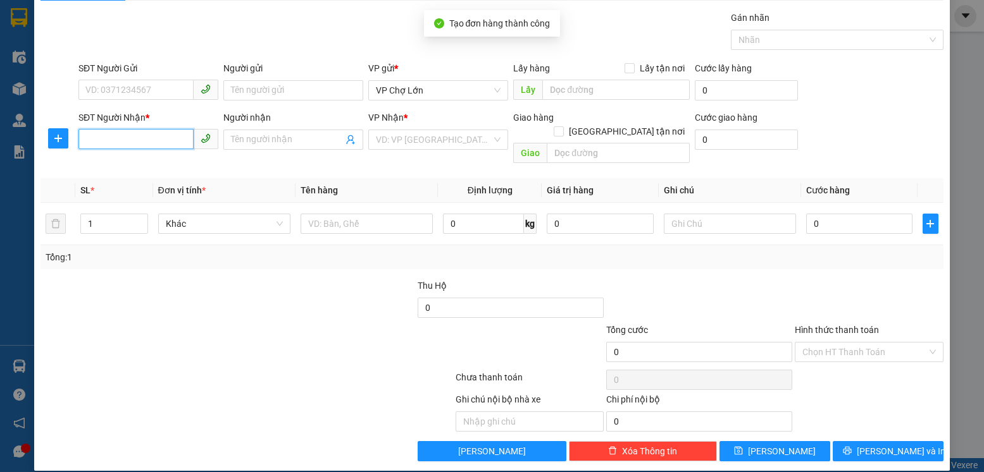
click at [92, 139] on input "SĐT Người Nhận *" at bounding box center [135, 139] width 115 height 20
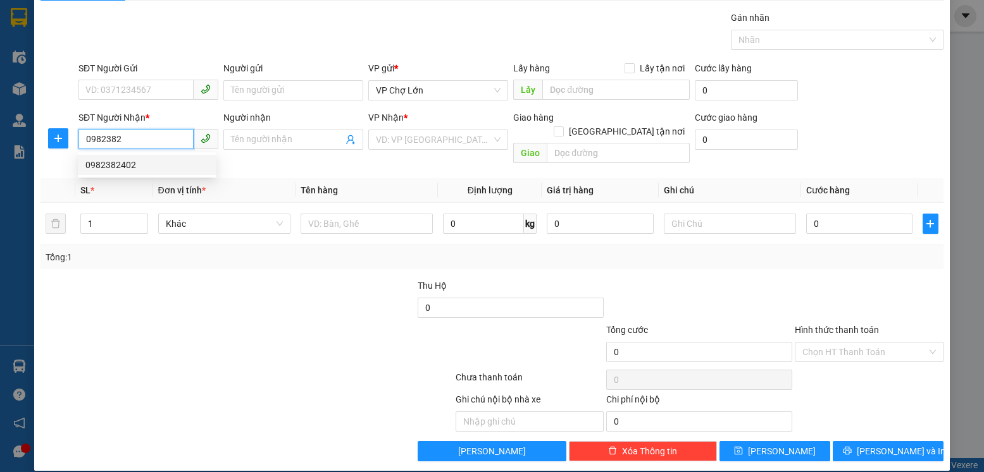
click at [105, 163] on div "0982382402" at bounding box center [146, 165] width 123 height 14
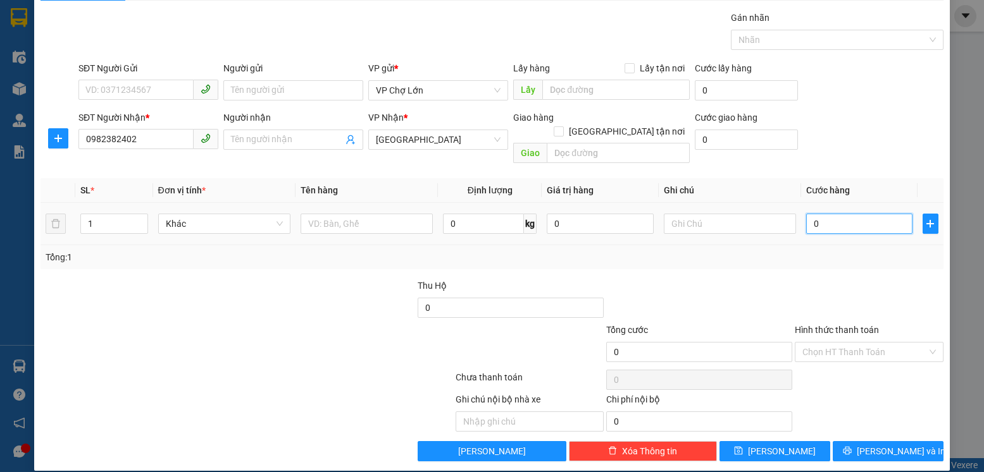
click at [813, 214] on input "0" at bounding box center [859, 224] width 106 height 20
click at [777, 445] on span "[PERSON_NAME]" at bounding box center [782, 452] width 68 height 14
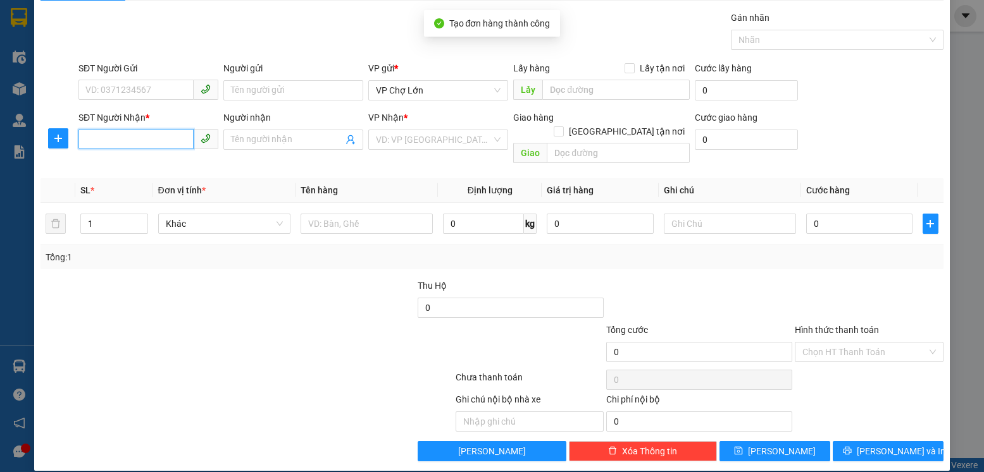
click at [108, 140] on input "SĐT Người Nhận *" at bounding box center [135, 139] width 115 height 20
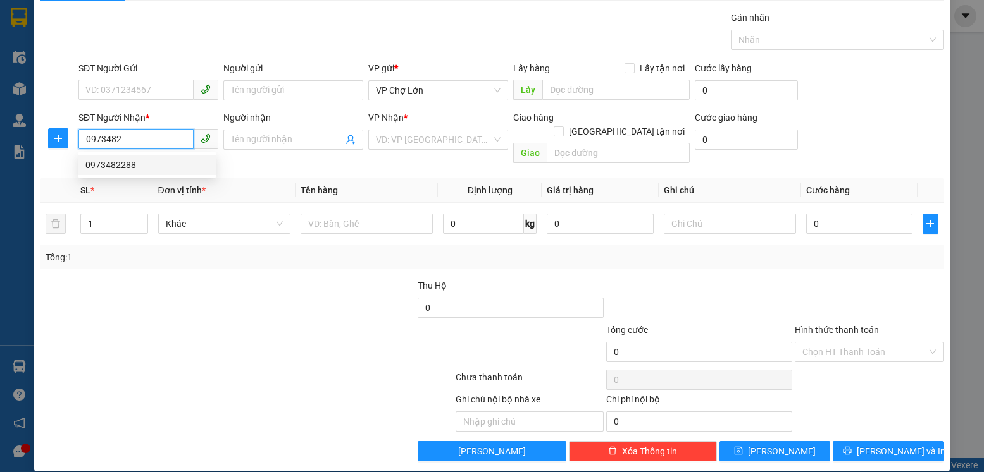
click at [116, 168] on div "0973482288" at bounding box center [146, 165] width 123 height 14
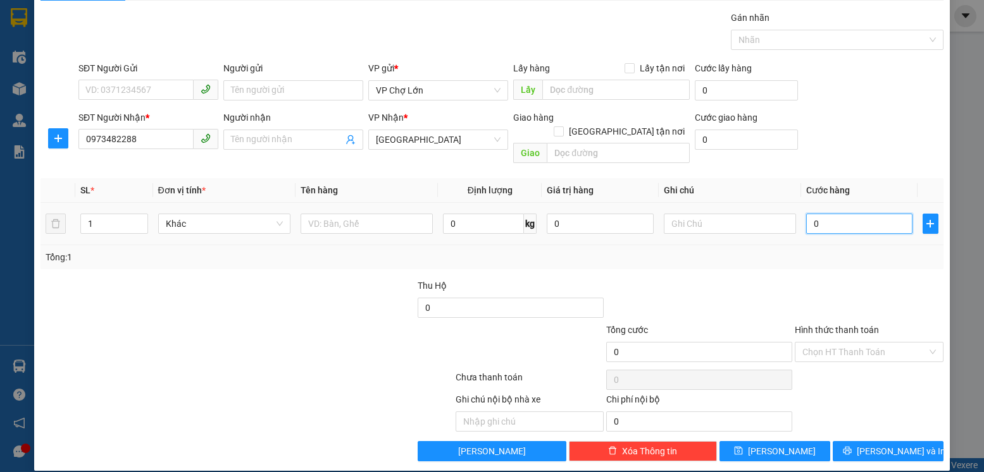
click at [817, 214] on input "0" at bounding box center [859, 224] width 106 height 20
click at [772, 445] on span "[PERSON_NAME]" at bounding box center [782, 452] width 68 height 14
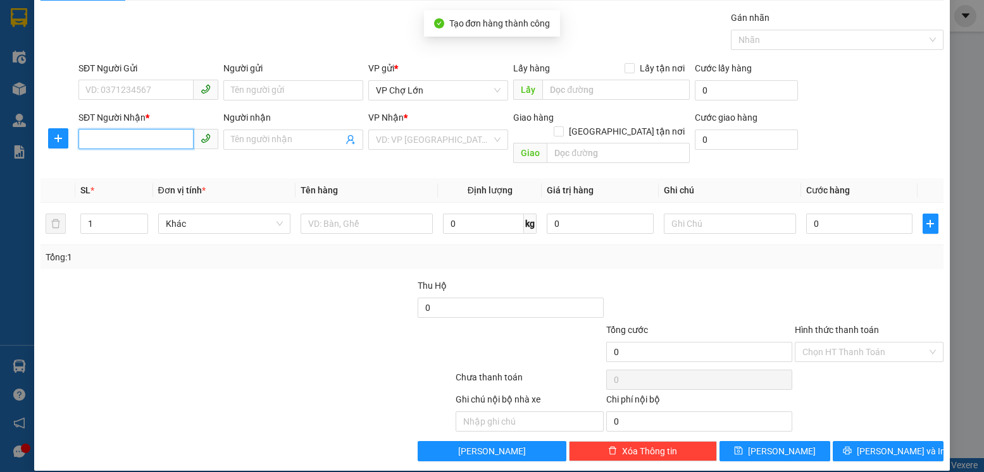
click at [109, 141] on input "SĐT Người Nhận *" at bounding box center [135, 139] width 115 height 20
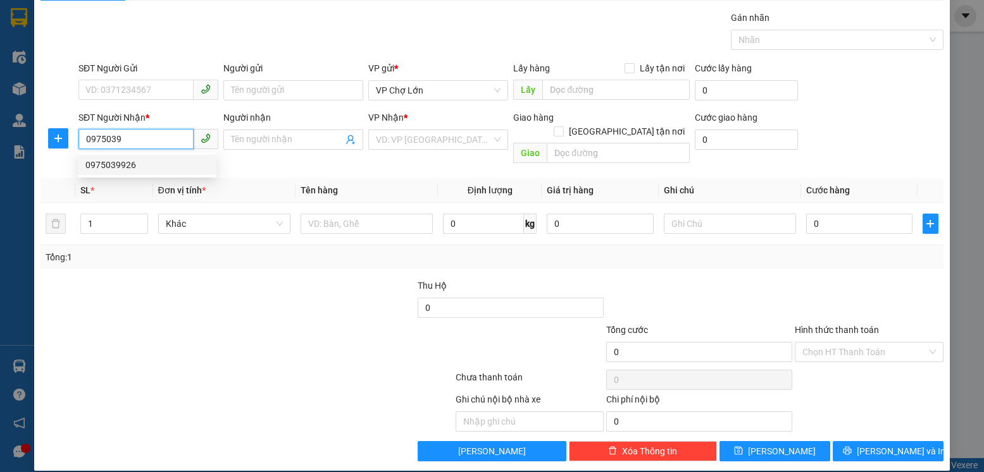
click at [109, 166] on div "0975039926" at bounding box center [146, 165] width 123 height 14
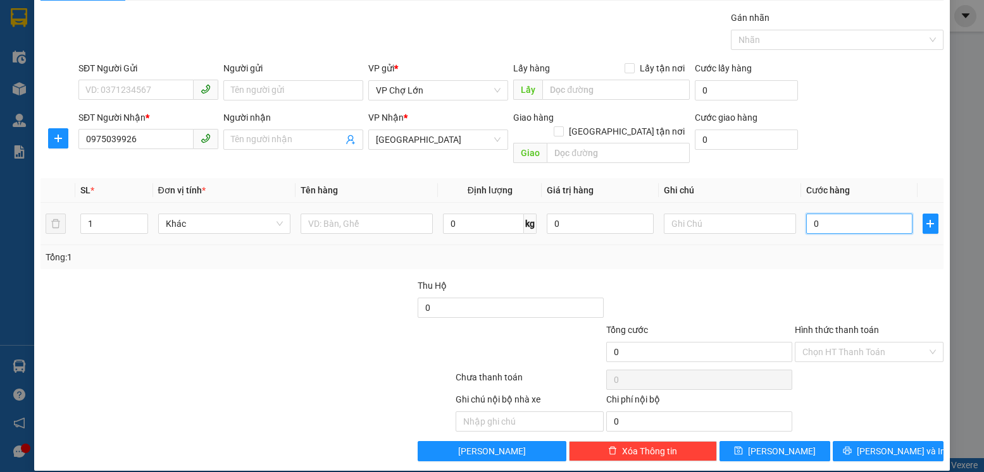
click at [818, 214] on input "0" at bounding box center [859, 224] width 106 height 20
click at [777, 445] on span "[PERSON_NAME]" at bounding box center [782, 452] width 68 height 14
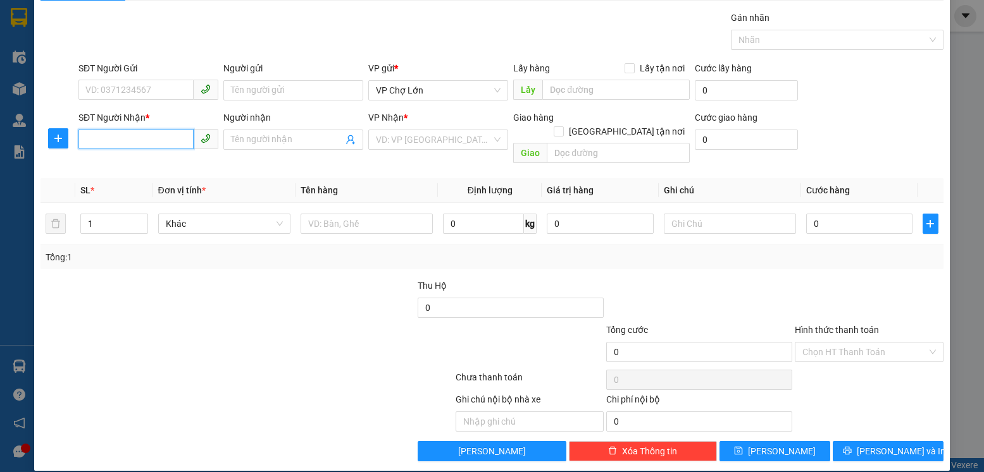
click at [89, 140] on input "SĐT Người Nhận *" at bounding box center [135, 139] width 115 height 20
click at [113, 162] on div "0934390255" at bounding box center [146, 165] width 123 height 14
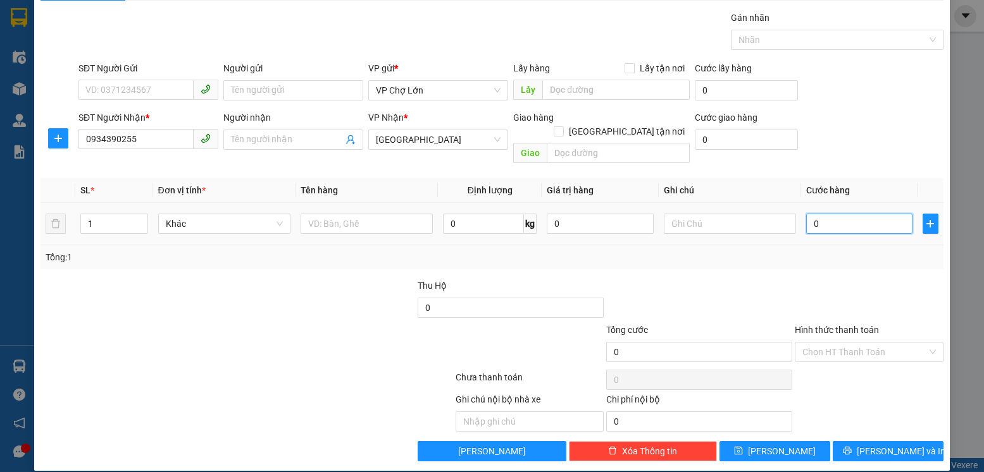
click at [823, 214] on input "0" at bounding box center [859, 224] width 106 height 20
click at [786, 442] on button "[PERSON_NAME]" at bounding box center [774, 452] width 111 height 20
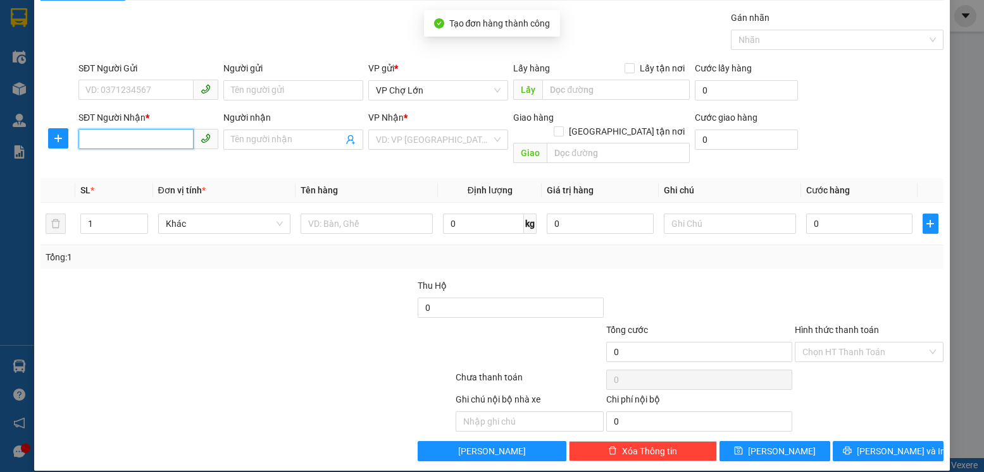
click at [105, 137] on input "SĐT Người Nhận *" at bounding box center [135, 139] width 115 height 20
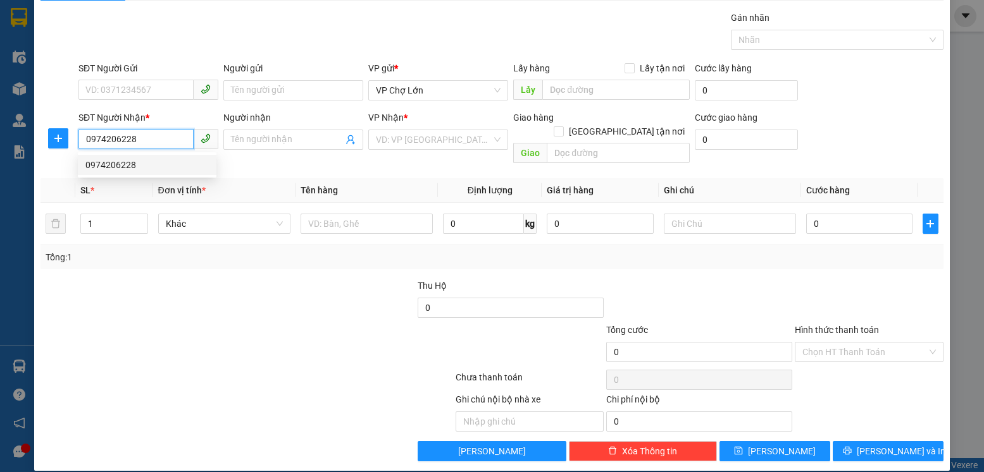
click at [126, 162] on div "0974206228" at bounding box center [146, 165] width 123 height 14
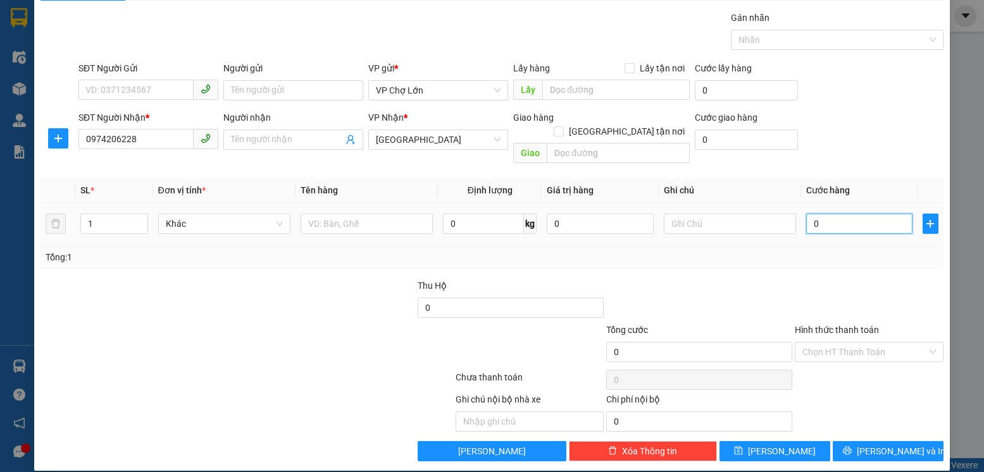
click at [818, 214] on input "0" at bounding box center [859, 224] width 106 height 20
click at [779, 445] on span "[PERSON_NAME]" at bounding box center [782, 452] width 68 height 14
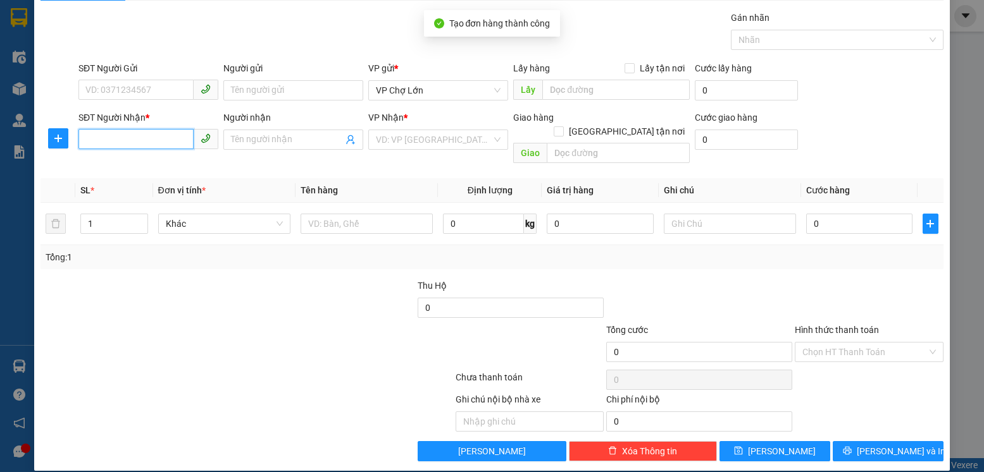
click at [89, 139] on input "SĐT Người Nhận *" at bounding box center [135, 139] width 115 height 20
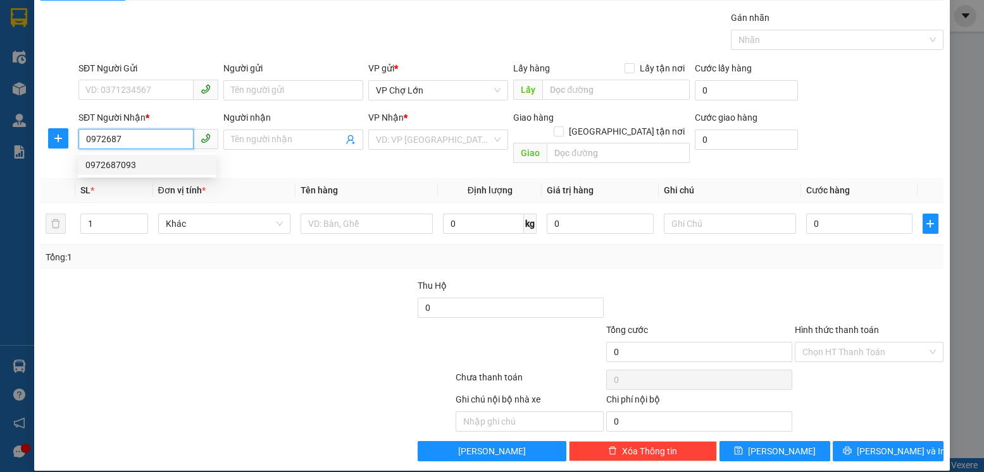
click at [119, 166] on div "0972687093" at bounding box center [146, 165] width 123 height 14
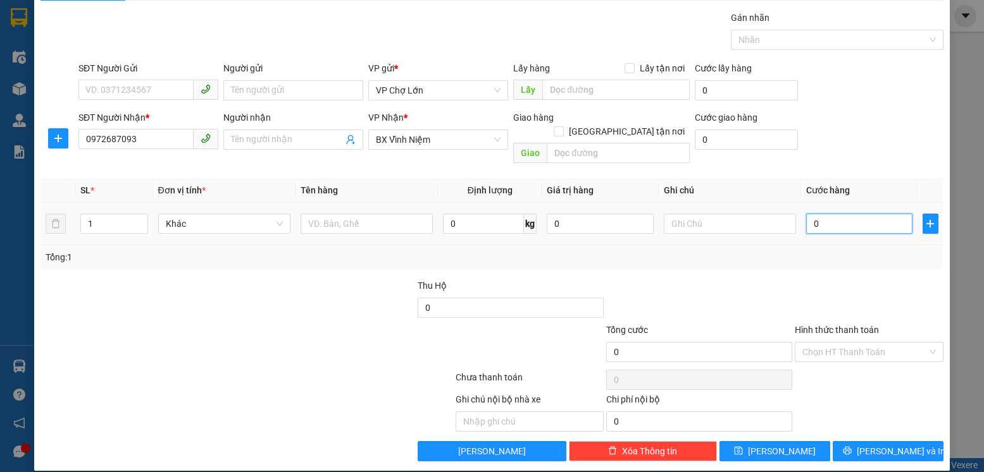
click at [820, 214] on input "0" at bounding box center [859, 224] width 106 height 20
click at [783, 442] on button "[PERSON_NAME]" at bounding box center [774, 452] width 111 height 20
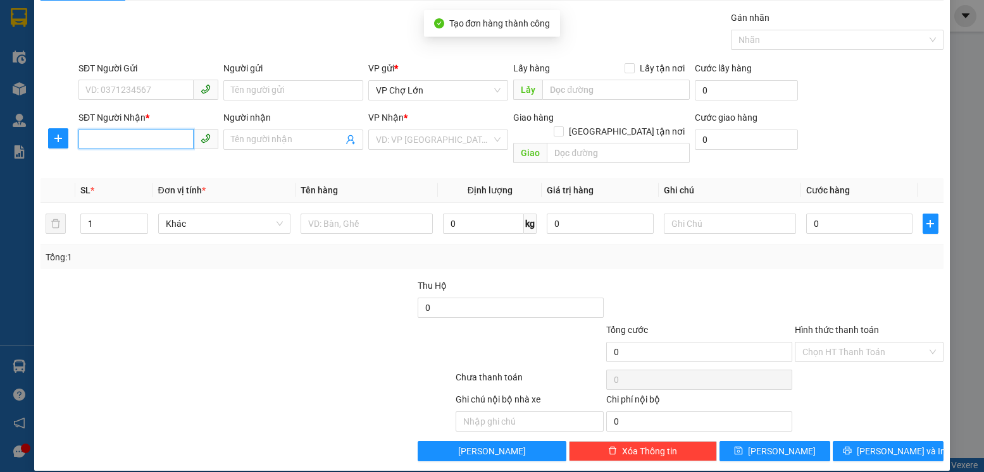
click at [100, 142] on input "SĐT Người Nhận *" at bounding box center [135, 139] width 115 height 20
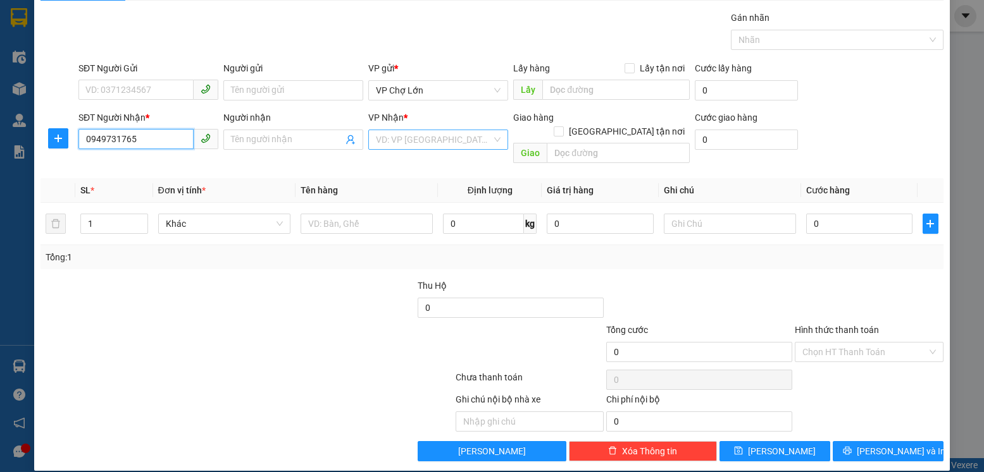
click at [490, 143] on div "VD: VP [GEOGRAPHIC_DATA]" at bounding box center [438, 140] width 140 height 20
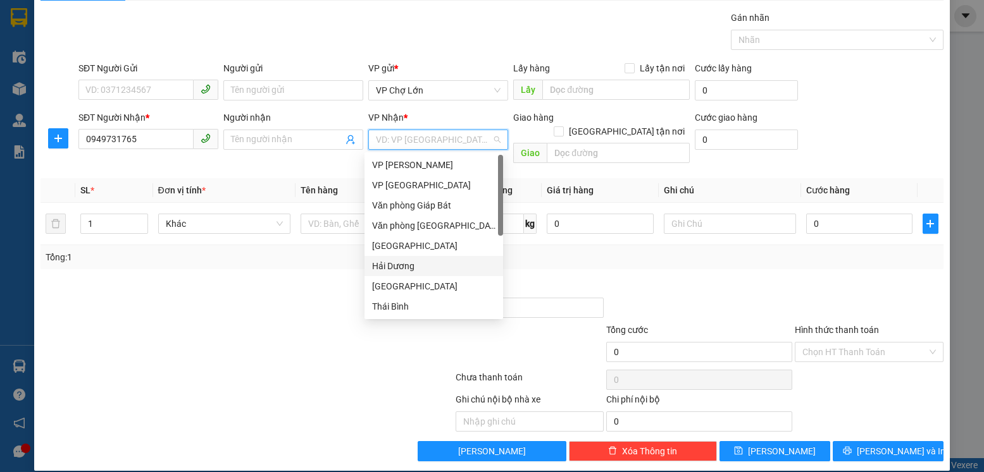
scroll to position [0, 0]
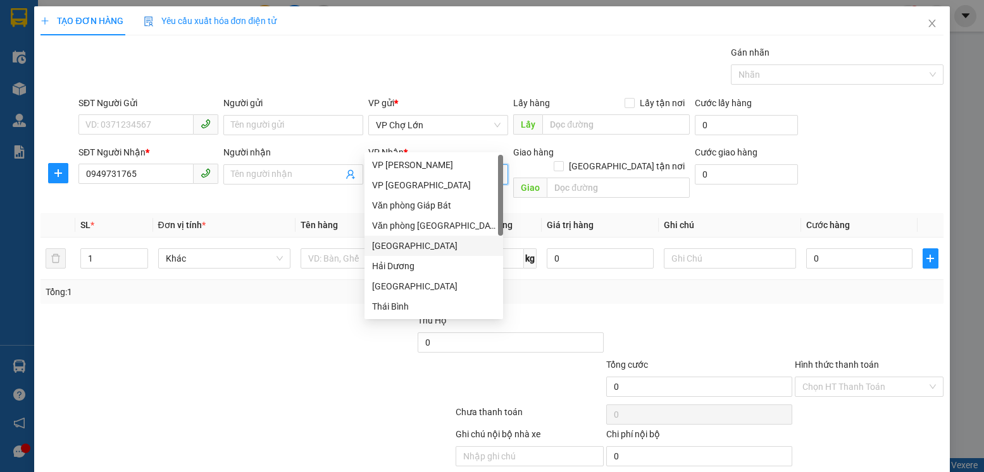
click at [390, 244] on div "[GEOGRAPHIC_DATA]" at bounding box center [433, 246] width 123 height 14
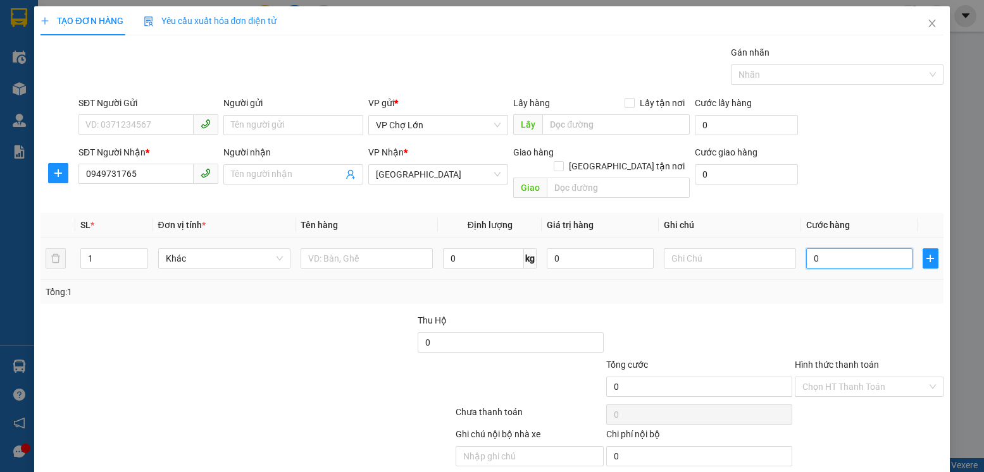
click at [822, 249] on input "0" at bounding box center [859, 259] width 106 height 20
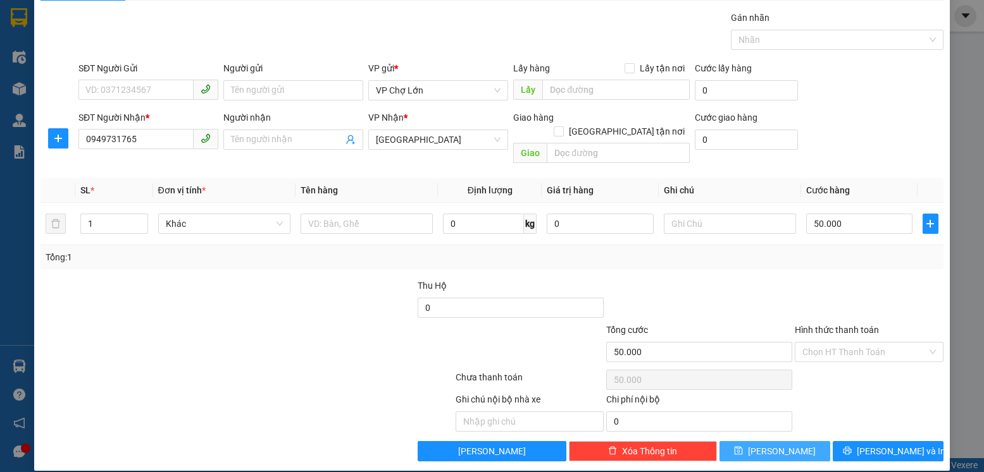
click at [772, 445] on span "[PERSON_NAME]" at bounding box center [782, 452] width 68 height 14
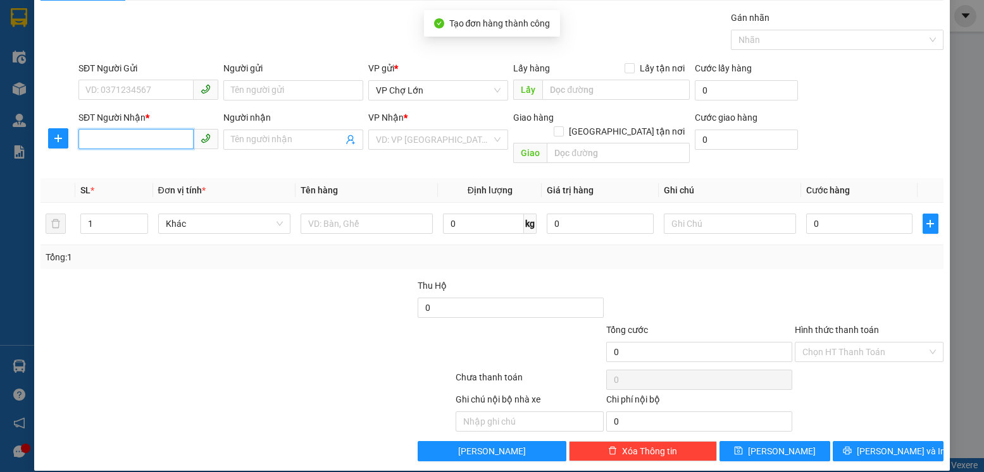
click at [92, 142] on input "SĐT Người Nhận *" at bounding box center [135, 139] width 115 height 20
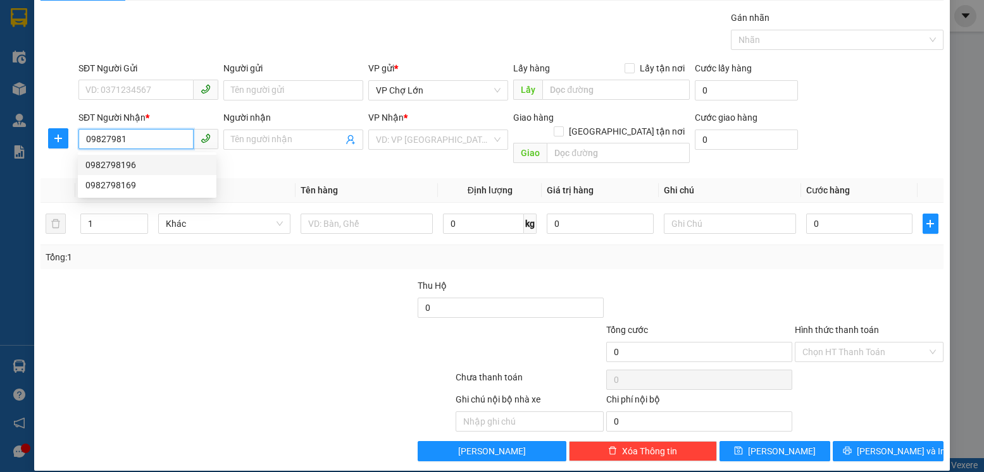
click at [109, 168] on div "0982798196" at bounding box center [146, 165] width 123 height 14
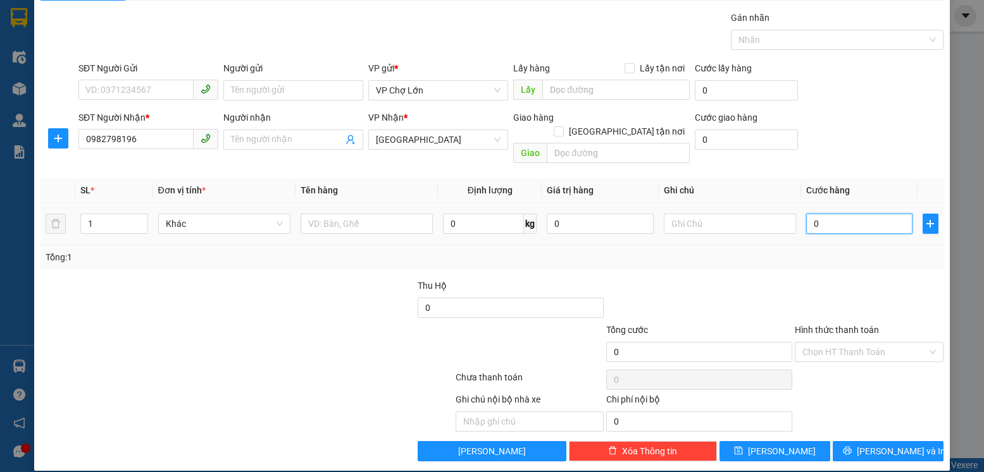
click at [818, 214] on input "0" at bounding box center [859, 224] width 106 height 20
click at [777, 445] on span "[PERSON_NAME]" at bounding box center [782, 452] width 68 height 14
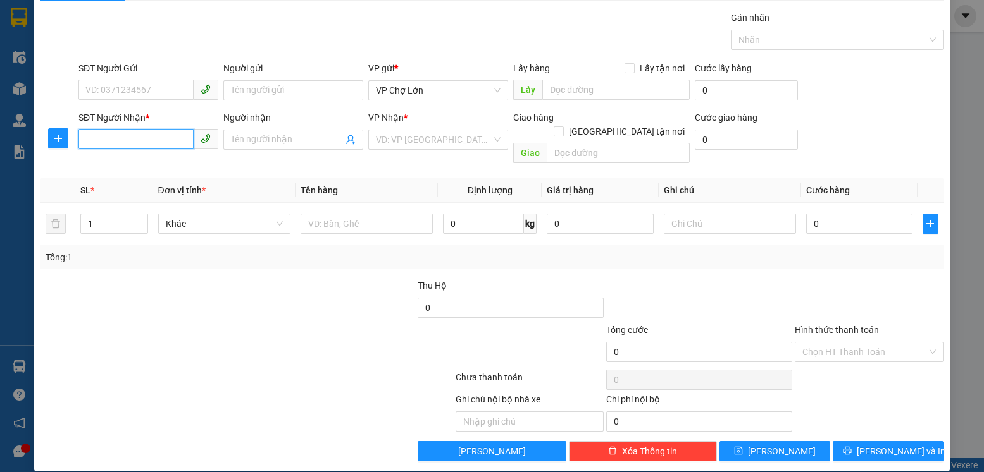
click at [110, 142] on input "SĐT Người Nhận *" at bounding box center [135, 139] width 115 height 20
click at [102, 163] on div "0373741168" at bounding box center [146, 165] width 123 height 14
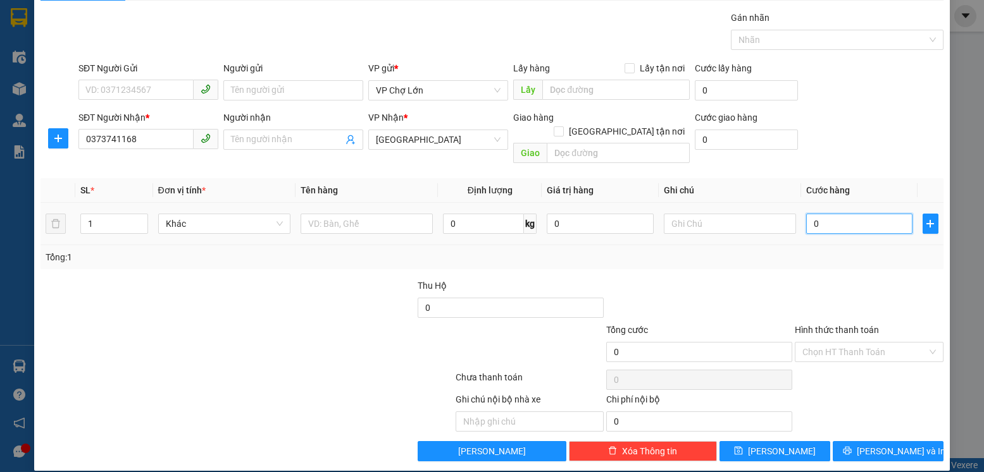
click at [820, 214] on input "0" at bounding box center [859, 224] width 106 height 20
click at [773, 445] on span "[PERSON_NAME]" at bounding box center [782, 452] width 68 height 14
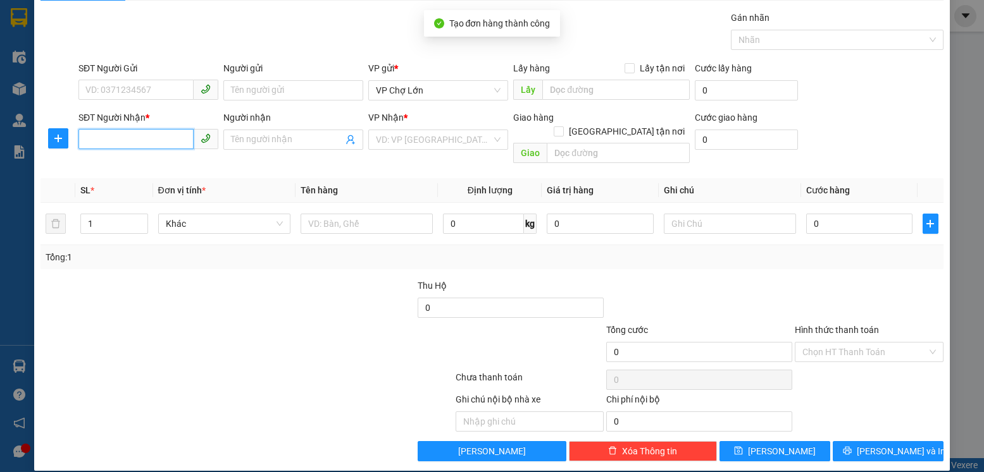
click at [89, 140] on input "SĐT Người Nhận *" at bounding box center [135, 139] width 115 height 20
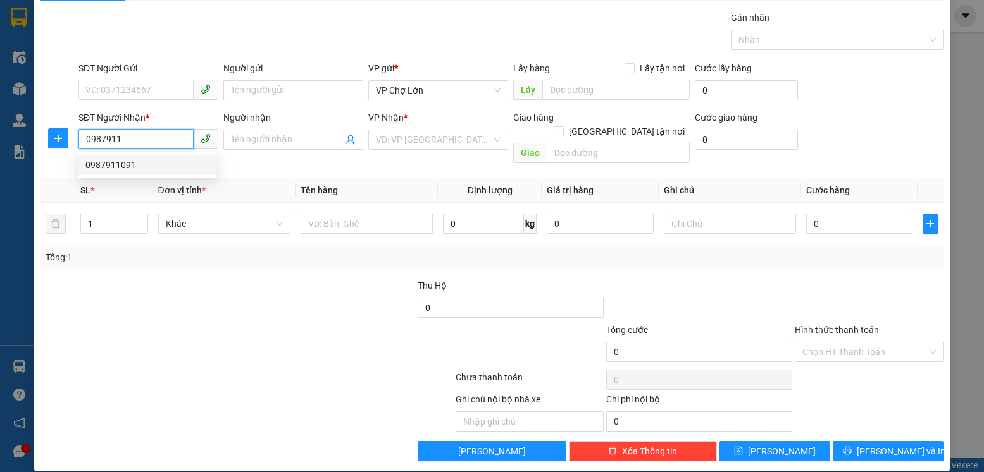
click at [105, 166] on div "0987911091" at bounding box center [146, 165] width 123 height 14
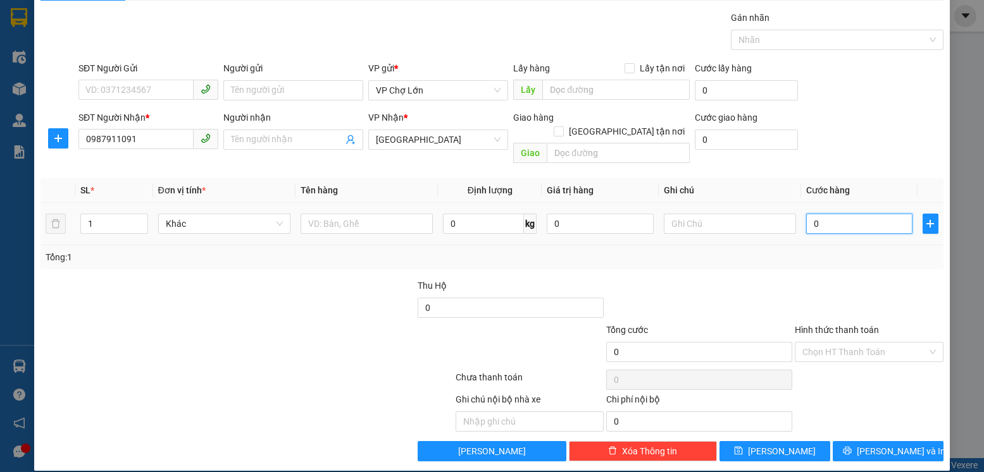
click at [816, 214] on input "0" at bounding box center [859, 224] width 106 height 20
click at [779, 445] on span "[PERSON_NAME]" at bounding box center [782, 452] width 68 height 14
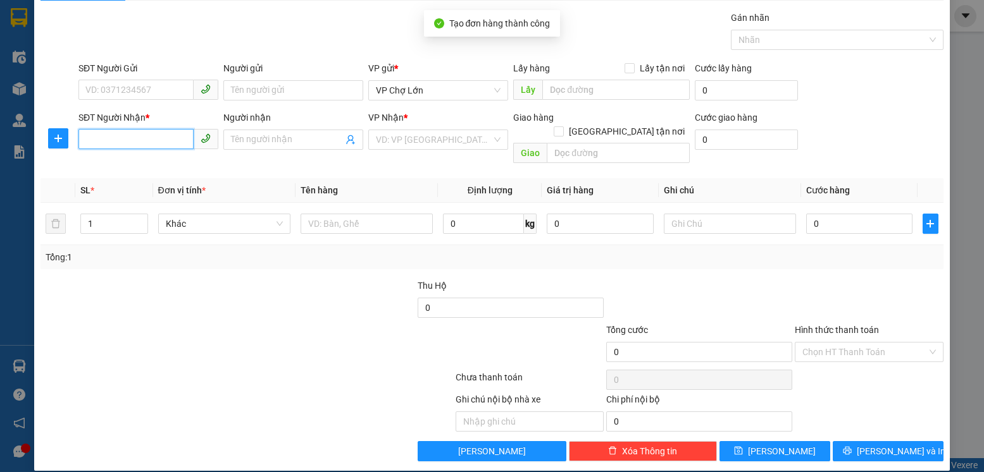
click at [97, 135] on input "SĐT Người Nhận *" at bounding box center [135, 139] width 115 height 20
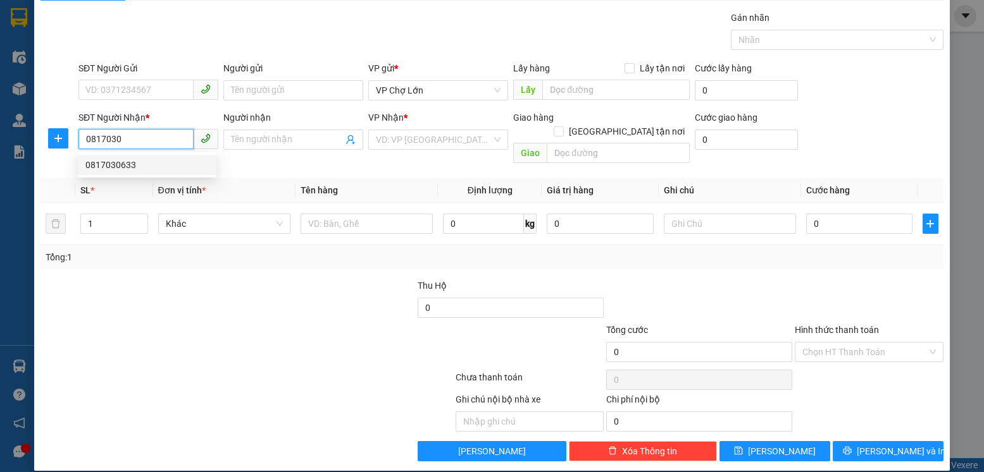
click at [125, 169] on div "0817030633" at bounding box center [146, 165] width 123 height 14
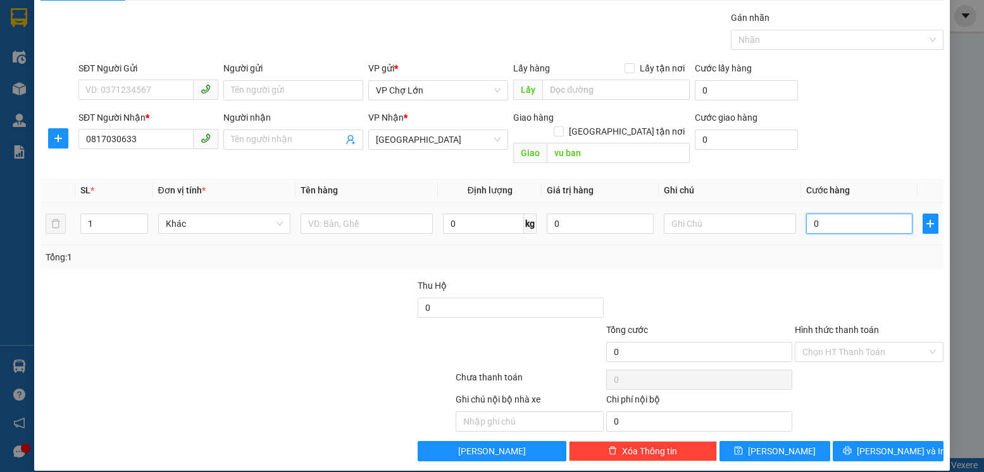
click at [812, 214] on input "0" at bounding box center [859, 224] width 106 height 20
click at [779, 445] on span "[PERSON_NAME]" at bounding box center [782, 452] width 68 height 14
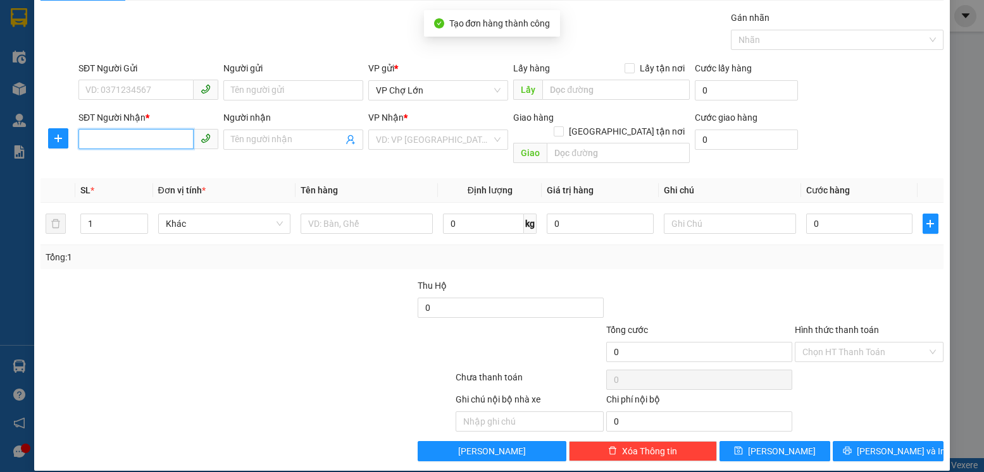
click at [94, 137] on input "SĐT Người Nhận *" at bounding box center [135, 139] width 115 height 20
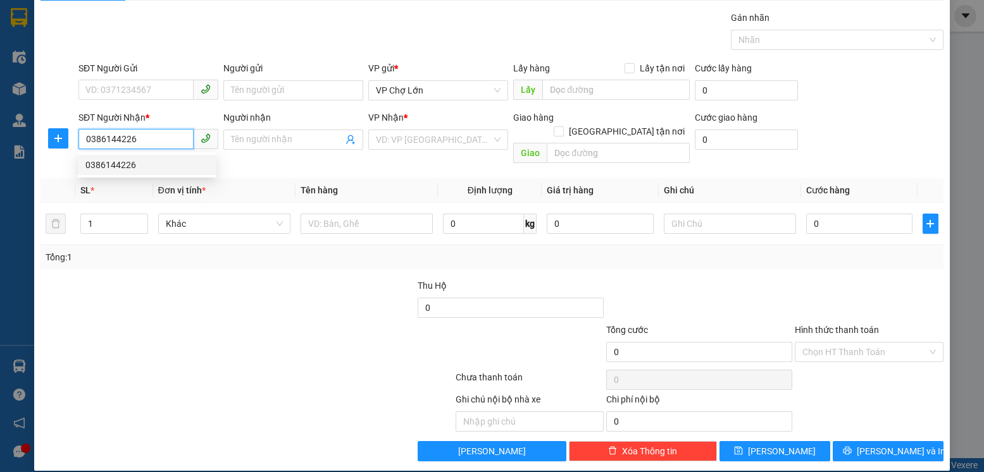
click at [114, 162] on div "0386144226" at bounding box center [146, 165] width 123 height 14
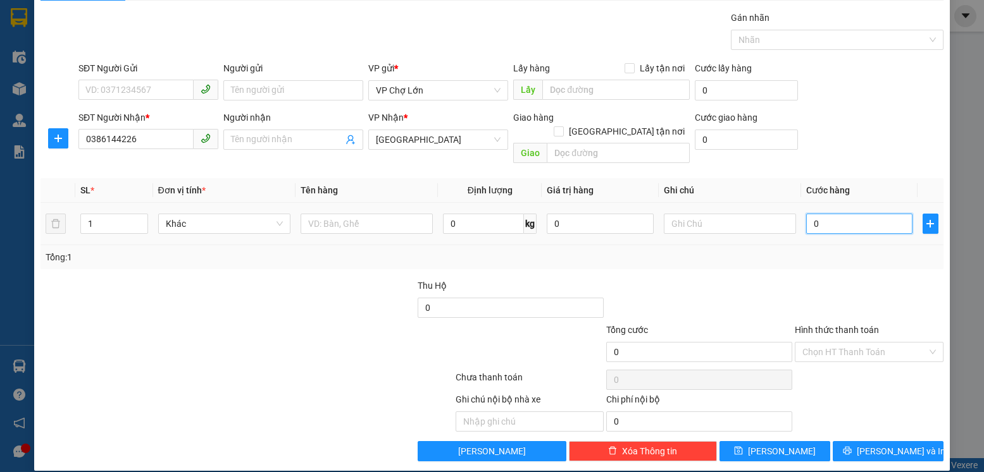
click at [811, 214] on input "0" at bounding box center [859, 224] width 106 height 20
click at [769, 445] on span "[PERSON_NAME]" at bounding box center [782, 452] width 68 height 14
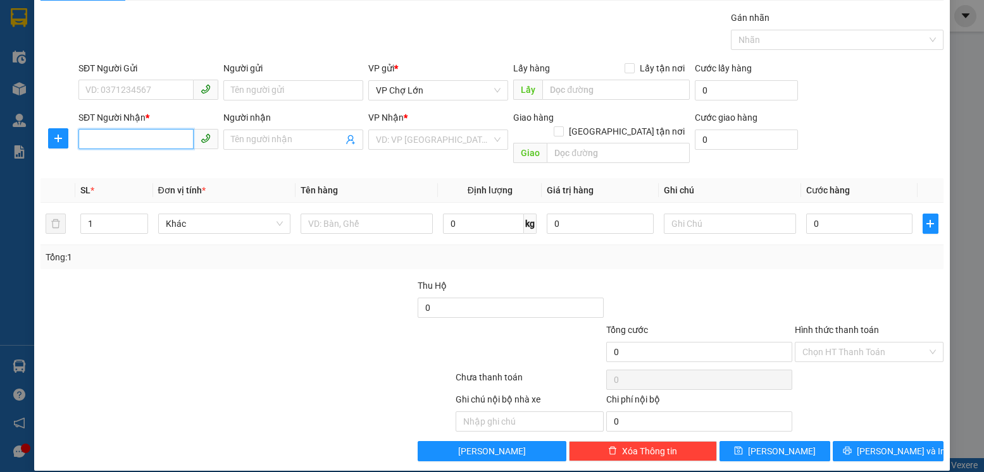
click at [112, 139] on input "SĐT Người Nhận *" at bounding box center [135, 139] width 115 height 20
click at [120, 165] on div "0334504401" at bounding box center [146, 165] width 123 height 14
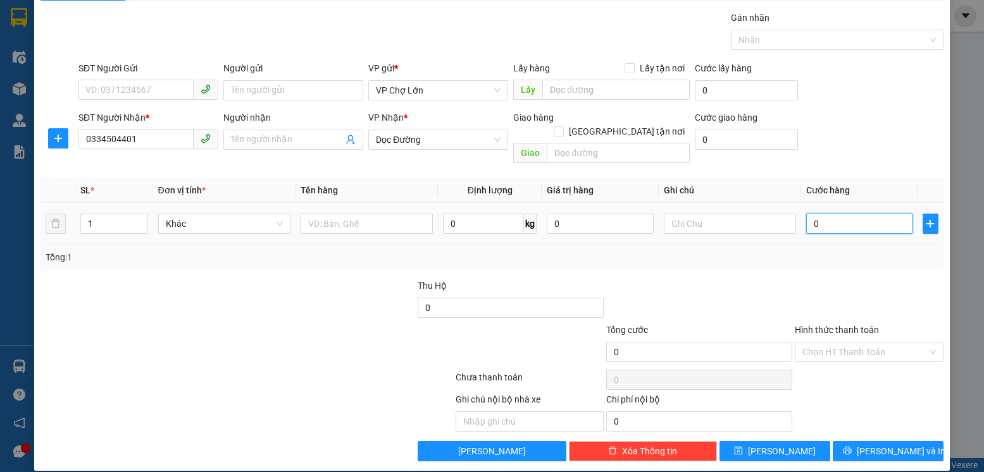
click at [817, 214] on input "0" at bounding box center [859, 224] width 106 height 20
click at [839, 343] on input "Hình thức thanh toán" at bounding box center [864, 352] width 124 height 19
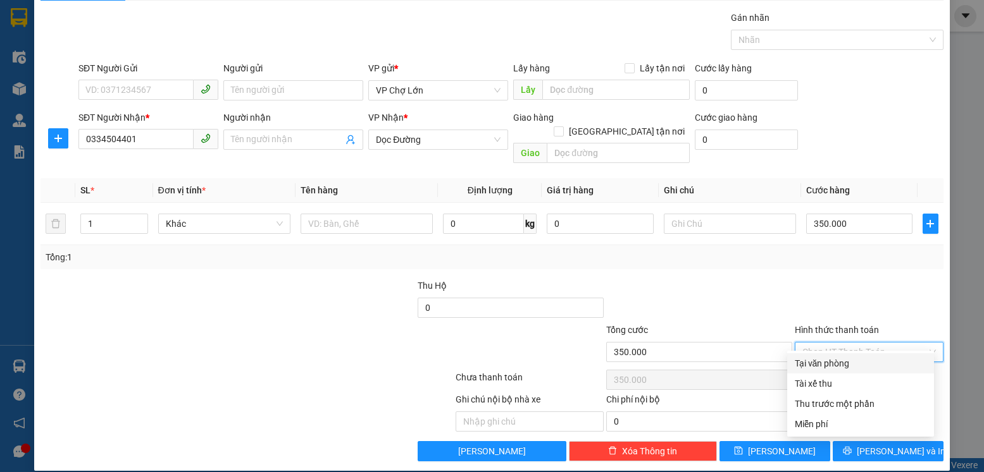
click at [831, 364] on div "Tại văn phòng" at bounding box center [860, 364] width 132 height 14
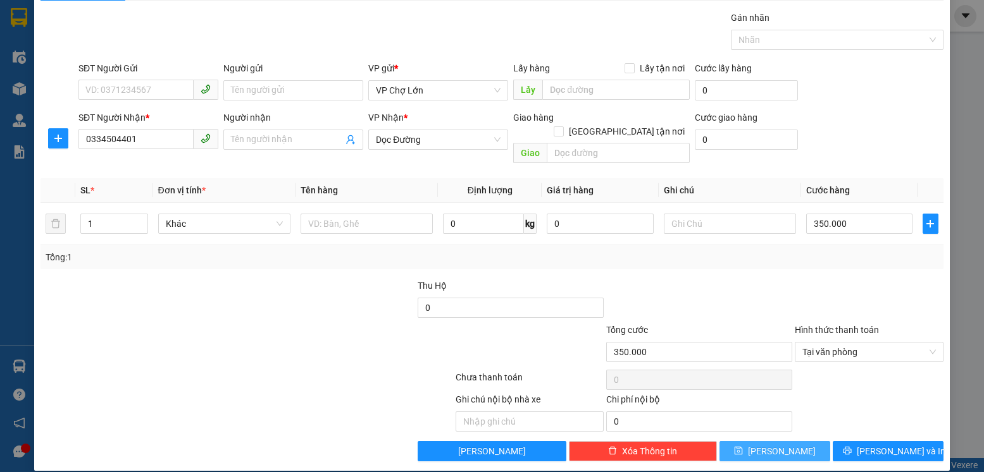
click at [786, 442] on button "[PERSON_NAME]" at bounding box center [774, 452] width 111 height 20
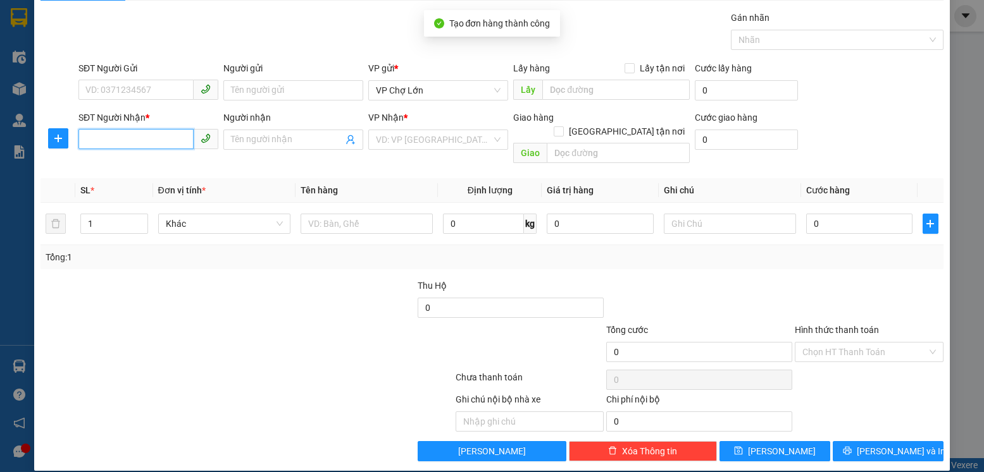
click at [111, 141] on input "SĐT Người Nhận *" at bounding box center [135, 139] width 115 height 20
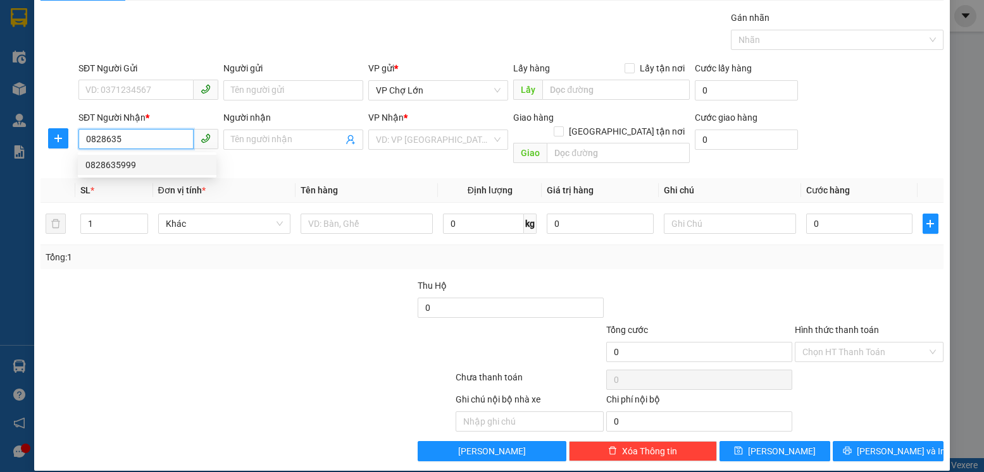
click at [113, 163] on div "0828635999" at bounding box center [146, 165] width 123 height 14
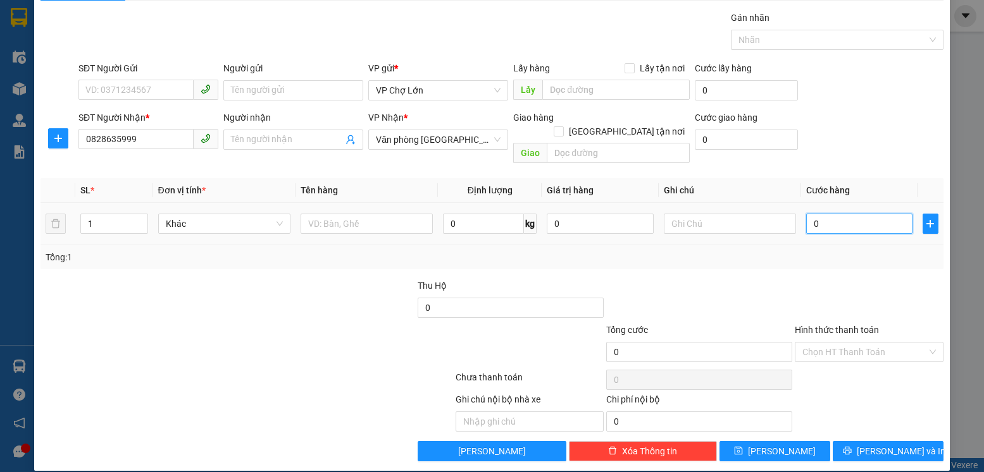
click at [806, 214] on input "0" at bounding box center [859, 224] width 106 height 20
click at [781, 442] on button "[PERSON_NAME]" at bounding box center [774, 452] width 111 height 20
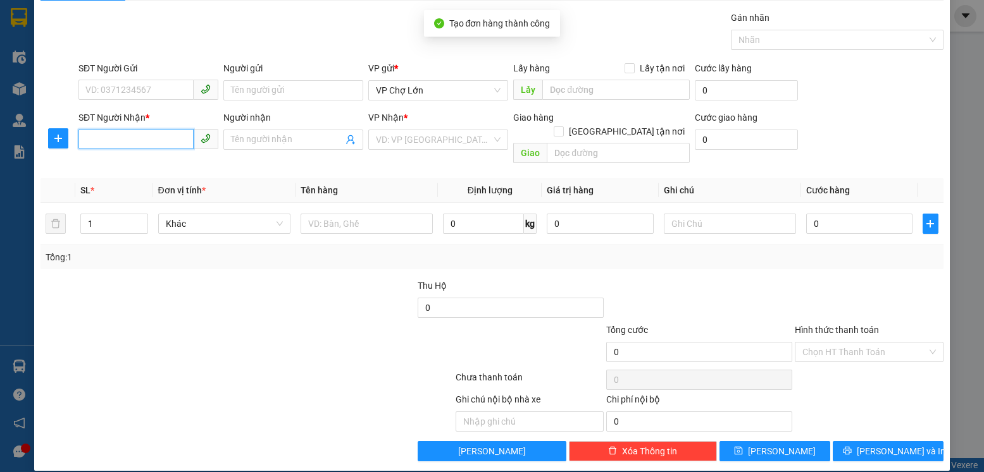
click at [113, 139] on input "SĐT Người Nhận *" at bounding box center [135, 139] width 115 height 20
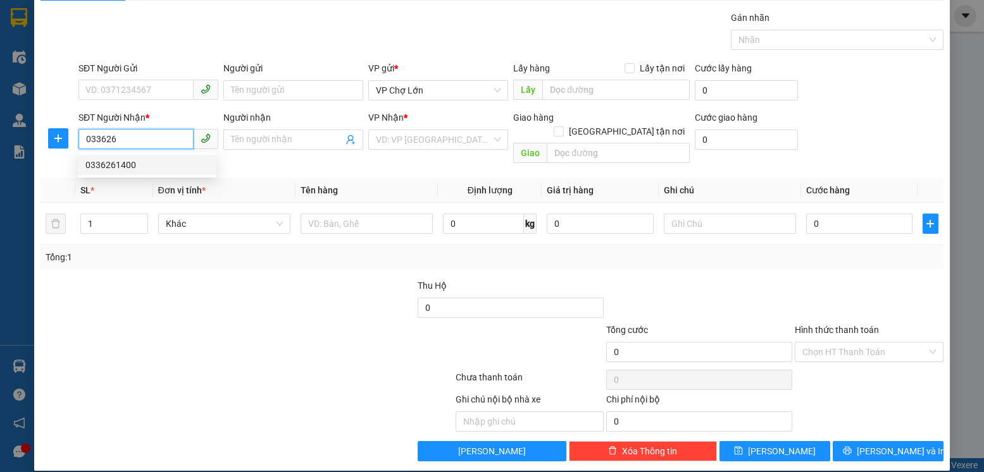
click at [116, 166] on div "0336261400" at bounding box center [146, 165] width 123 height 14
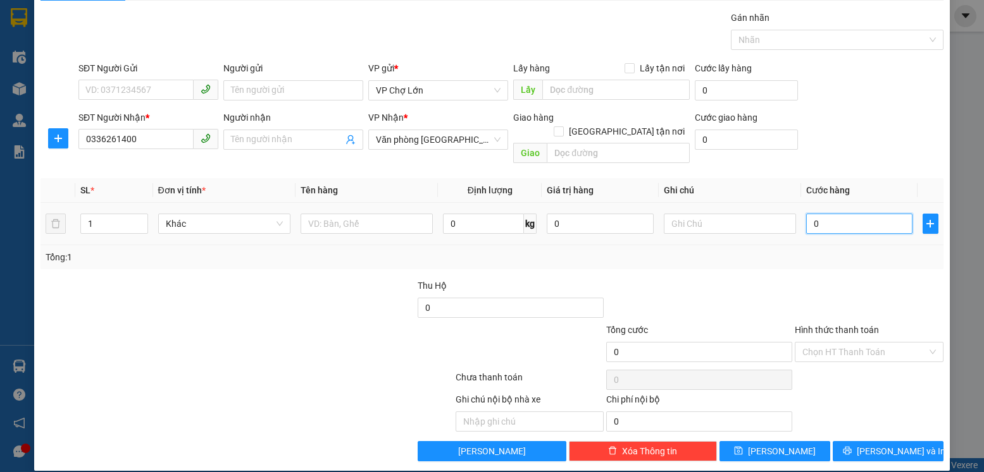
click at [812, 214] on input "0" at bounding box center [859, 224] width 106 height 20
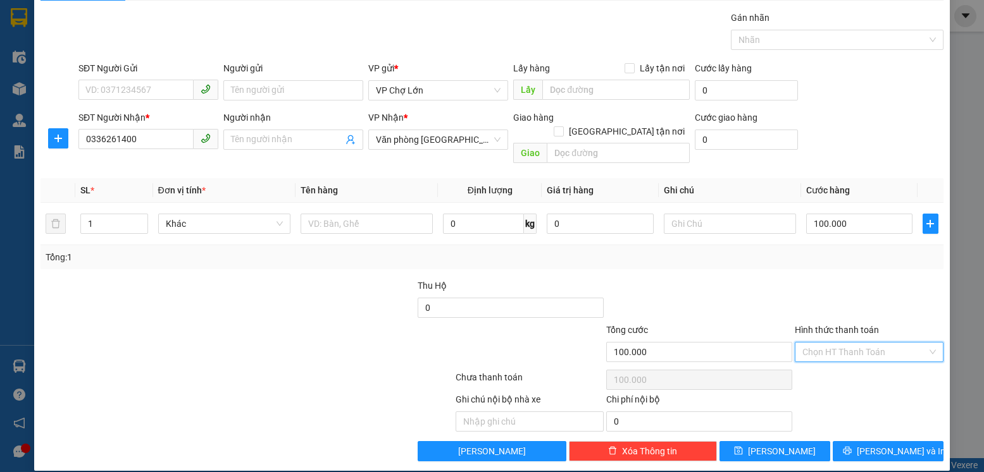
click at [817, 343] on input "Hình thức thanh toán" at bounding box center [864, 352] width 124 height 19
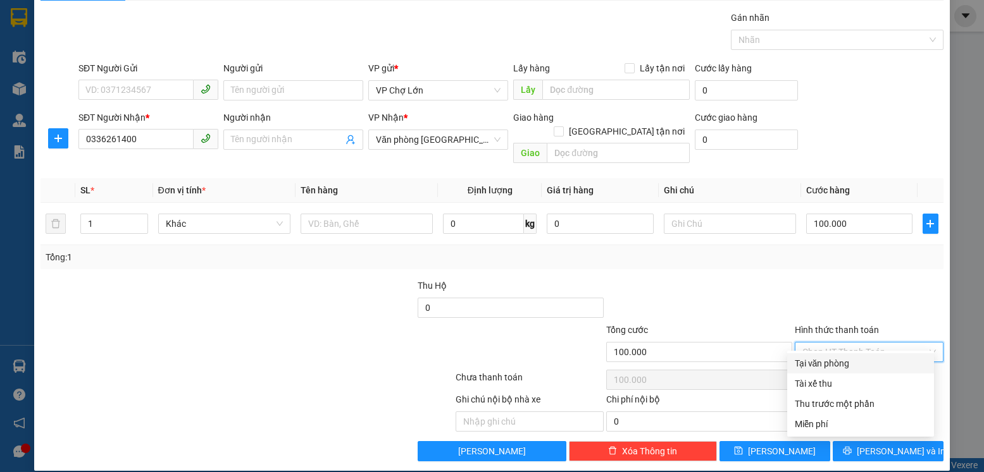
click at [810, 361] on div "Tại văn phòng" at bounding box center [860, 364] width 132 height 14
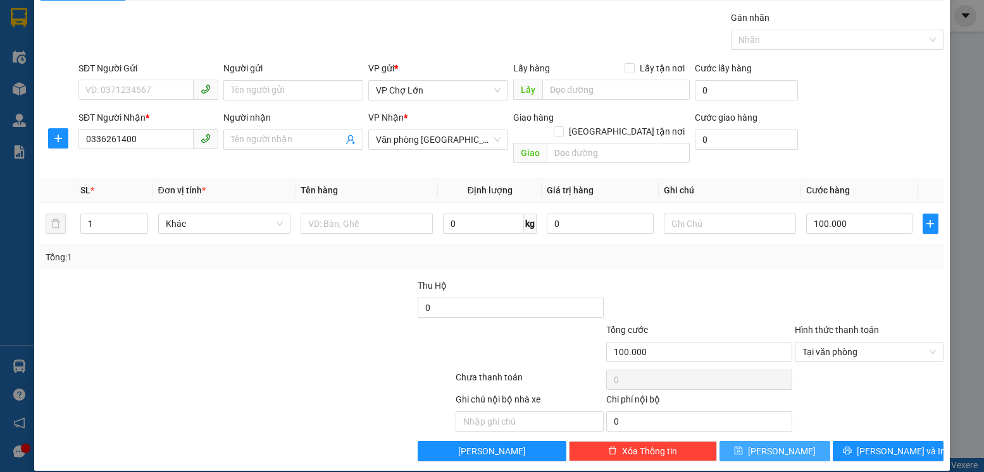
click at [779, 445] on span "[PERSON_NAME]" at bounding box center [782, 452] width 68 height 14
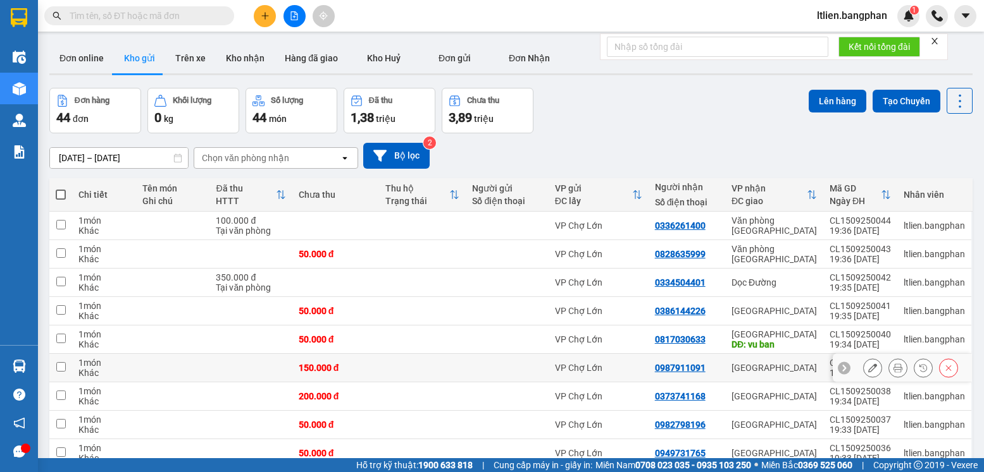
scroll to position [90, 0]
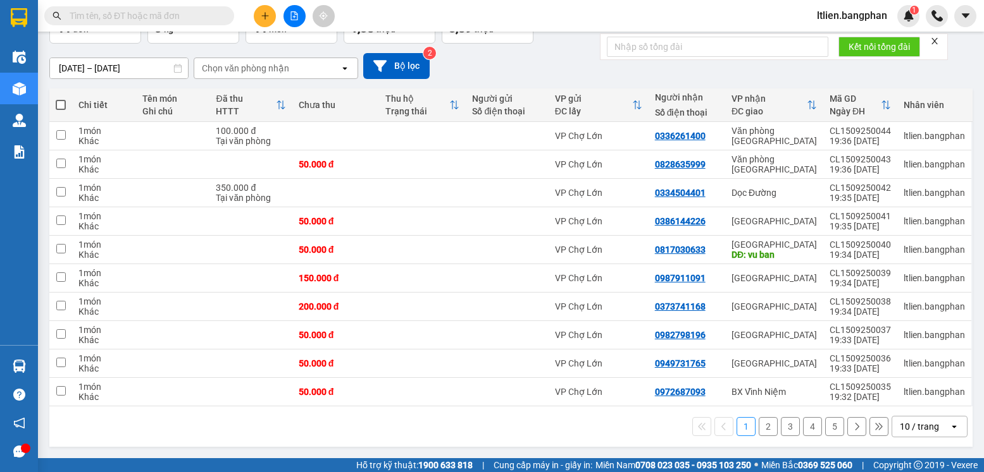
click at [949, 429] on icon "open" at bounding box center [954, 427] width 10 height 10
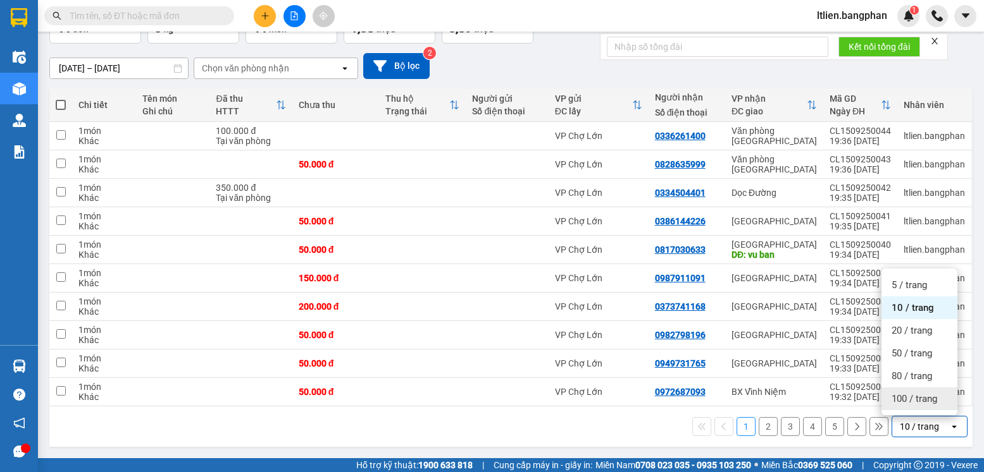
click at [919, 399] on span "100 / trang" at bounding box center [914, 399] width 46 height 13
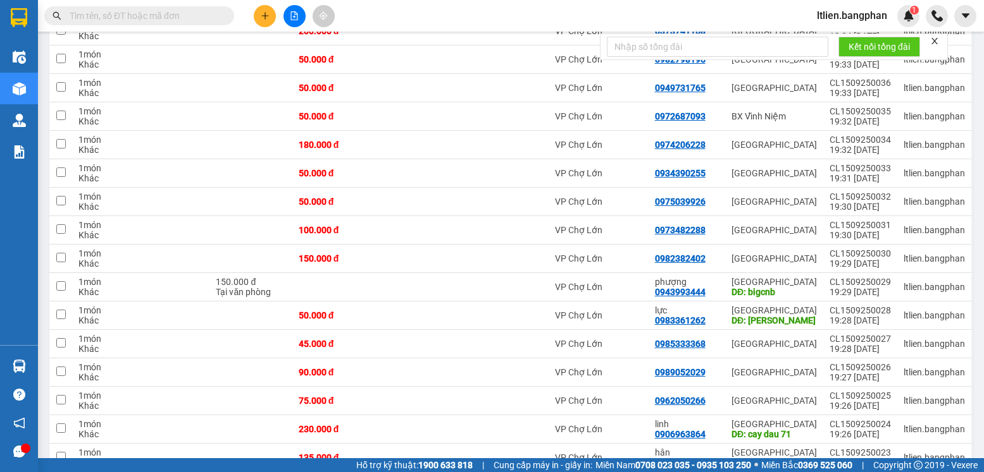
scroll to position [370, 0]
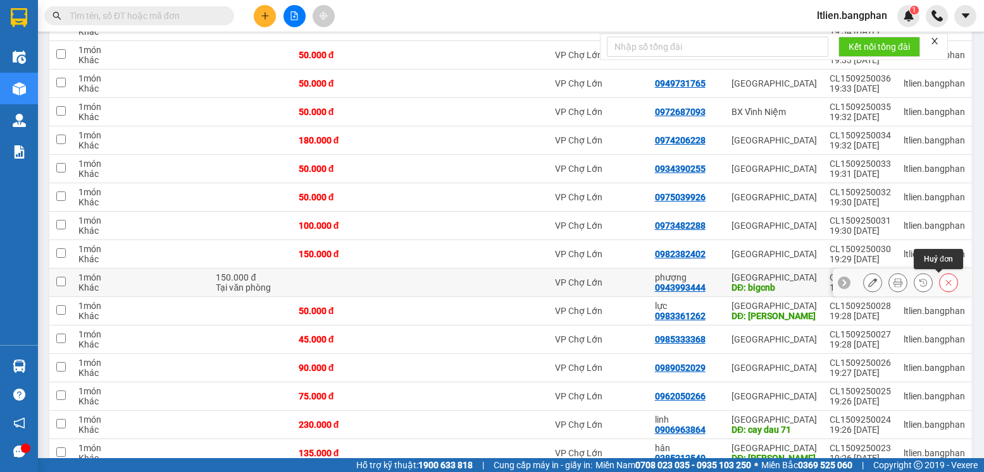
click at [946, 283] on icon at bounding box center [949, 283] width 6 height 6
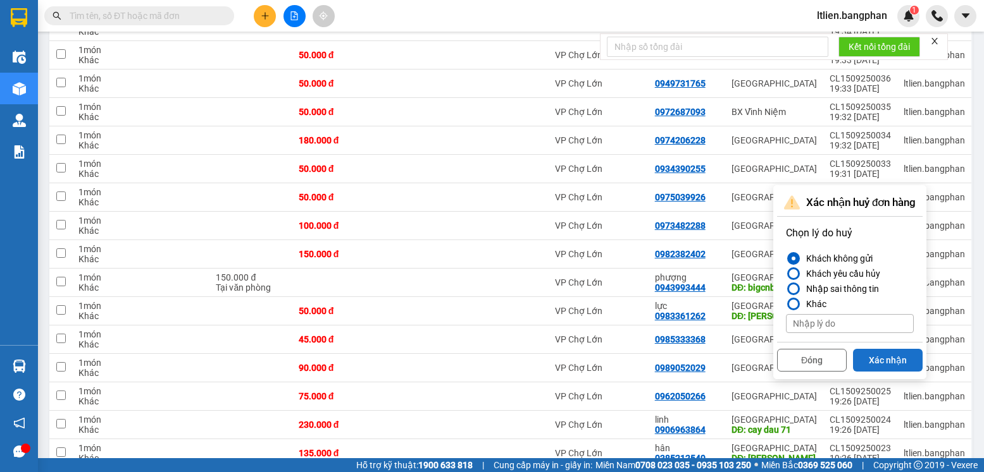
click at [896, 362] on button "Xác nhận" at bounding box center [888, 360] width 70 height 23
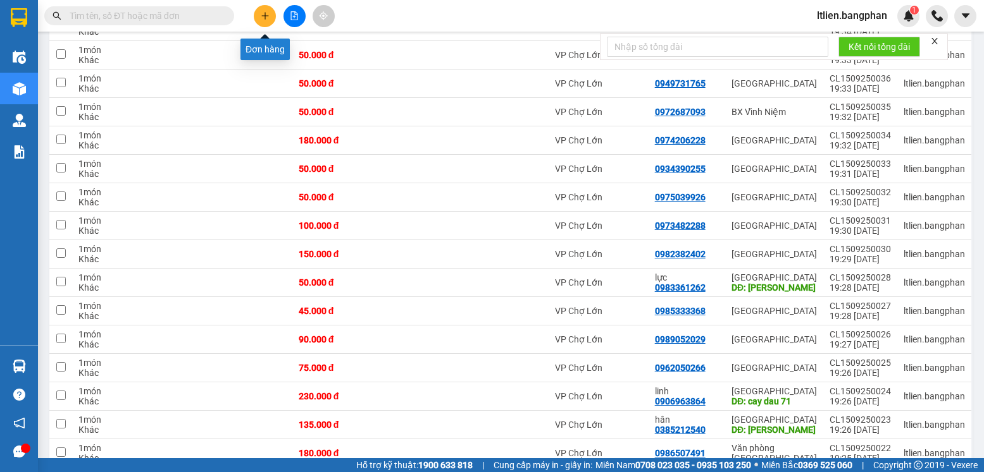
click at [266, 18] on icon "plus" at bounding box center [265, 15] width 9 height 9
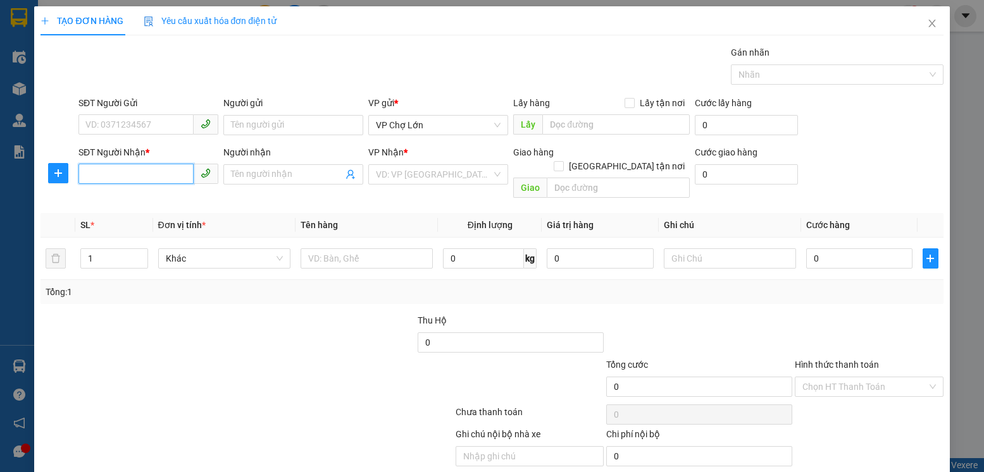
click at [80, 172] on input "SĐT Người Nhận *" at bounding box center [135, 174] width 115 height 20
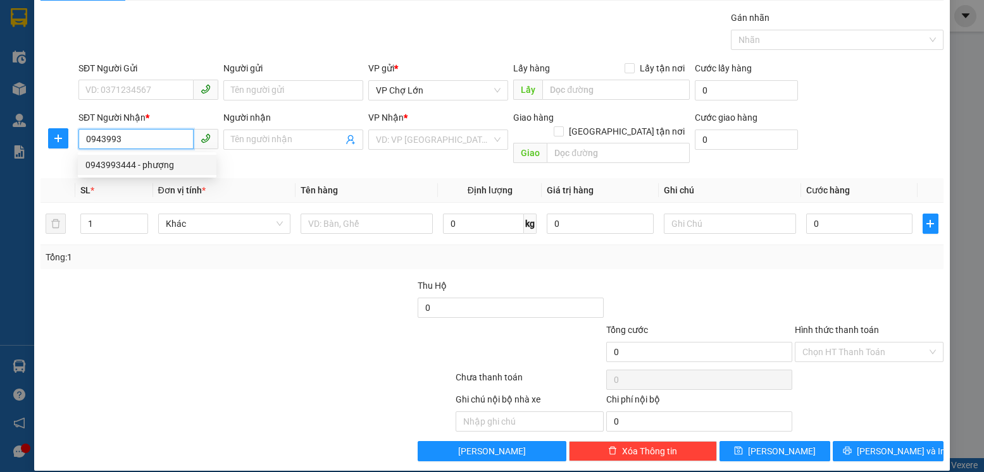
click at [121, 164] on div "0943993444 - phượng" at bounding box center [146, 165] width 123 height 14
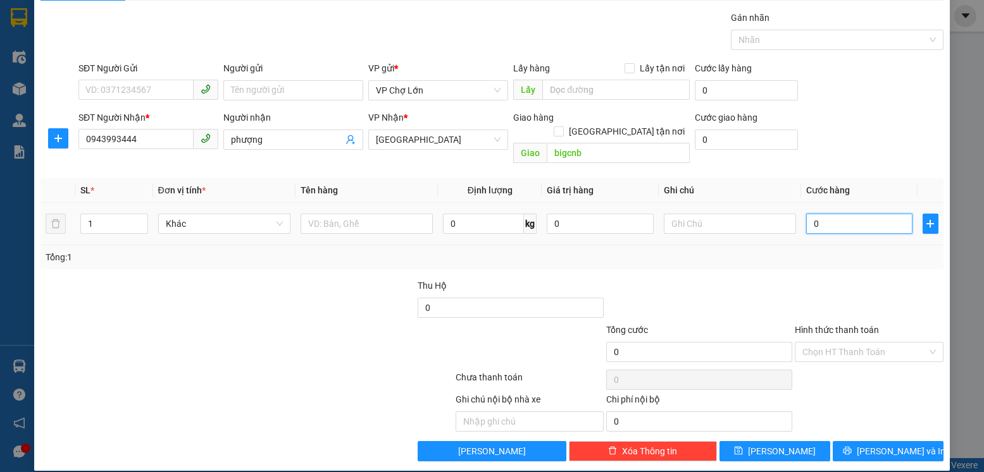
click at [812, 214] on input "0" at bounding box center [859, 224] width 106 height 20
click at [743, 447] on icon "save" at bounding box center [738, 451] width 9 height 9
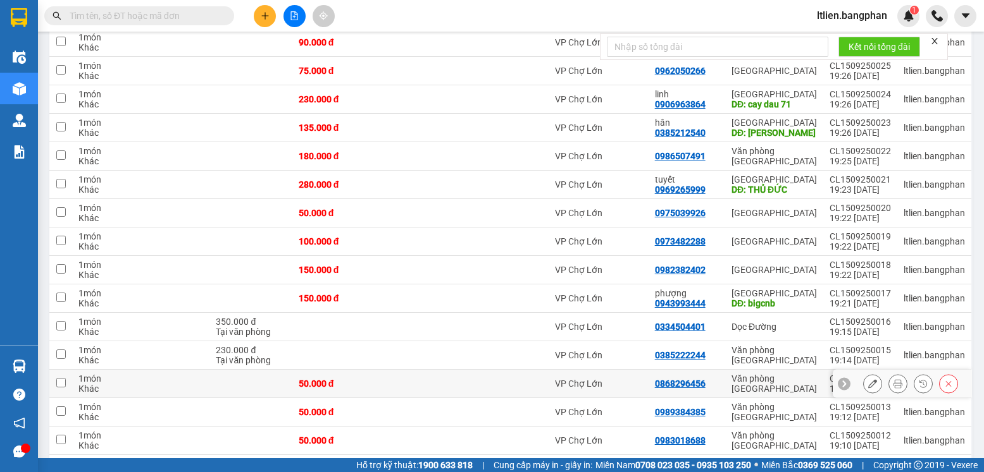
scroll to position [822, 0]
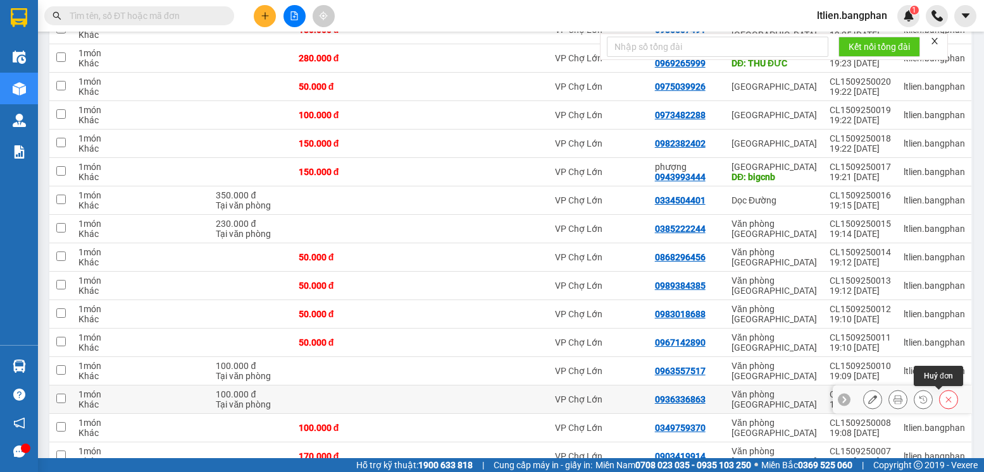
click at [944, 400] on icon at bounding box center [948, 399] width 9 height 9
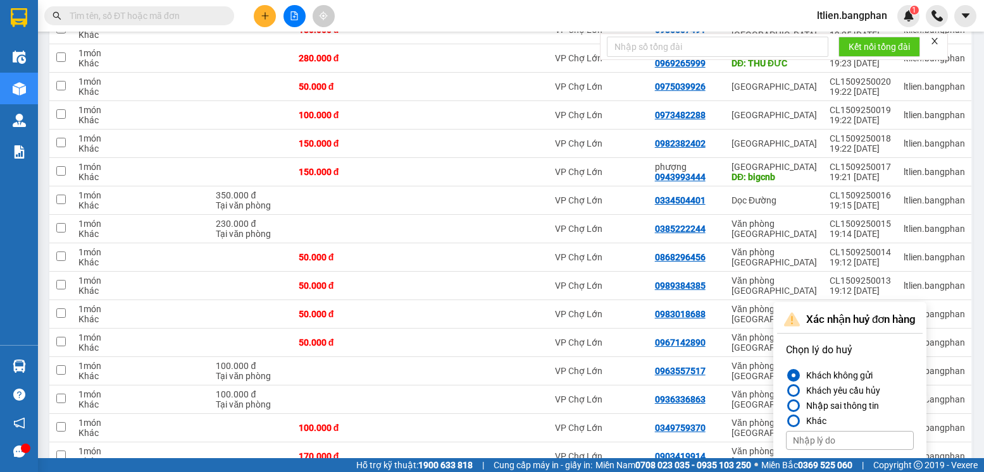
scroll to position [1058, 0]
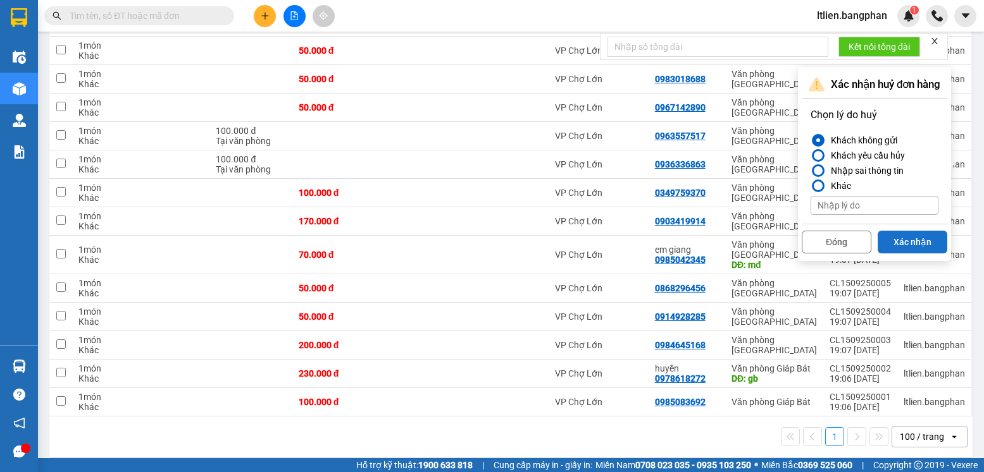
click at [917, 242] on button "Xác nhận" at bounding box center [912, 242] width 70 height 23
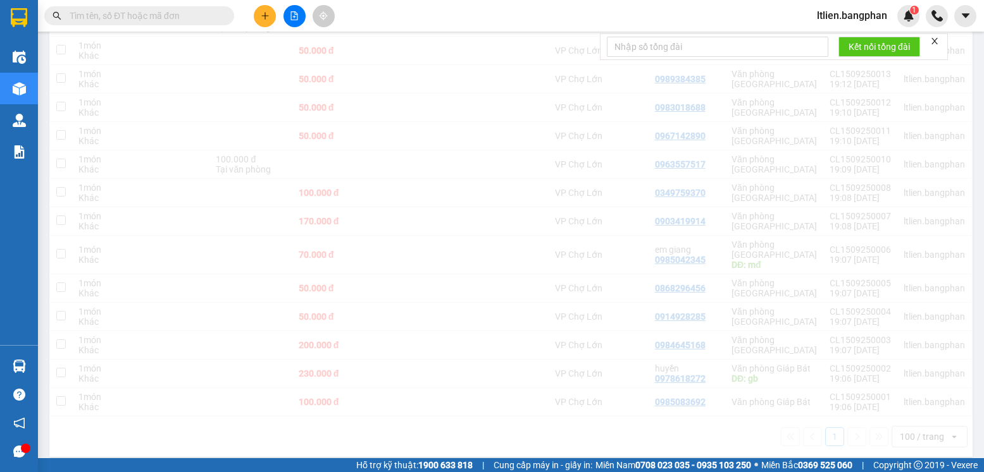
scroll to position [1029, 0]
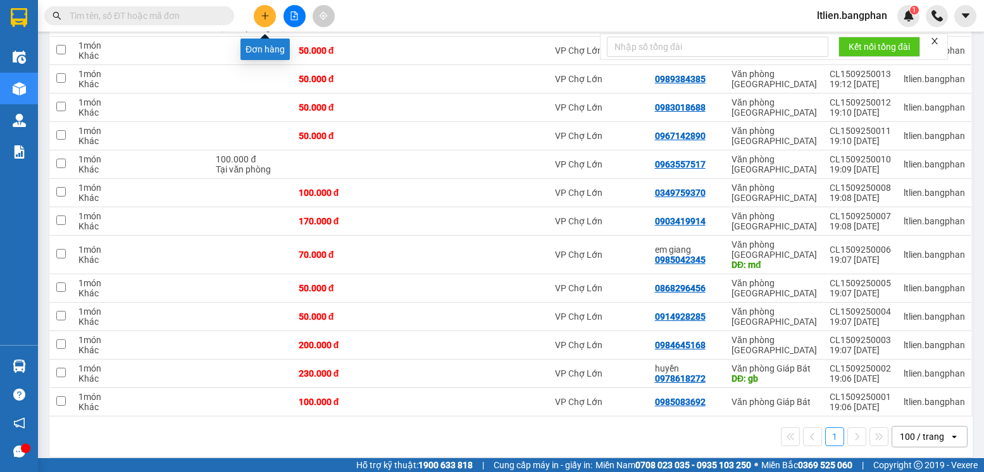
click at [268, 22] on button at bounding box center [265, 16] width 22 height 22
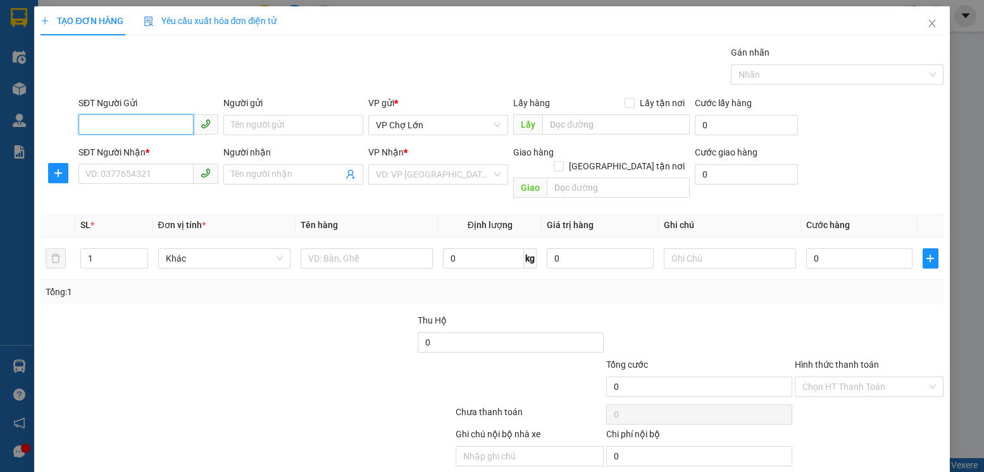
scroll to position [35, 0]
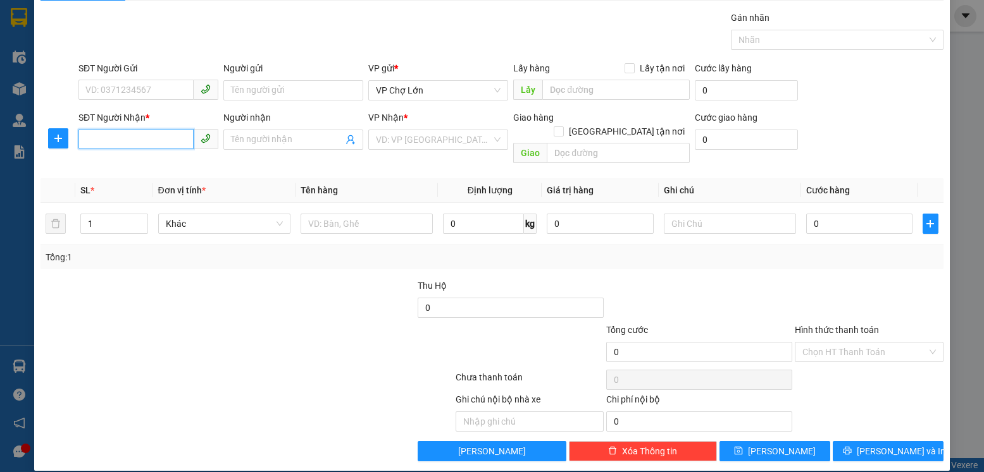
click at [87, 141] on input "SĐT Người Nhận *" at bounding box center [135, 139] width 115 height 20
click at [117, 165] on div "0936336863" at bounding box center [146, 165] width 123 height 14
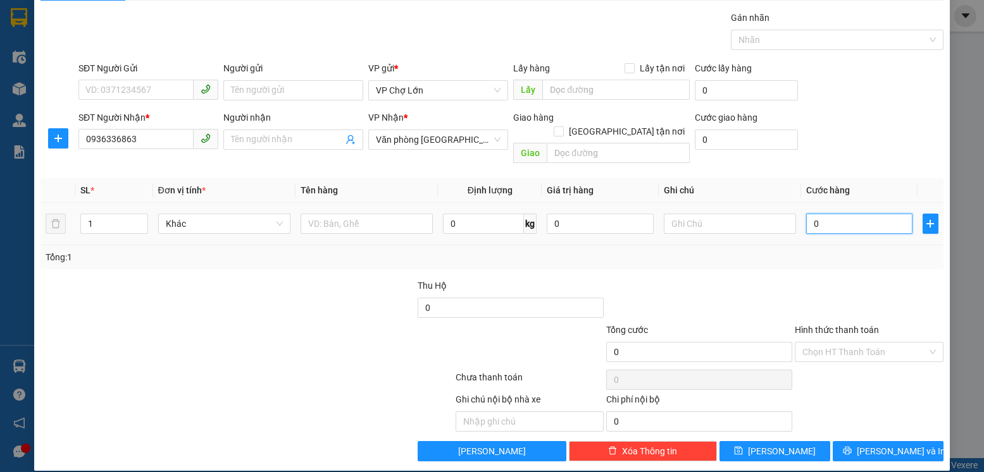
click at [813, 214] on input "0" at bounding box center [859, 224] width 106 height 20
click at [817, 325] on label "Hình thức thanh toán" at bounding box center [836, 330] width 84 height 10
click at [817, 343] on input "Hình thức thanh toán" at bounding box center [864, 352] width 124 height 19
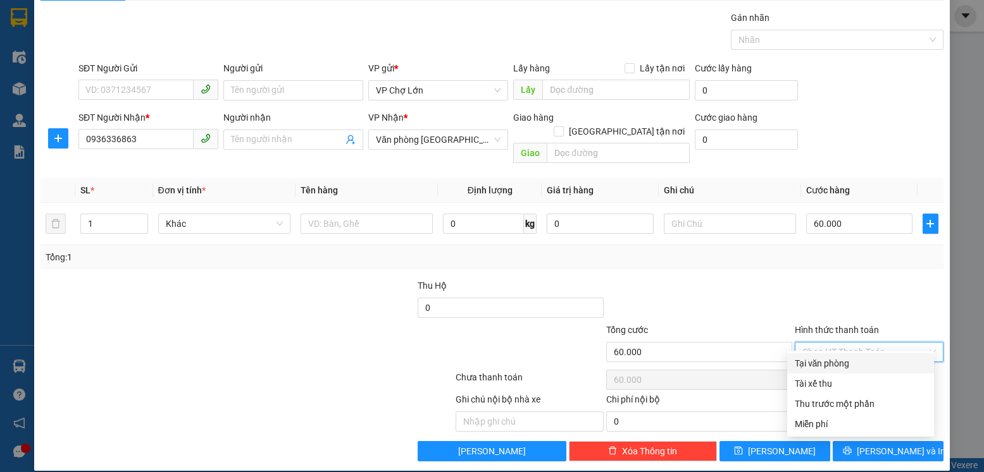
click at [820, 364] on div "Tại văn phòng" at bounding box center [860, 364] width 132 height 14
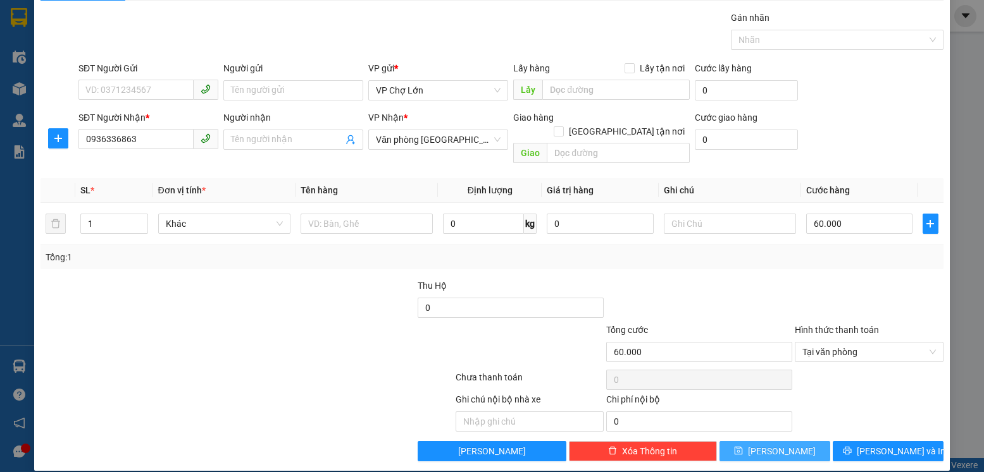
click at [743, 447] on icon "save" at bounding box center [738, 451] width 8 height 8
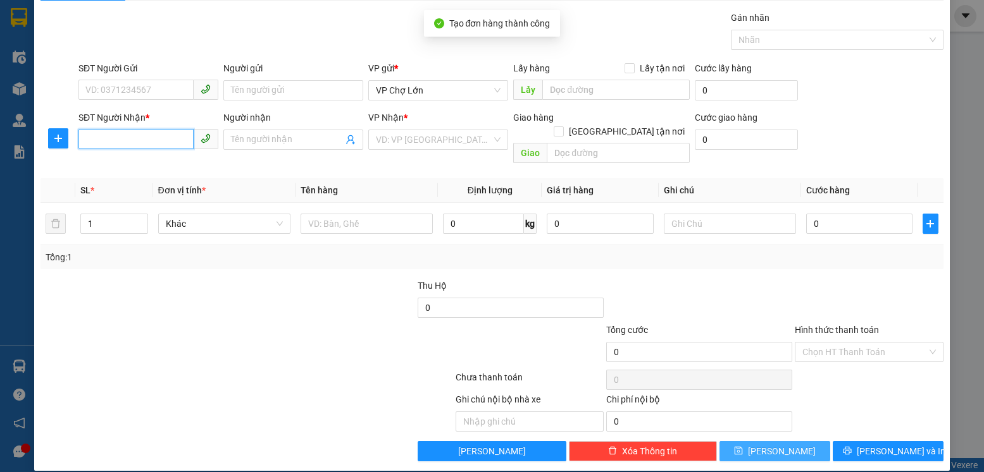
click at [82, 140] on input "SĐT Người Nhận *" at bounding box center [135, 139] width 115 height 20
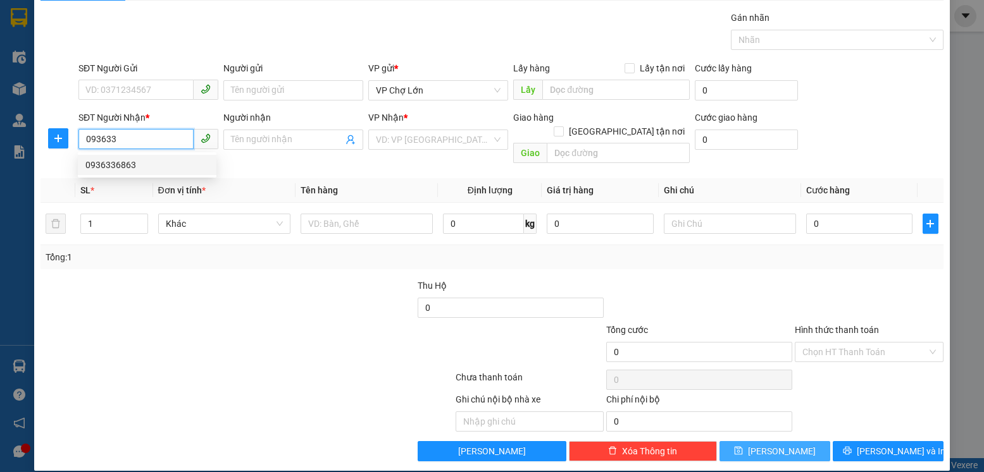
click at [118, 166] on div "0936336863" at bounding box center [146, 165] width 123 height 14
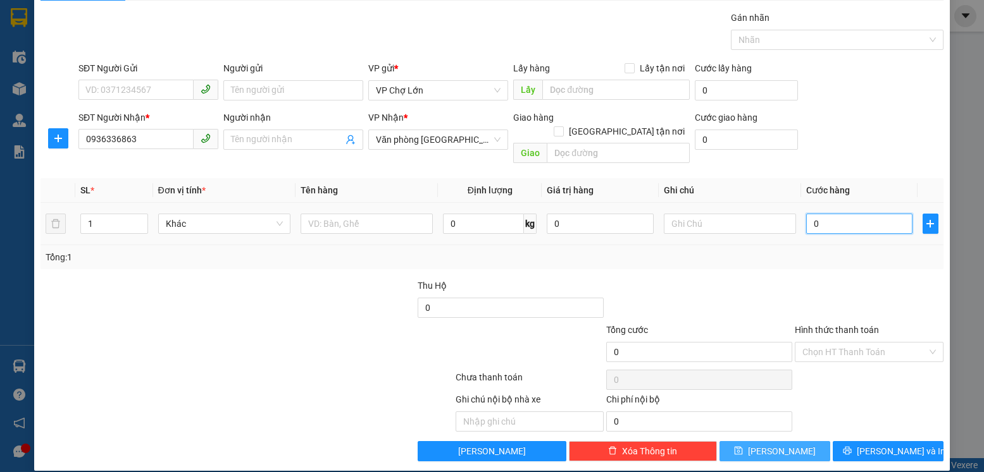
click at [815, 214] on input "0" at bounding box center [859, 224] width 106 height 20
click at [743, 447] on icon "save" at bounding box center [738, 451] width 9 height 9
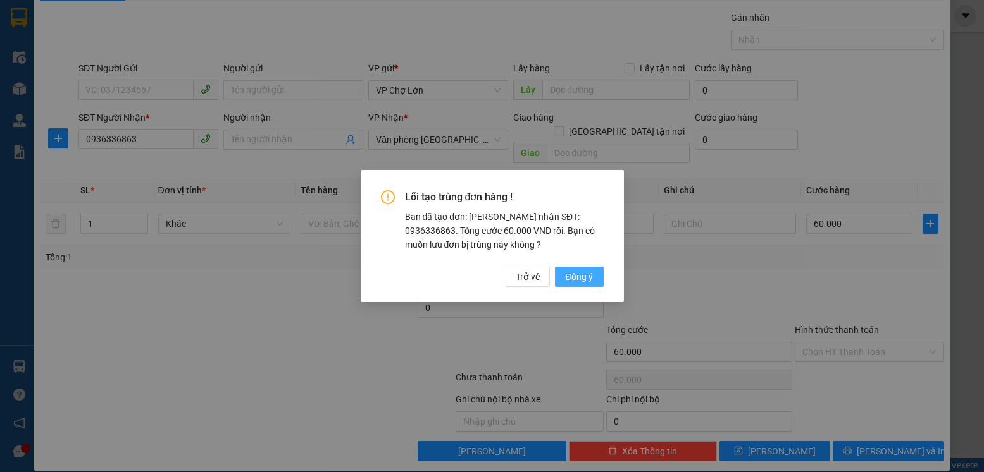
click at [581, 278] on span "Đồng ý" at bounding box center [579, 277] width 28 height 14
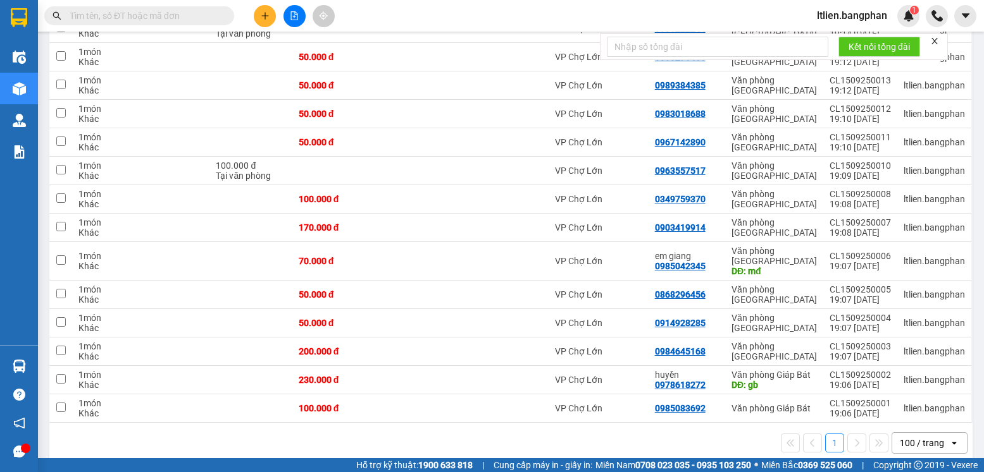
scroll to position [1086, 0]
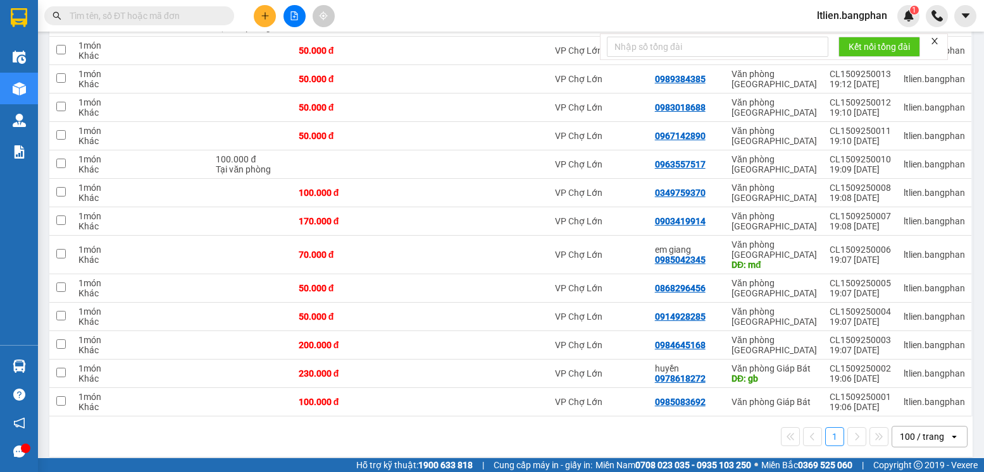
click at [949, 432] on icon "open" at bounding box center [954, 437] width 10 height 10
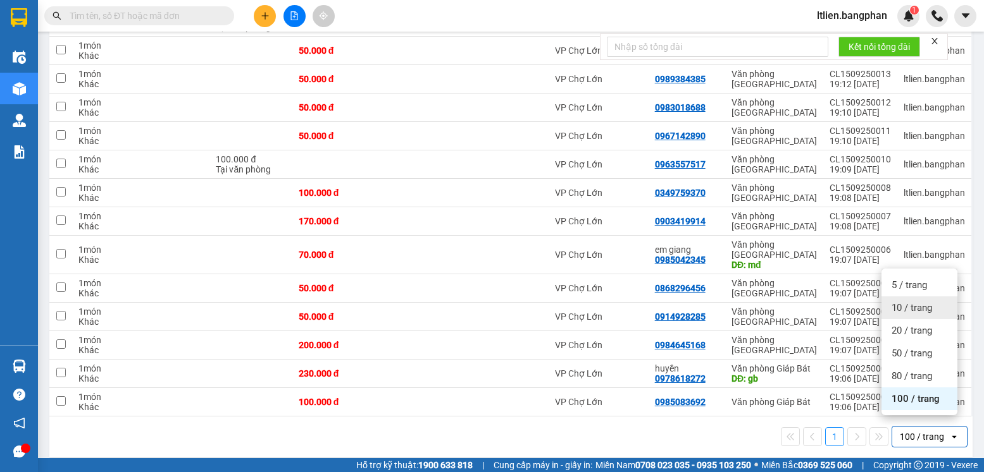
click at [911, 312] on span "10 / trang" at bounding box center [911, 308] width 40 height 13
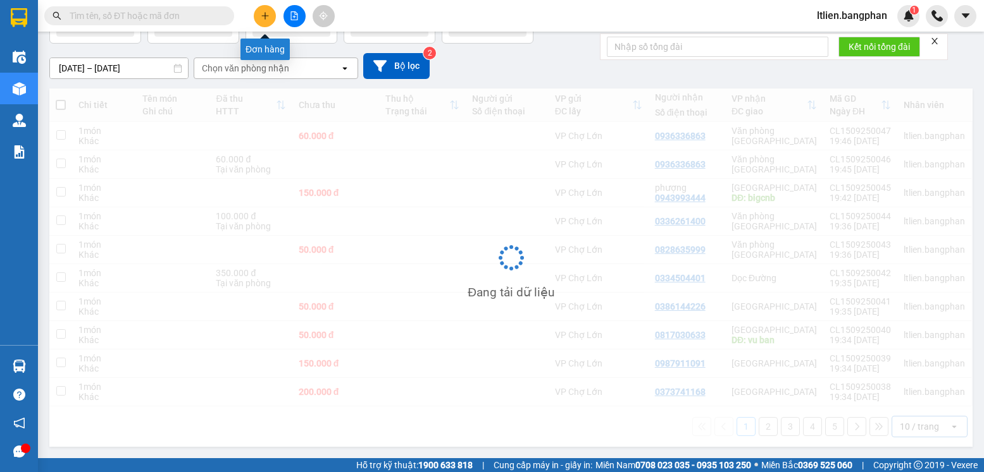
scroll to position [90, 0]
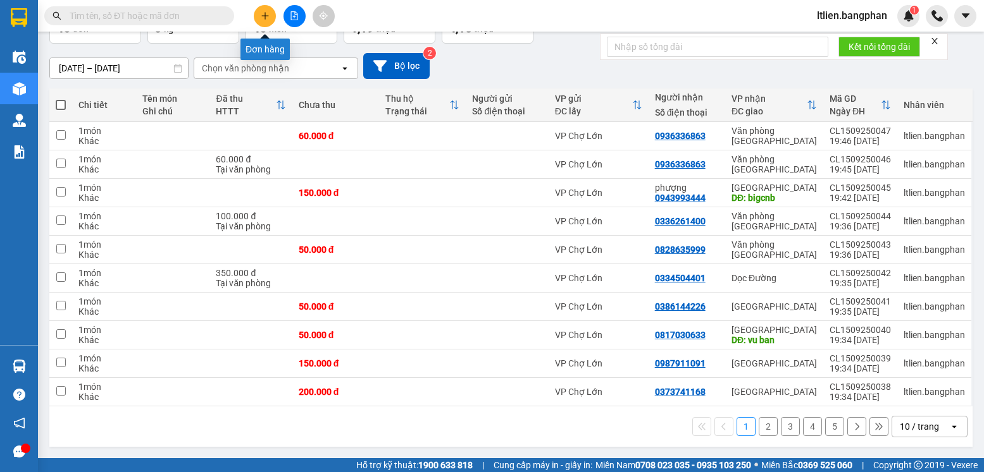
click at [262, 21] on button at bounding box center [265, 16] width 22 height 22
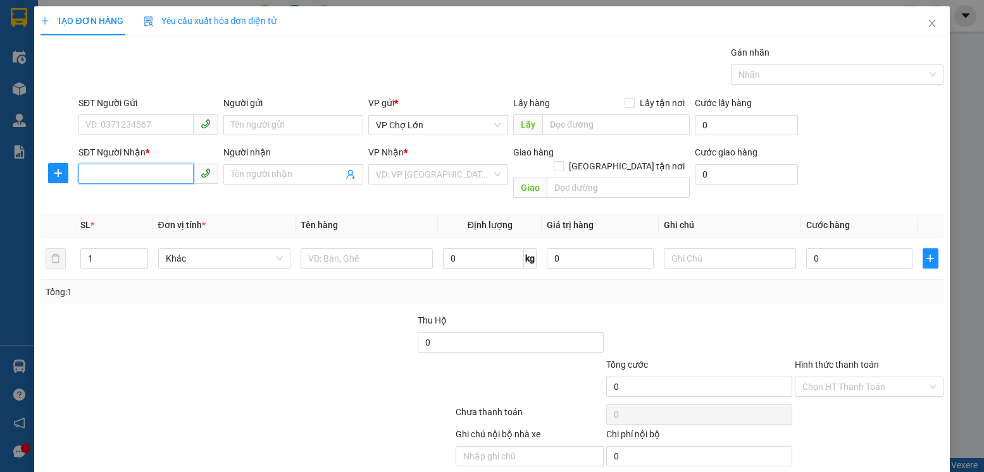
click at [82, 176] on input "SĐT Người Nhận *" at bounding box center [135, 174] width 115 height 20
click at [127, 197] on div "0377269585" at bounding box center [146, 200] width 123 height 14
click at [810, 249] on input "0" at bounding box center [859, 259] width 106 height 20
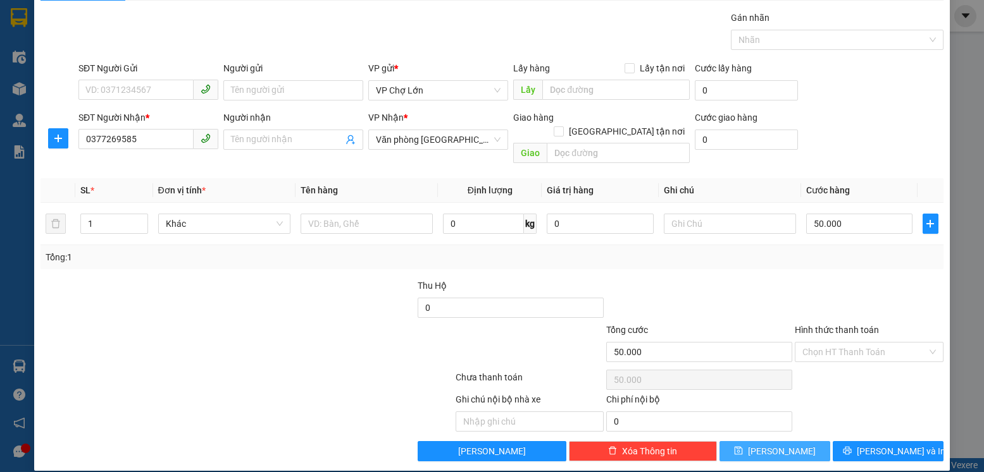
click at [743, 447] on icon "save" at bounding box center [738, 451] width 9 height 9
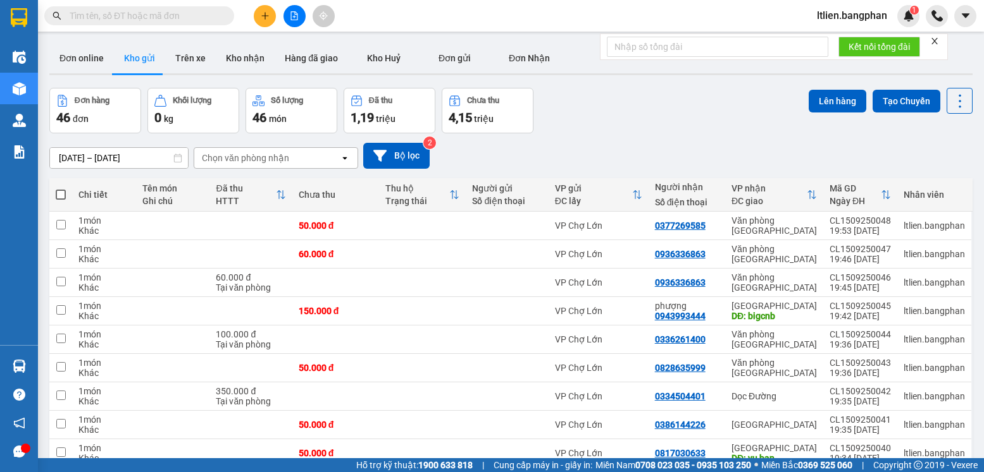
click at [61, 194] on span at bounding box center [61, 195] width 10 height 10
click at [61, 188] on input "checkbox" at bounding box center [61, 188] width 0 height 0
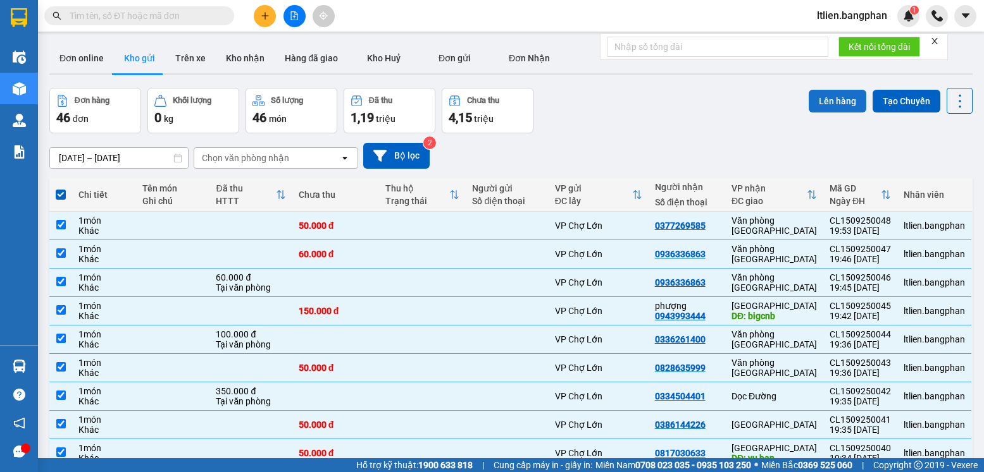
click at [830, 104] on button "Lên hàng" at bounding box center [837, 101] width 58 height 23
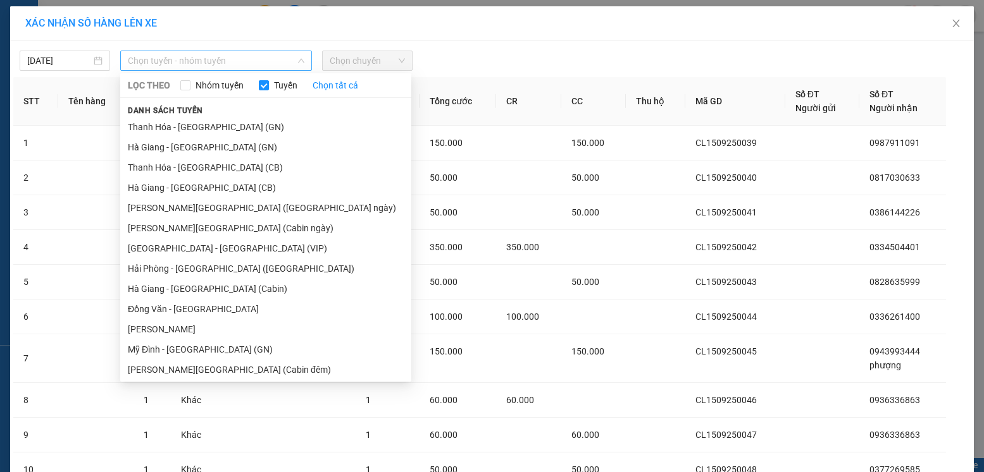
click at [254, 59] on span "Chọn tuyến - nhóm tuyến" at bounding box center [216, 60] width 176 height 19
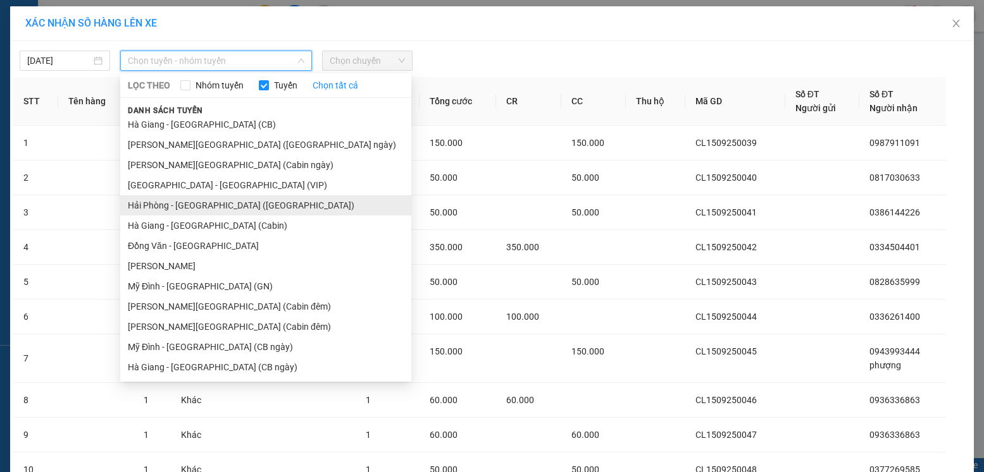
scroll to position [127, 0]
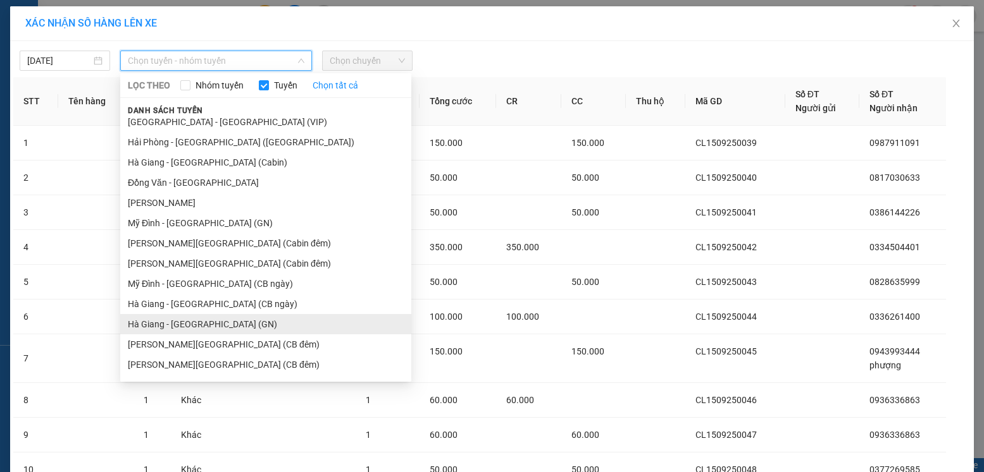
click at [199, 325] on li "Hà Giang - [GEOGRAPHIC_DATA] (GN)" at bounding box center [265, 324] width 291 height 20
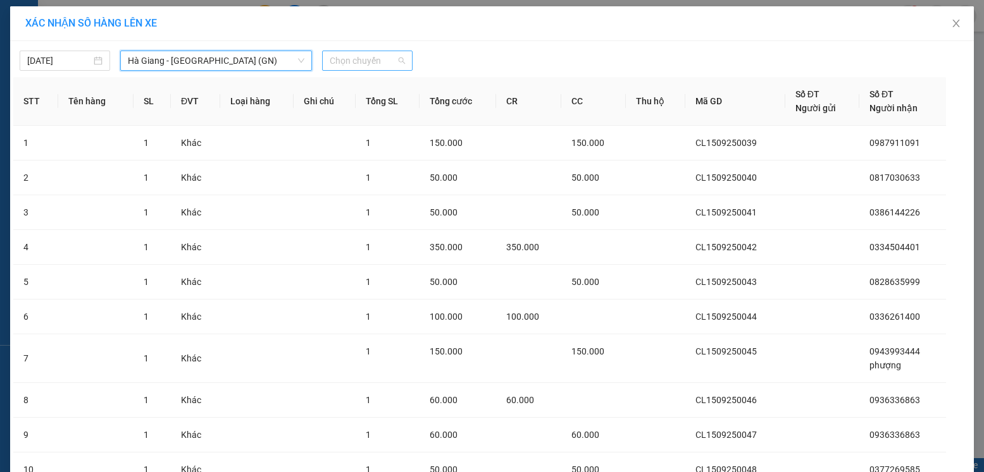
click at [362, 60] on span "Chọn chuyến" at bounding box center [367, 60] width 75 height 19
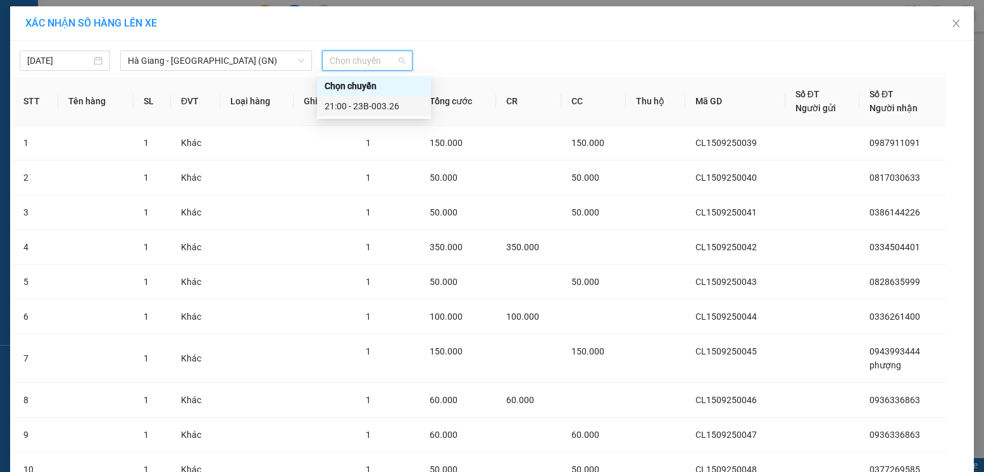
click at [379, 106] on div "21:00 - 23B-003.26" at bounding box center [373, 106] width 99 height 14
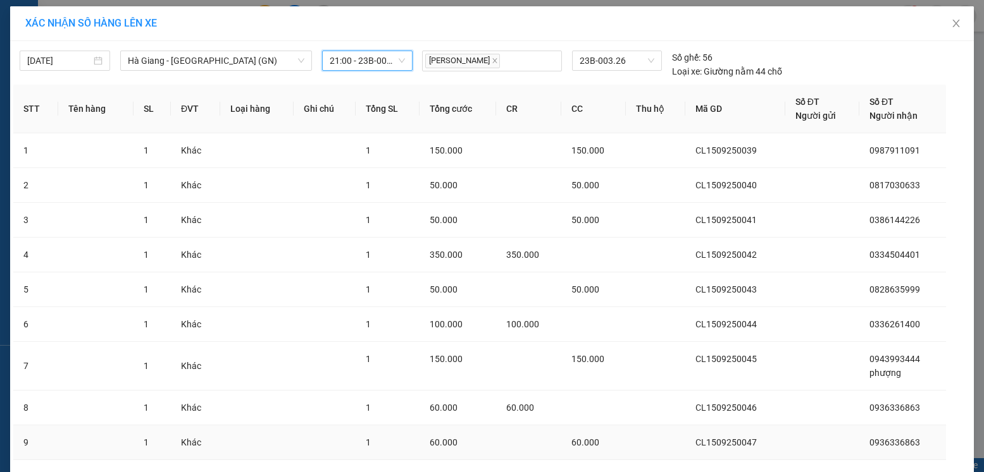
scroll to position [115, 0]
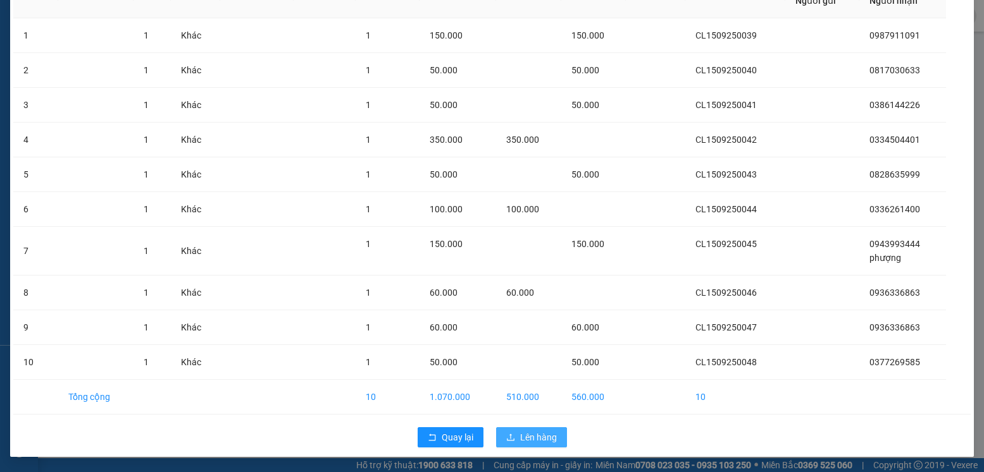
click at [531, 433] on span "Lên hàng" at bounding box center [538, 438] width 37 height 14
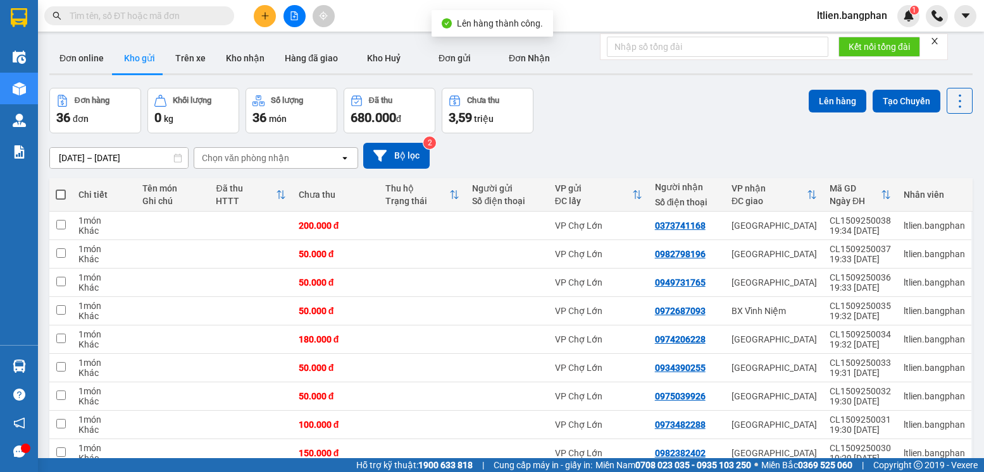
click at [58, 192] on span at bounding box center [61, 195] width 10 height 10
click at [61, 188] on input "checkbox" at bounding box center [61, 188] width 0 height 0
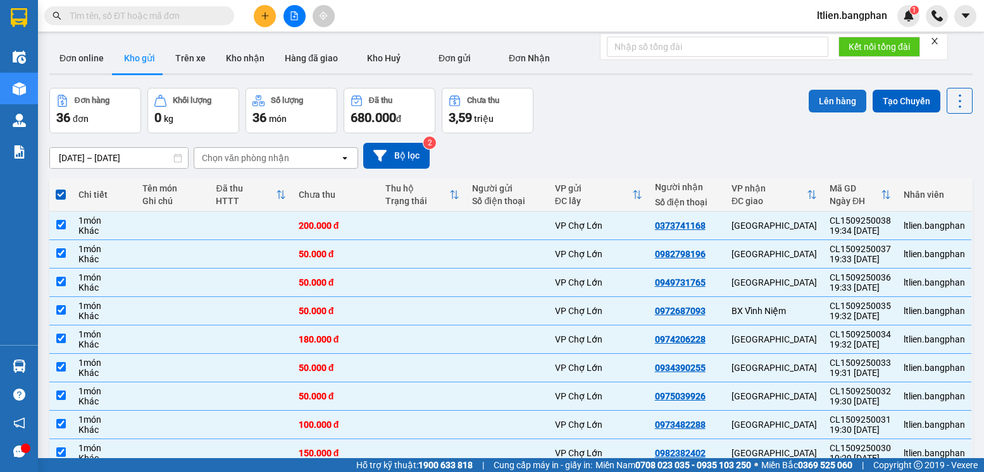
click at [831, 99] on button "Lên hàng" at bounding box center [837, 101] width 58 height 23
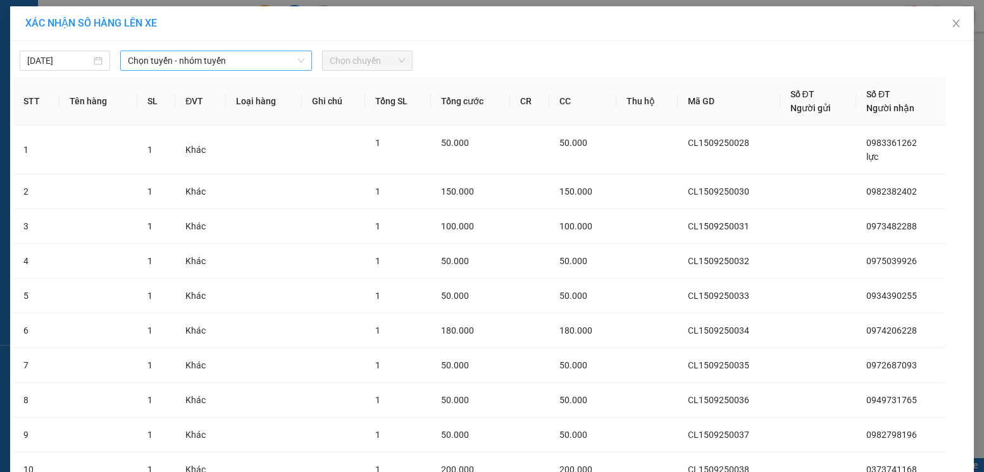
click at [281, 60] on span "Chọn tuyến - nhóm tuyến" at bounding box center [216, 60] width 176 height 19
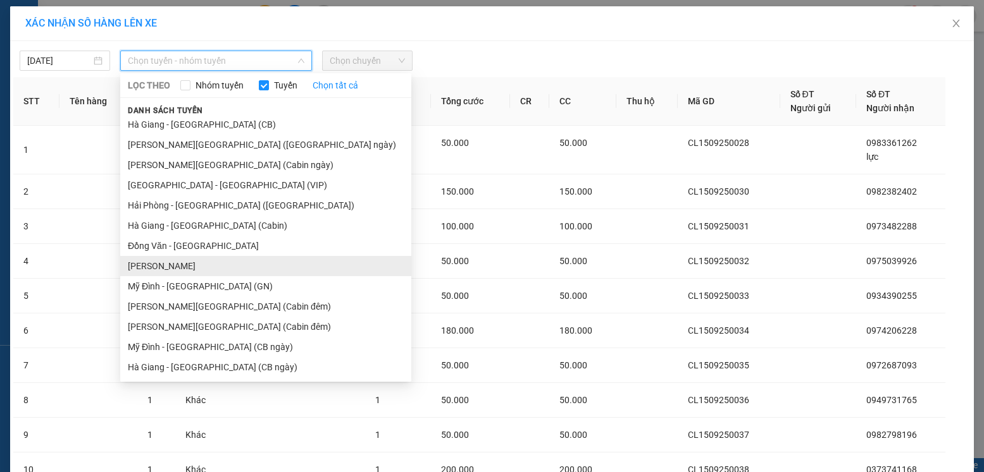
scroll to position [127, 0]
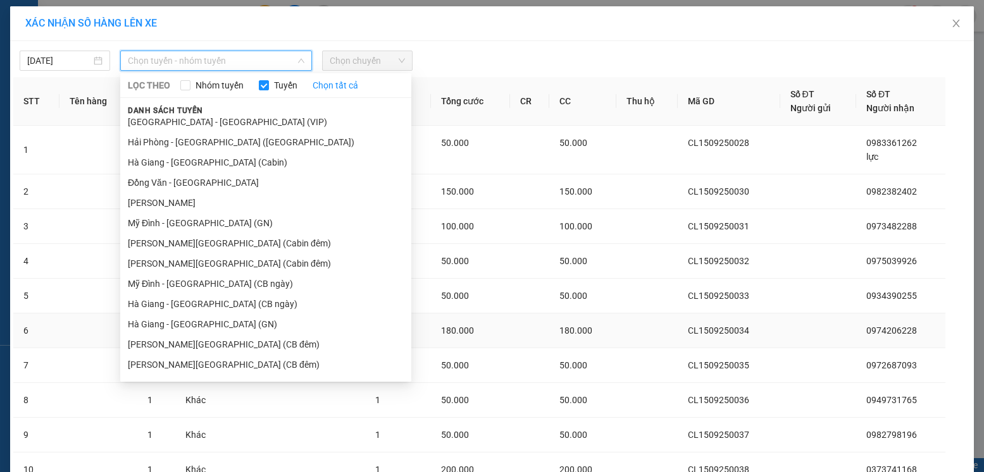
click at [204, 327] on li "Hà Giang - [GEOGRAPHIC_DATA] (GN)" at bounding box center [265, 324] width 291 height 20
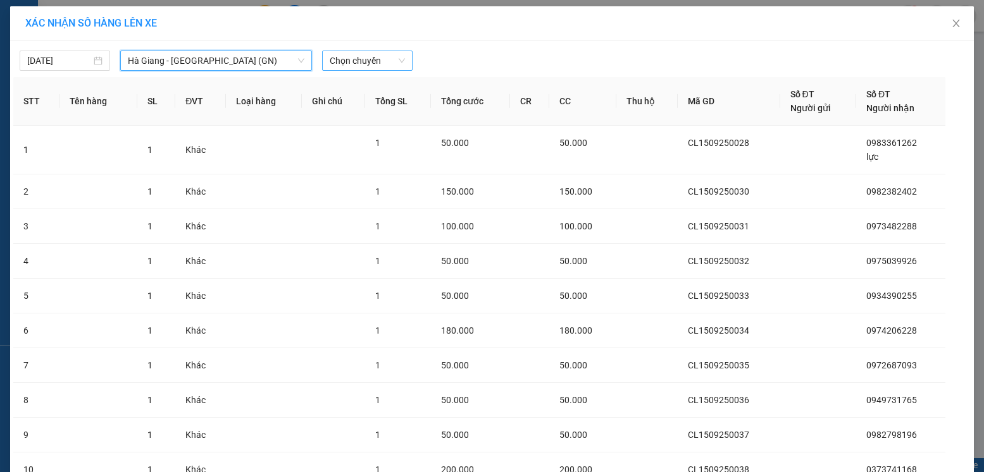
click at [381, 60] on span "Chọn chuyến" at bounding box center [367, 60] width 75 height 19
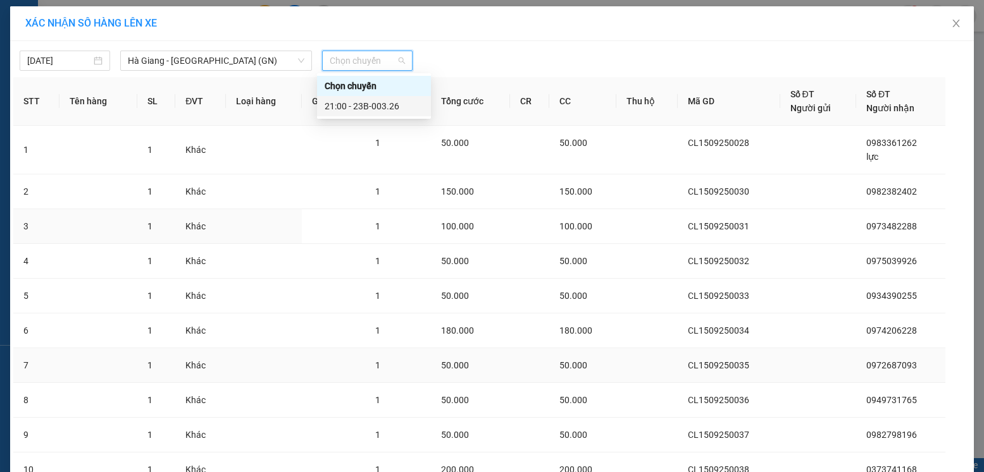
scroll to position [108, 0]
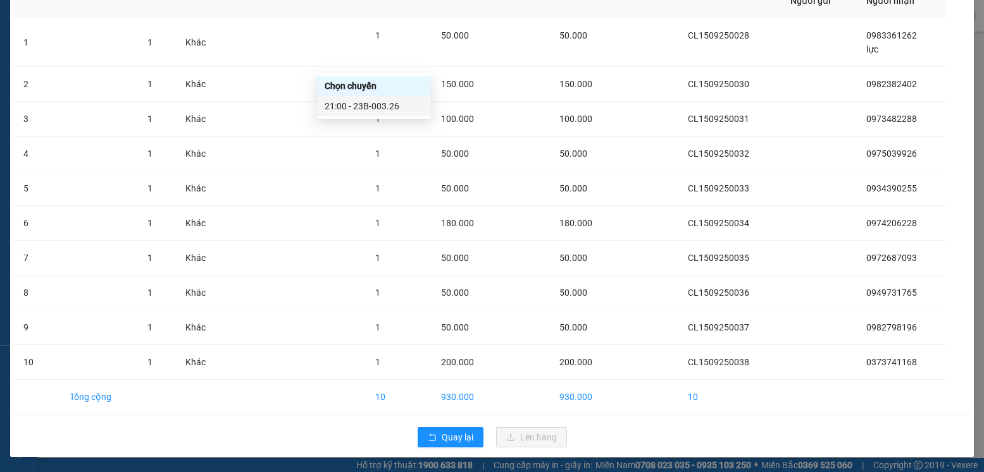
click at [388, 106] on div "21:00 - 23B-003.26" at bounding box center [373, 106] width 99 height 14
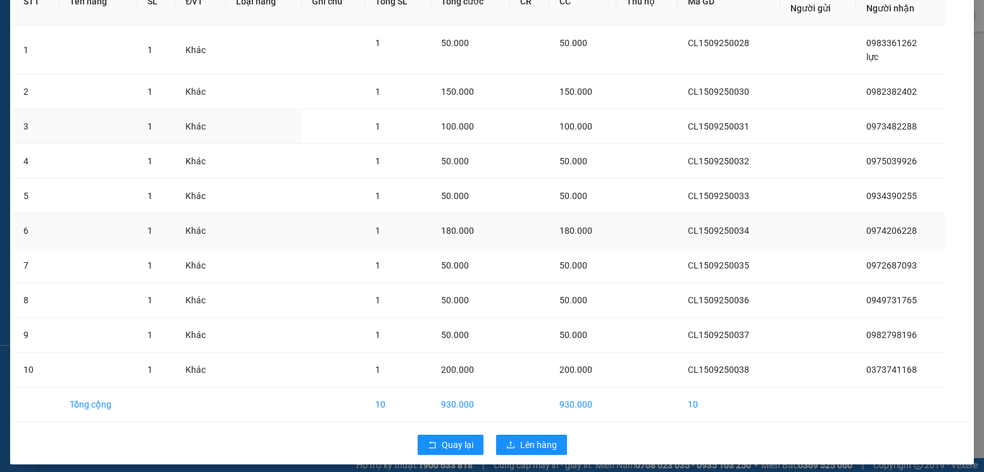
scroll to position [115, 0]
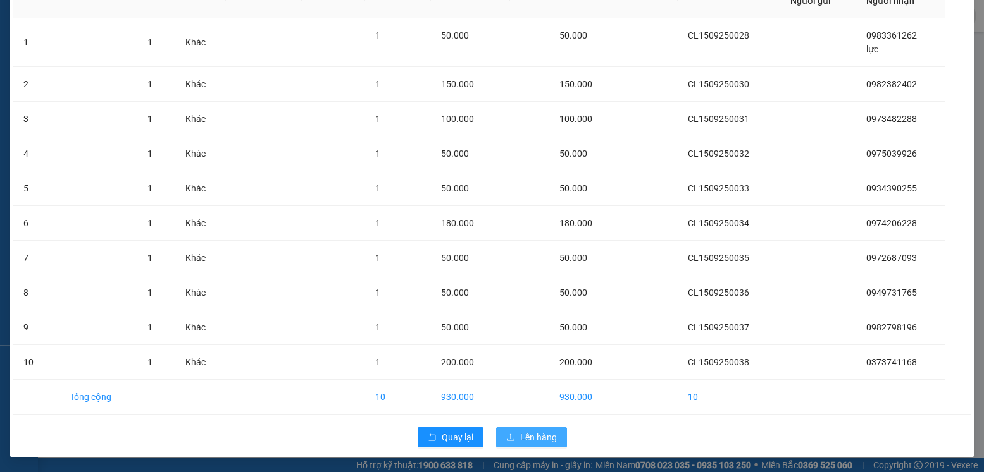
click at [532, 440] on span "Lên hàng" at bounding box center [538, 438] width 37 height 14
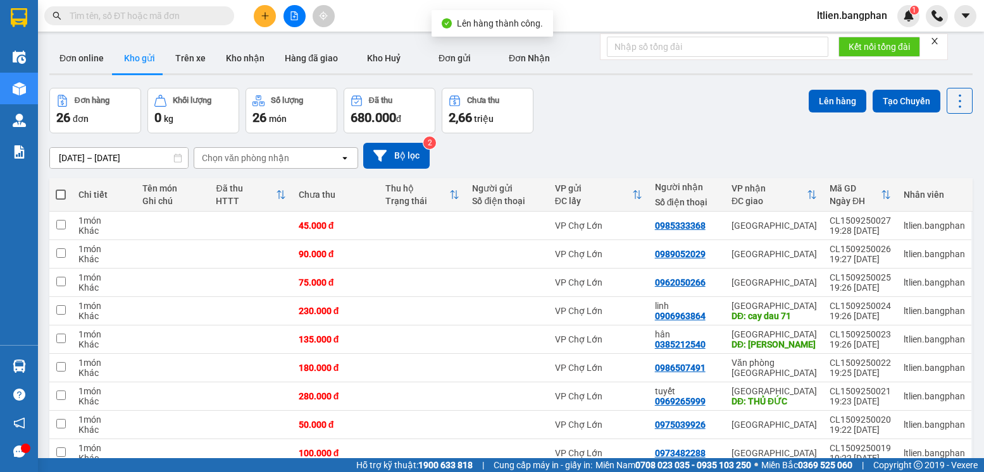
drag, startPoint x: 60, startPoint y: 195, endPoint x: 67, endPoint y: 194, distance: 7.0
click at [62, 194] on span at bounding box center [61, 195] width 10 height 10
click at [61, 188] on input "checkbox" at bounding box center [61, 188] width 0 height 0
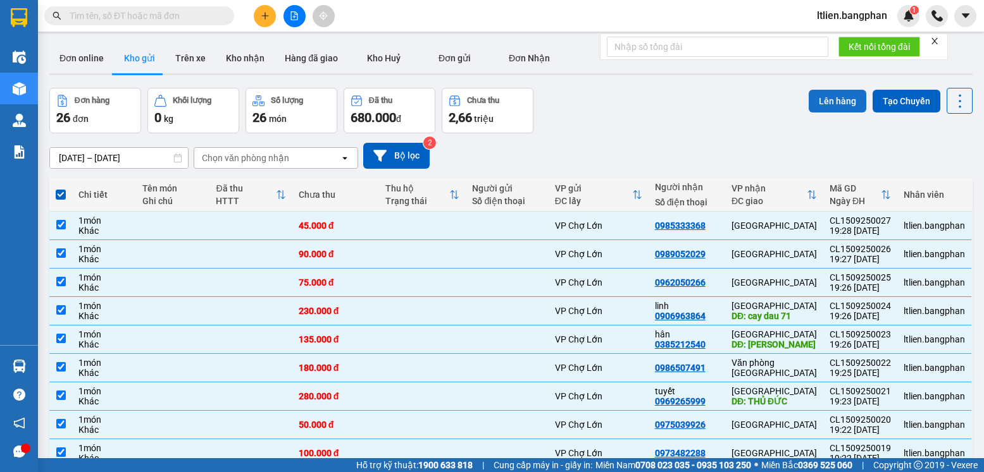
click at [835, 99] on button "Lên hàng" at bounding box center [837, 101] width 58 height 23
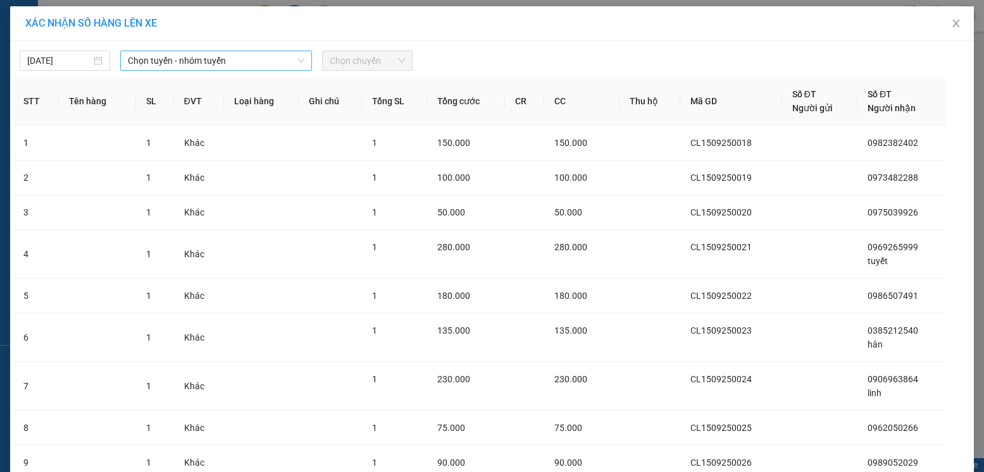
click at [266, 63] on span "Chọn tuyến - nhóm tuyến" at bounding box center [216, 60] width 176 height 19
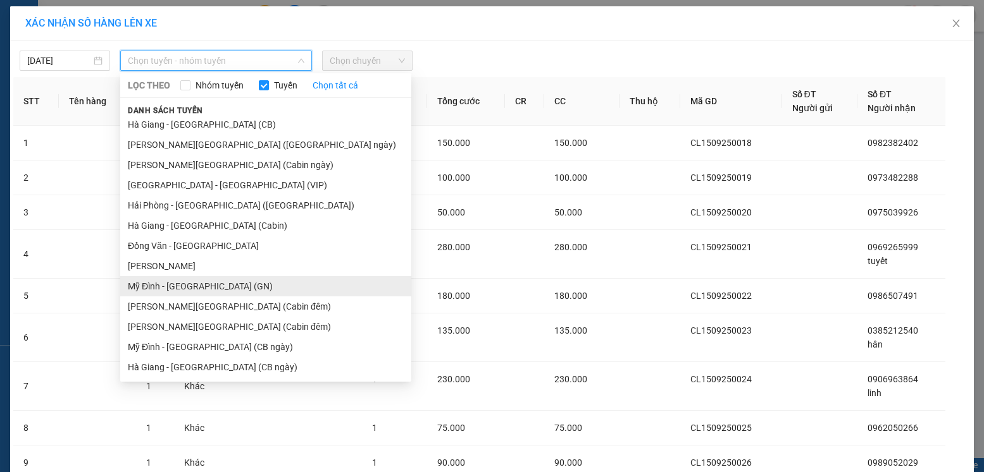
scroll to position [127, 0]
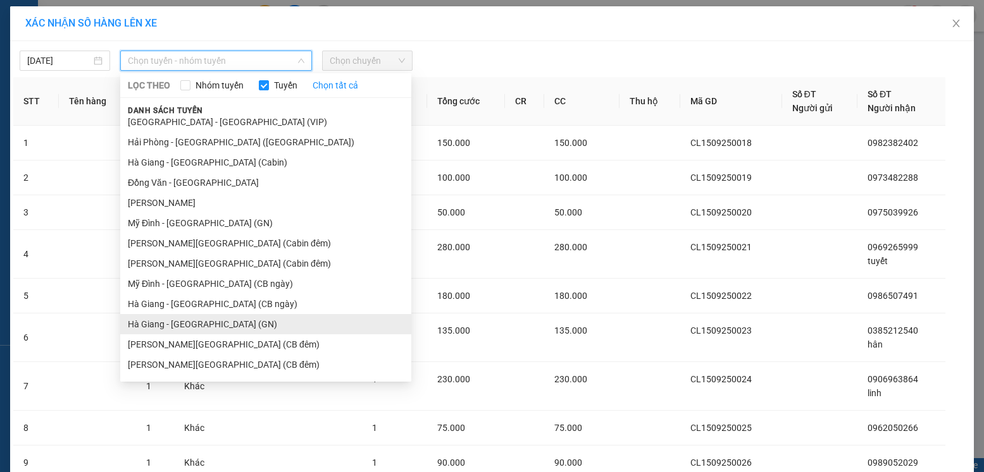
drag, startPoint x: 182, startPoint y: 324, endPoint x: 222, endPoint y: 321, distance: 39.9
click at [183, 324] on li "Hà Giang - [GEOGRAPHIC_DATA] (GN)" at bounding box center [265, 324] width 291 height 20
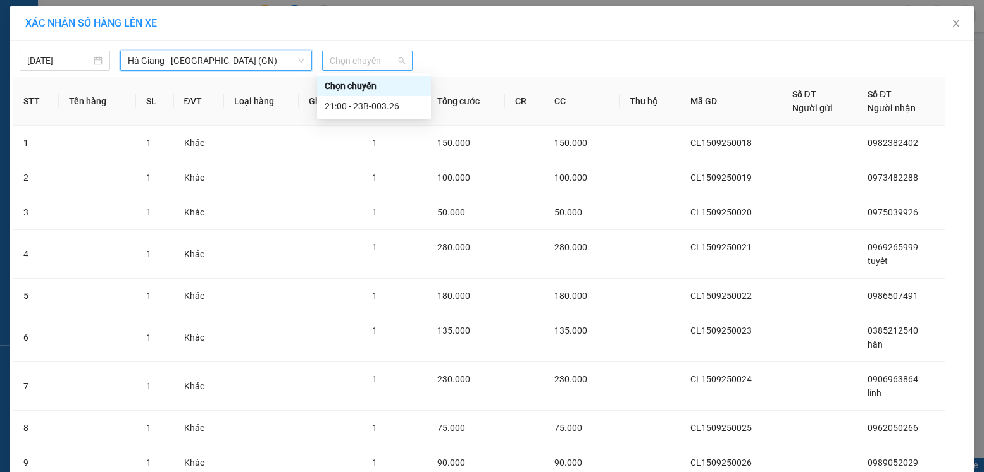
click at [388, 59] on span "Chọn chuyến" at bounding box center [367, 60] width 75 height 19
click at [386, 108] on div "21:00 - 23B-003.26" at bounding box center [373, 106] width 99 height 14
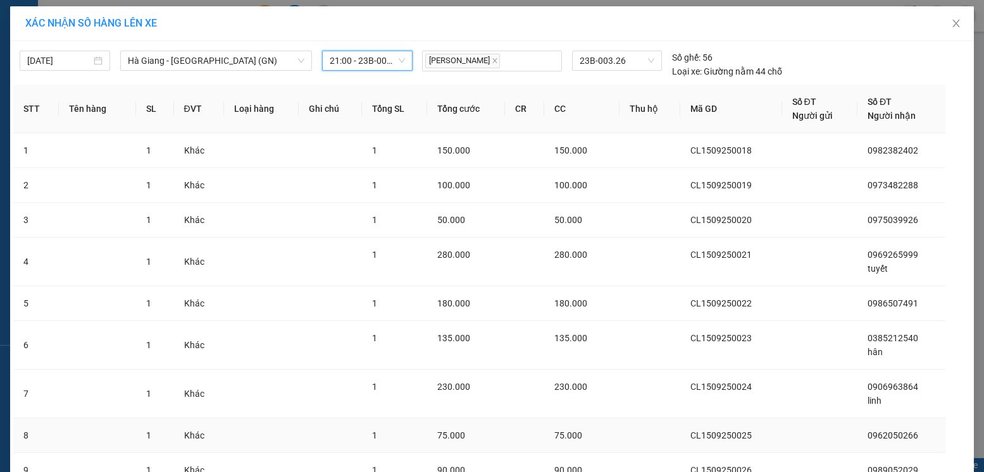
scroll to position [143, 0]
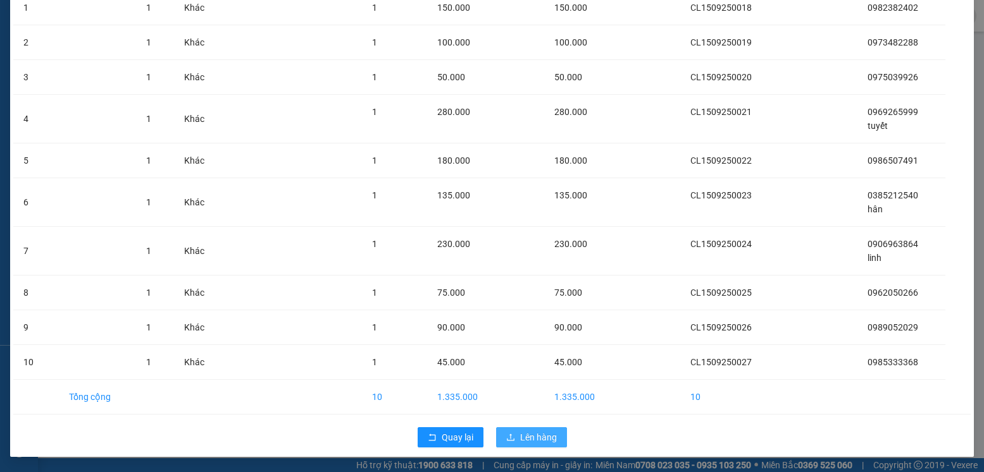
click at [533, 442] on span "Lên hàng" at bounding box center [538, 438] width 37 height 14
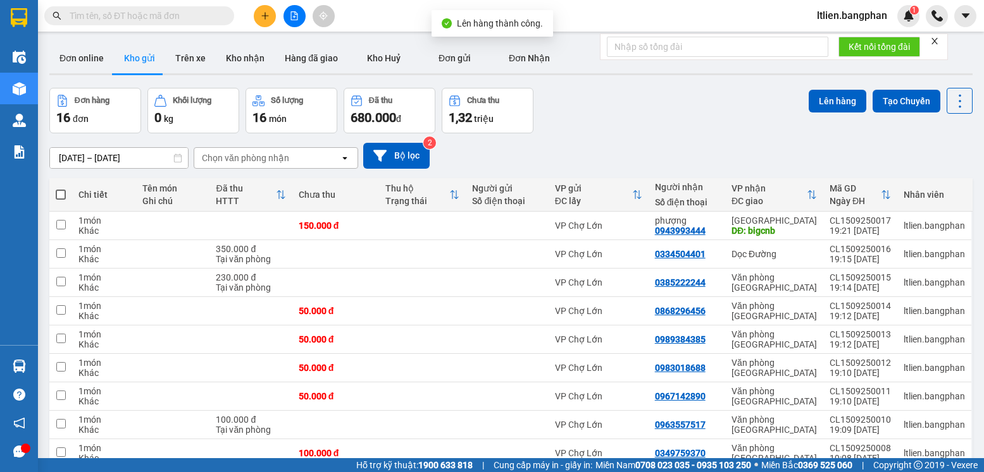
drag, startPoint x: 61, startPoint y: 195, endPoint x: 73, endPoint y: 195, distance: 12.7
click at [65, 195] on span at bounding box center [61, 195] width 10 height 10
click at [61, 188] on input "checkbox" at bounding box center [61, 188] width 0 height 0
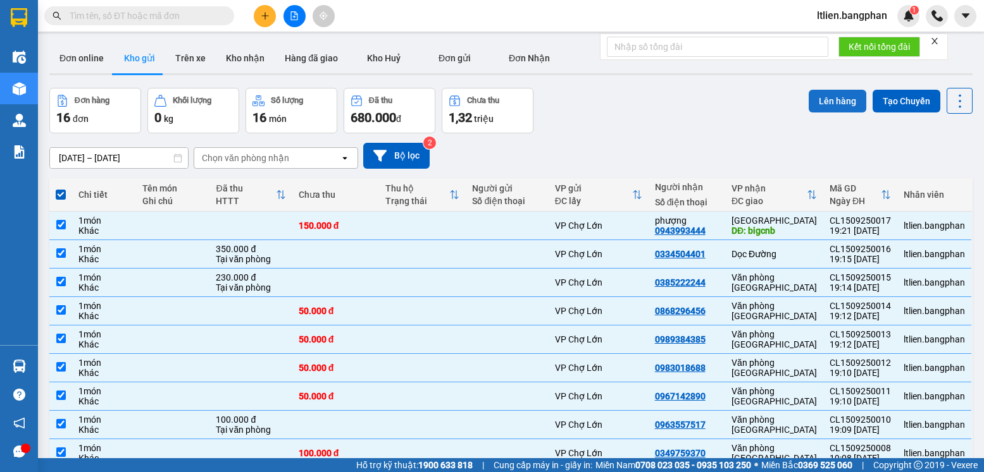
drag, startPoint x: 837, startPoint y: 104, endPoint x: 818, endPoint y: 102, distance: 18.4
click at [824, 102] on button "Lên hàng" at bounding box center [837, 101] width 58 height 23
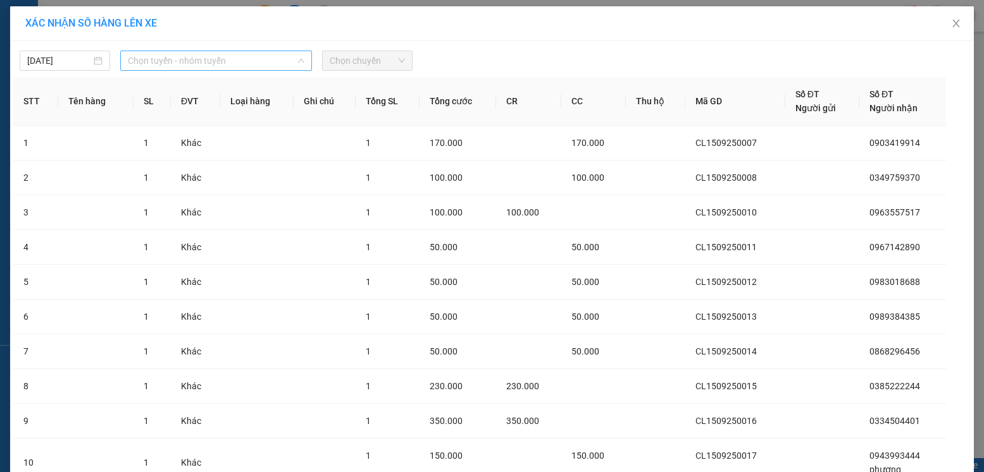
click at [275, 55] on span "Chọn tuyến - nhóm tuyến" at bounding box center [216, 60] width 176 height 19
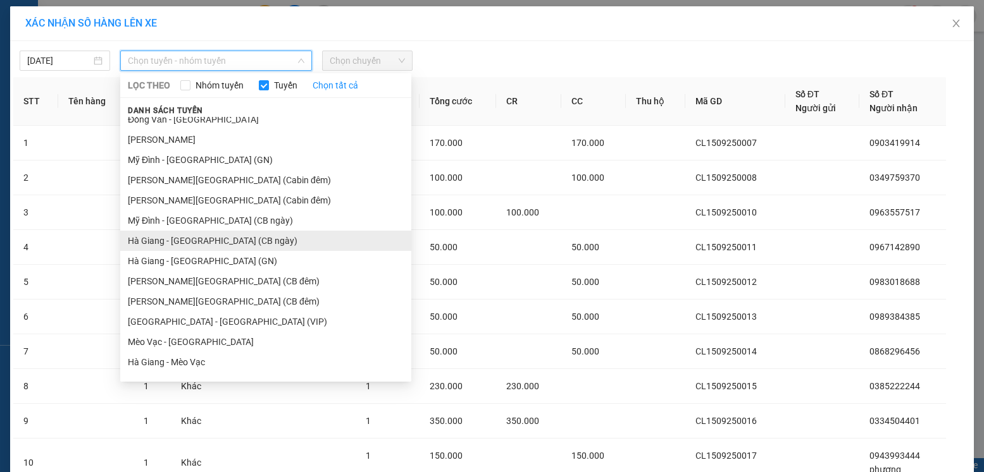
scroll to position [253, 0]
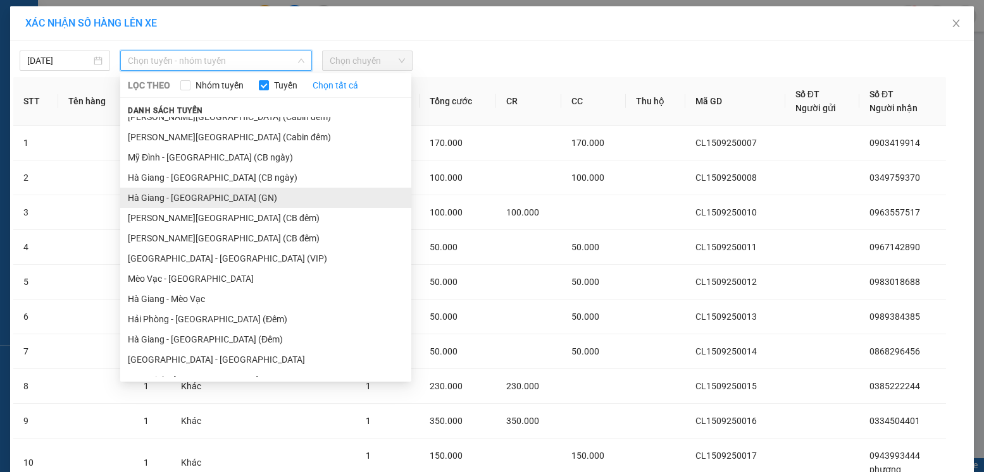
click at [195, 200] on li "Hà Giang - [GEOGRAPHIC_DATA] (GN)" at bounding box center [265, 198] width 291 height 20
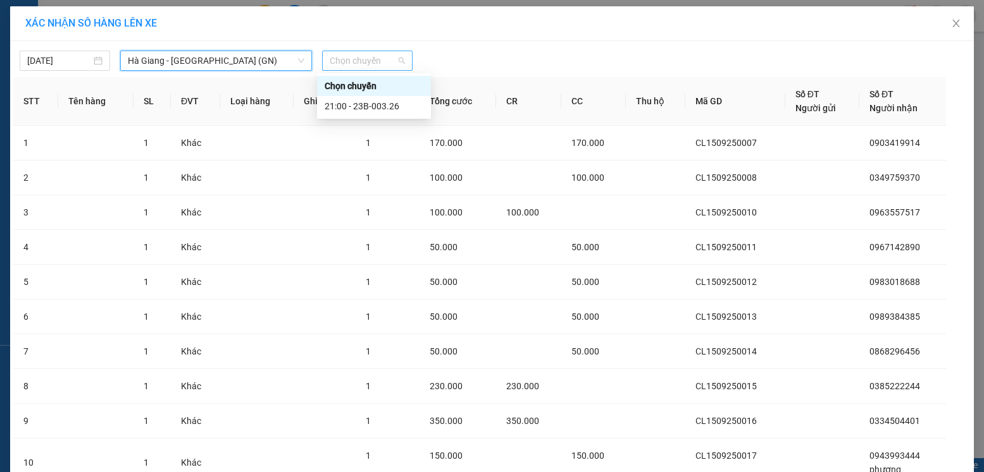
click at [380, 58] on span "Chọn chuyến" at bounding box center [367, 60] width 75 height 19
click at [376, 104] on div "21:00 - 23B-003.26" at bounding box center [373, 106] width 99 height 14
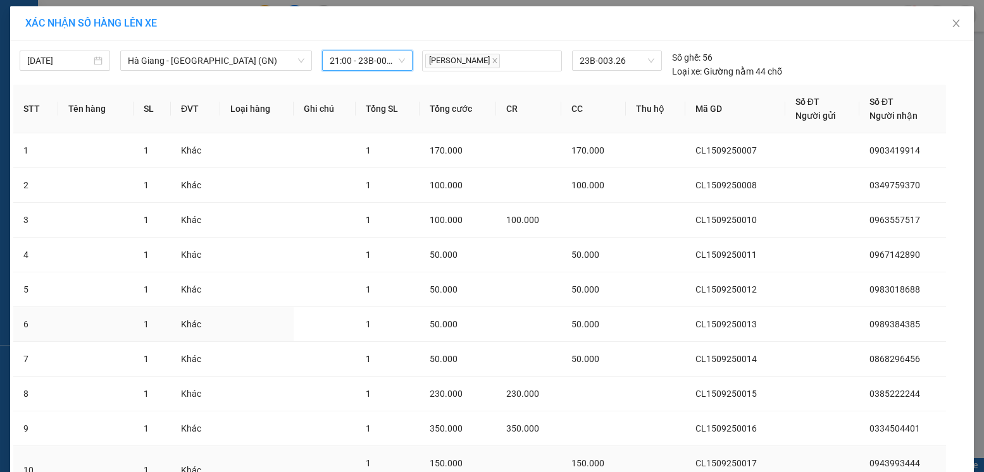
scroll to position [115, 0]
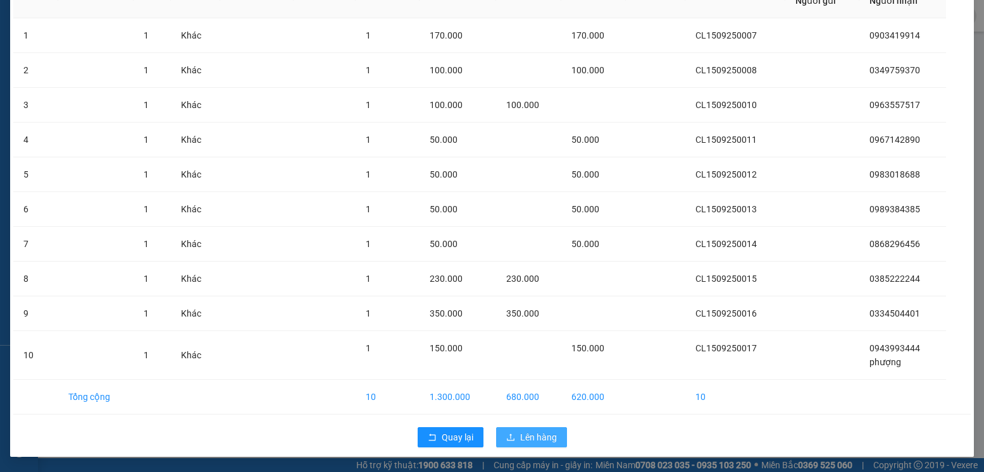
click at [523, 438] on span "Lên hàng" at bounding box center [538, 438] width 37 height 14
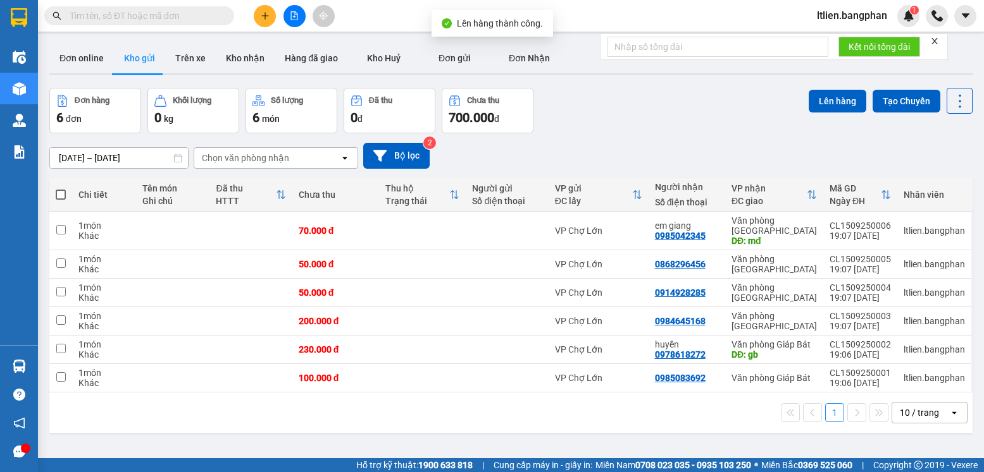
click at [59, 194] on span at bounding box center [61, 195] width 10 height 10
click at [61, 188] on input "checkbox" at bounding box center [61, 188] width 0 height 0
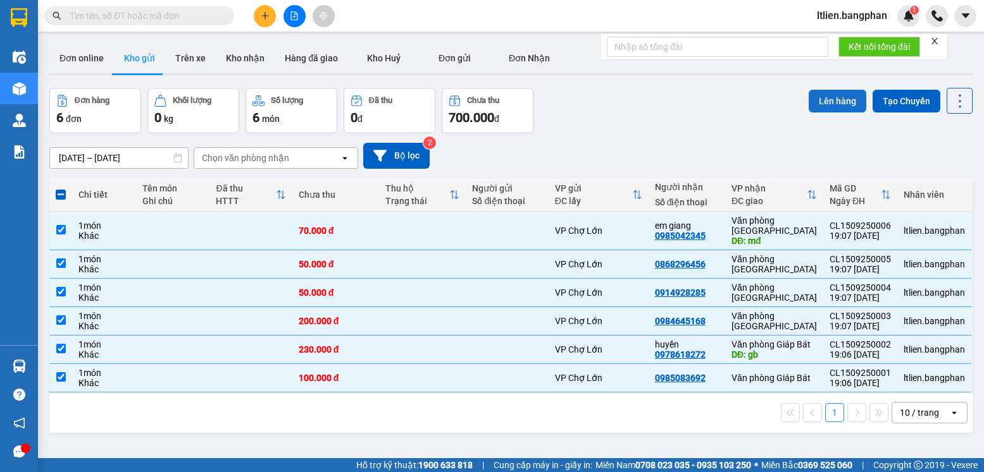
click at [831, 101] on button "Lên hàng" at bounding box center [837, 101] width 58 height 23
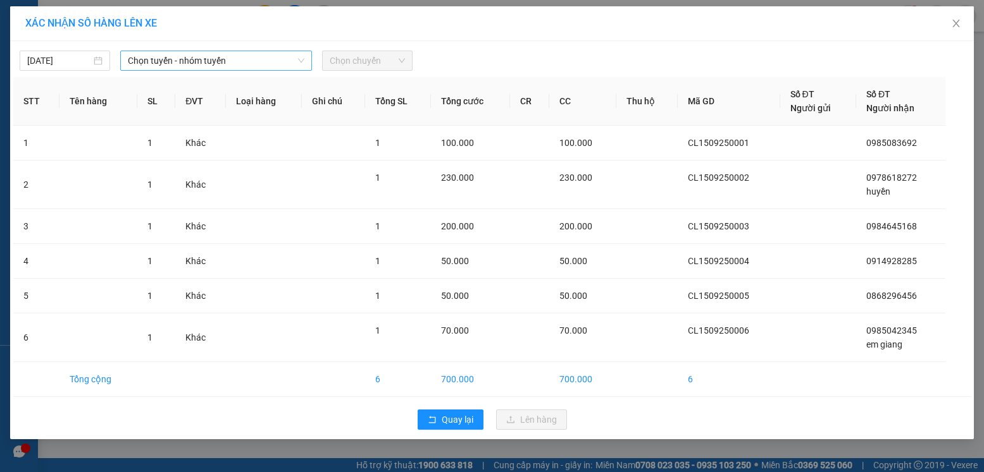
click at [287, 60] on span "Chọn tuyến - nhóm tuyến" at bounding box center [216, 60] width 176 height 19
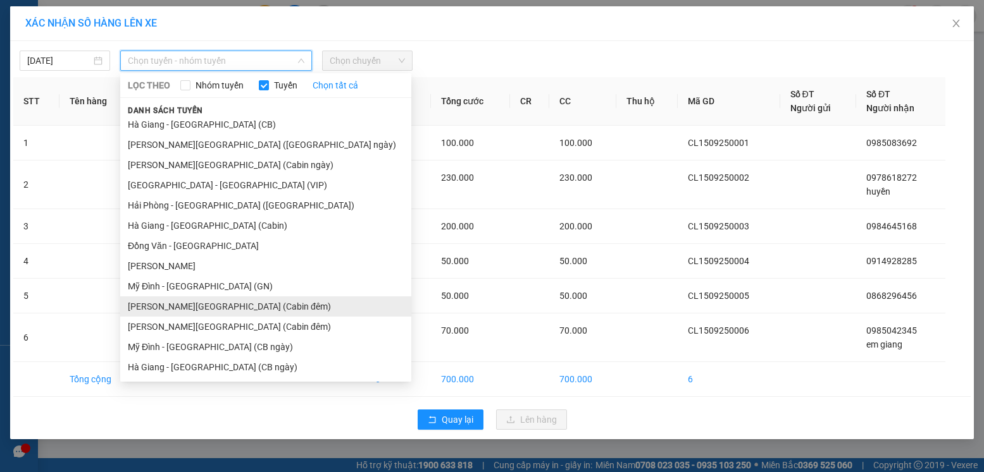
scroll to position [127, 0]
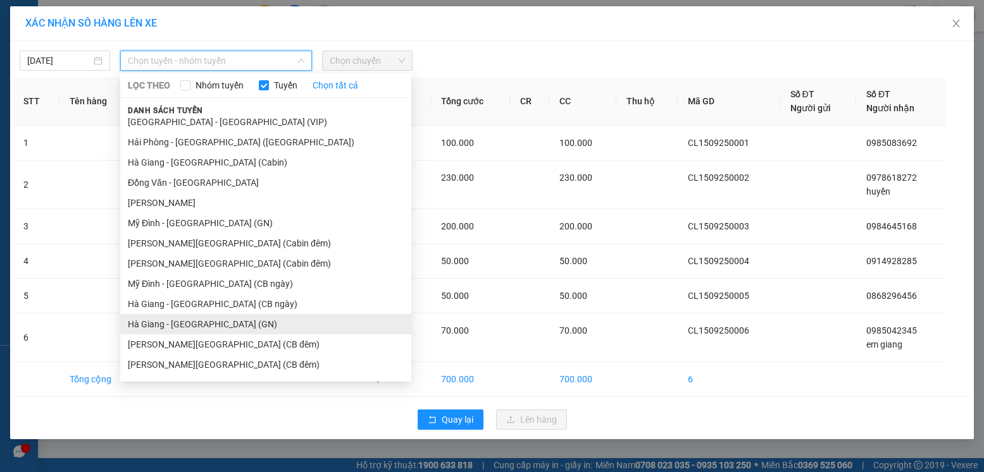
click at [199, 324] on li "Hà Giang - [GEOGRAPHIC_DATA] (GN)" at bounding box center [265, 324] width 291 height 20
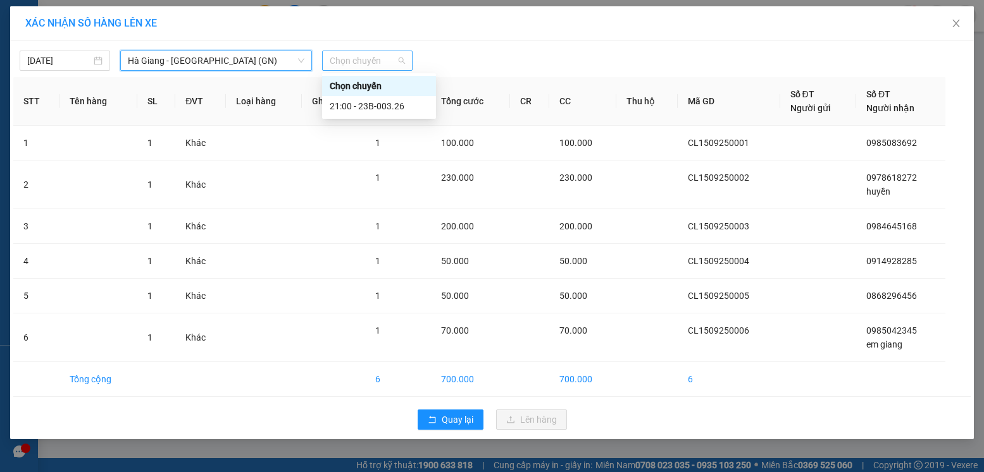
click at [397, 63] on span "Chọn chuyến" at bounding box center [367, 60] width 75 height 19
click at [378, 105] on div "21:00 - 23B-003.26" at bounding box center [379, 106] width 99 height 14
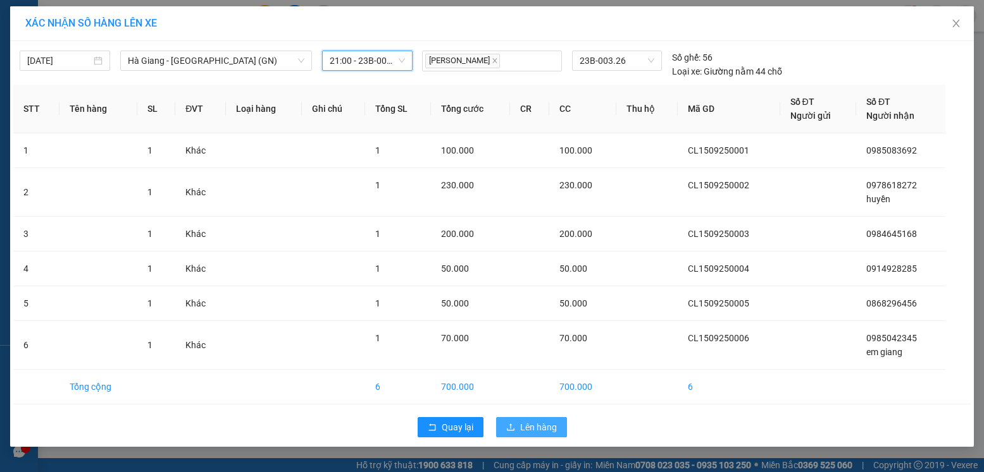
click at [530, 427] on span "Lên hàng" at bounding box center [538, 428] width 37 height 14
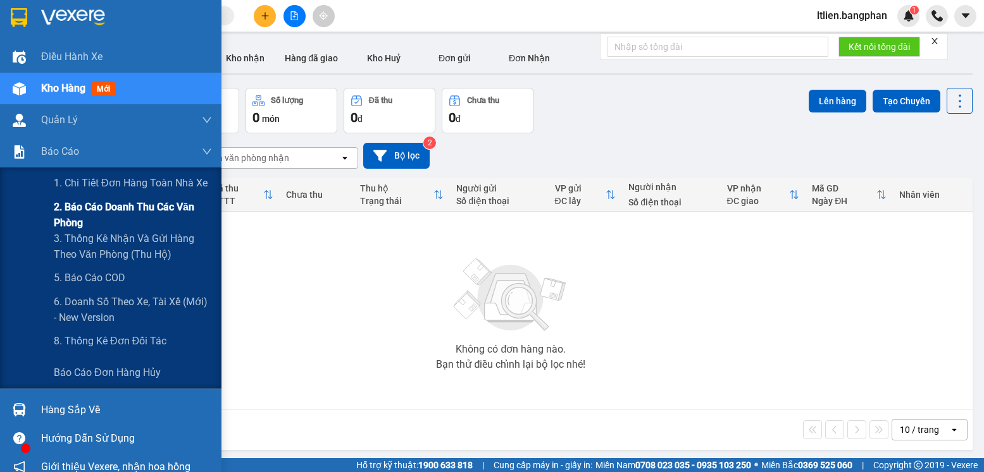
click at [108, 207] on span "2. Báo cáo doanh thu các văn phòng" at bounding box center [133, 215] width 158 height 32
